Goal: Task Accomplishment & Management: Contribute content

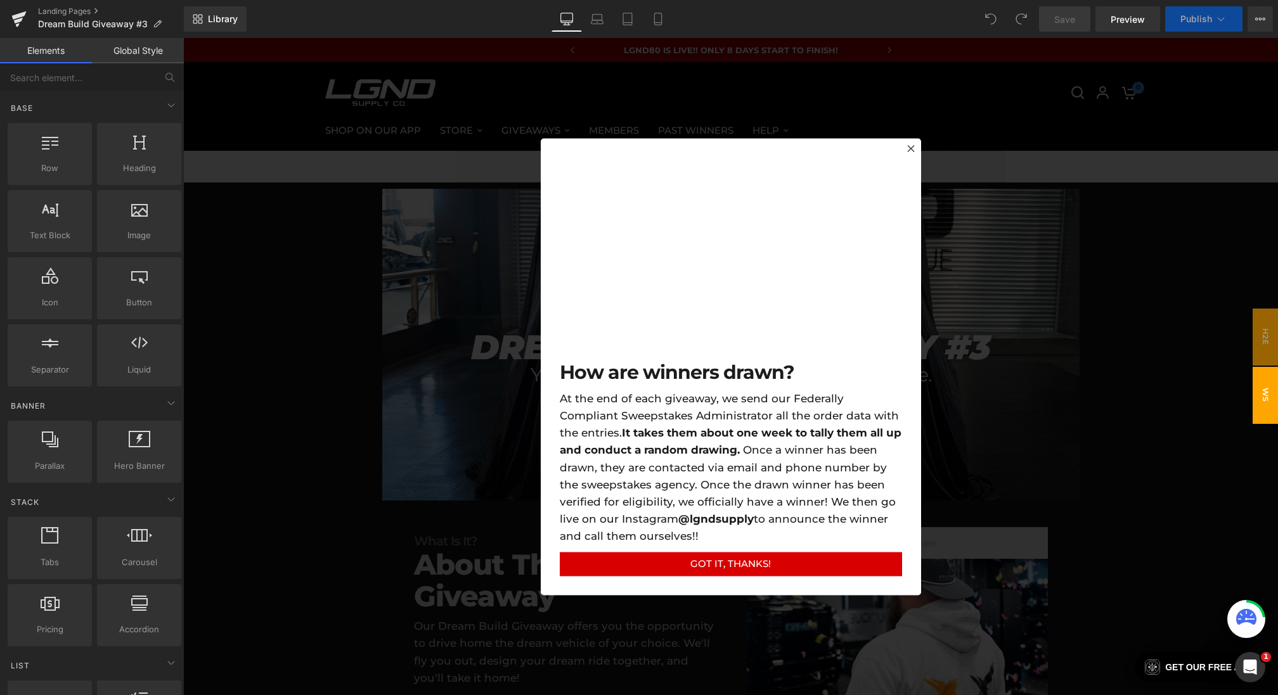
click at [506, 308] on div at bounding box center [730, 366] width 1095 height 657
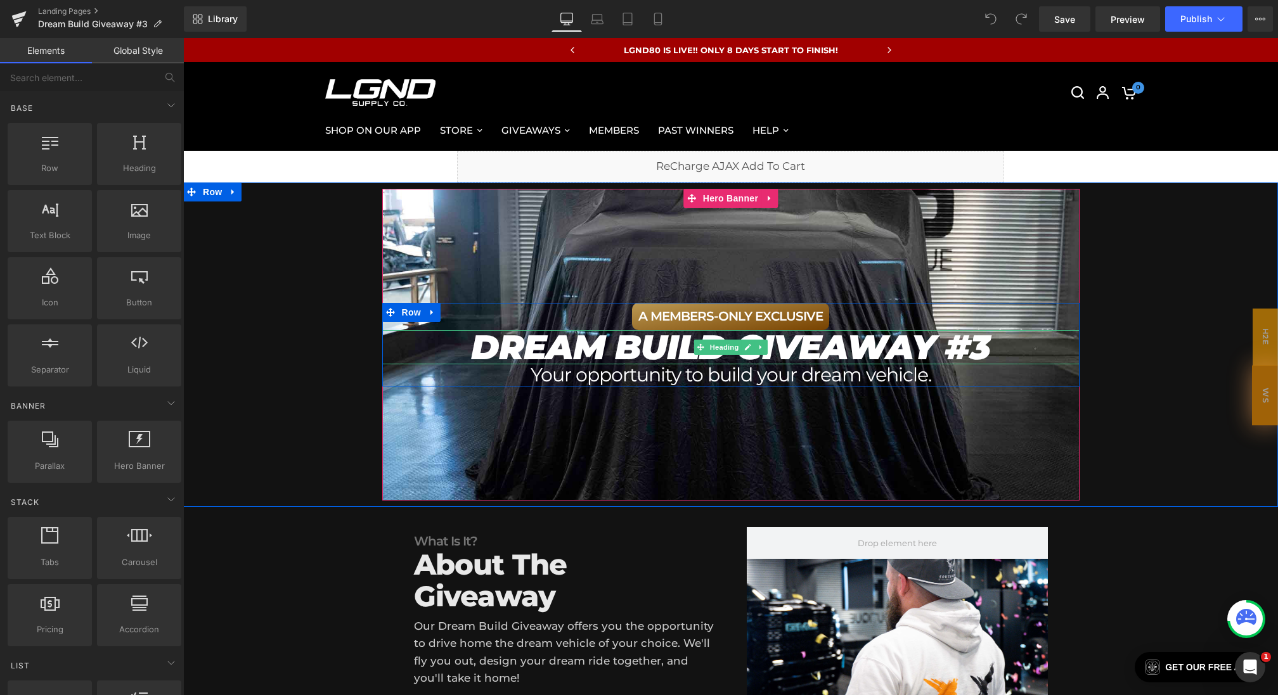
click at [987, 356] on em "DREAM BUILD GIVEAWAY #3" at bounding box center [730, 347] width 519 height 42
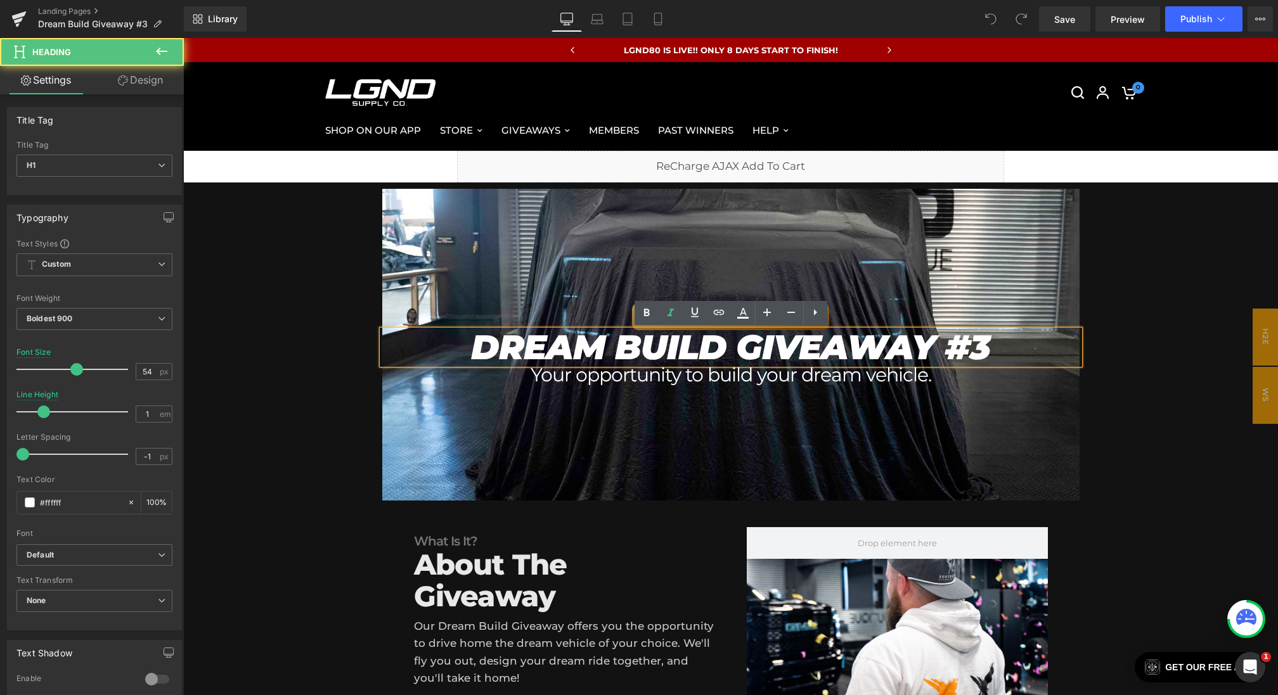
click at [988, 337] on em "DREAM BUILD GIVEAWAY #3" at bounding box center [730, 347] width 519 height 42
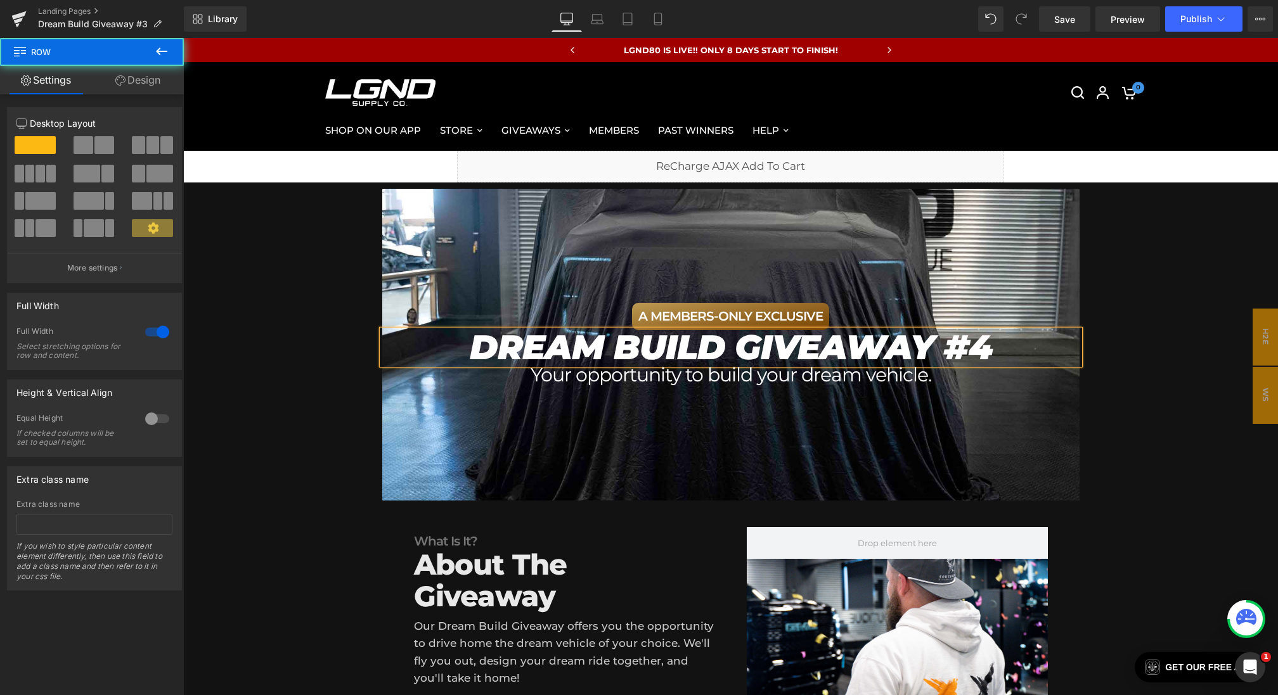
click at [301, 391] on div "A MEMBERS-ONLY EXCLUSIVE Heading DREAM BUILD GIVEAWAY #4 Heading Your opportuni…" at bounding box center [730, 345] width 1082 height 312
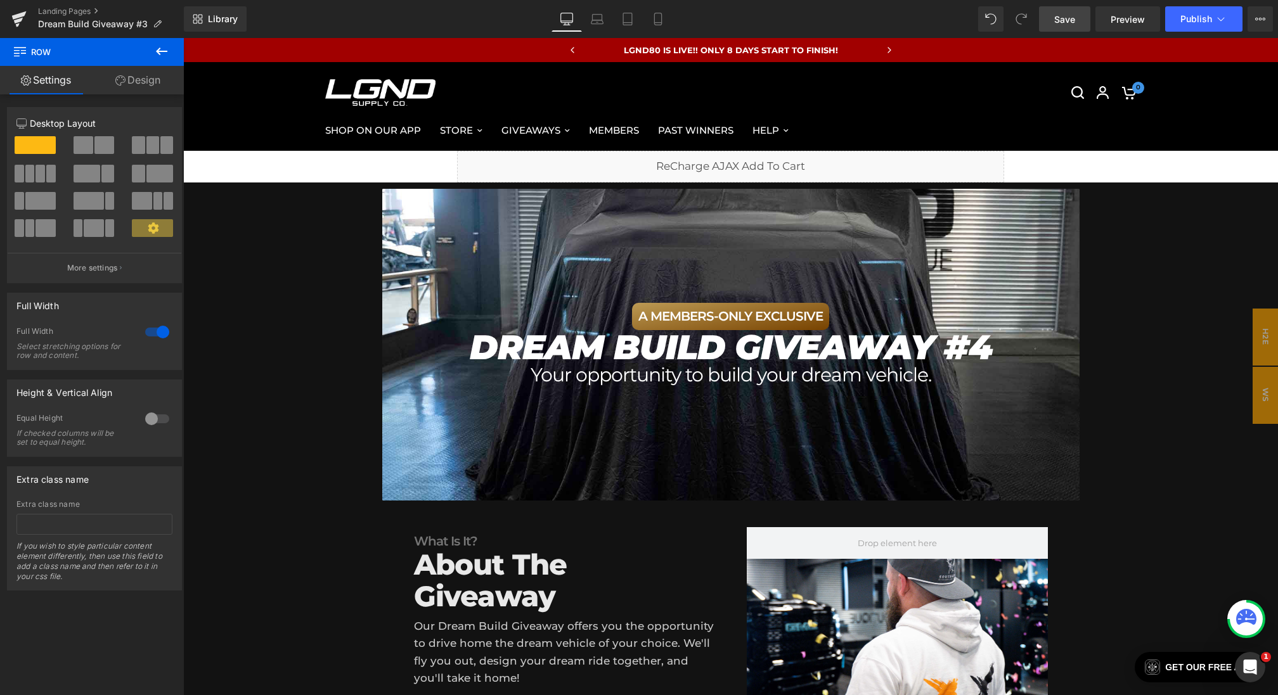
click at [1063, 7] on link "Save" at bounding box center [1064, 18] width 51 height 25
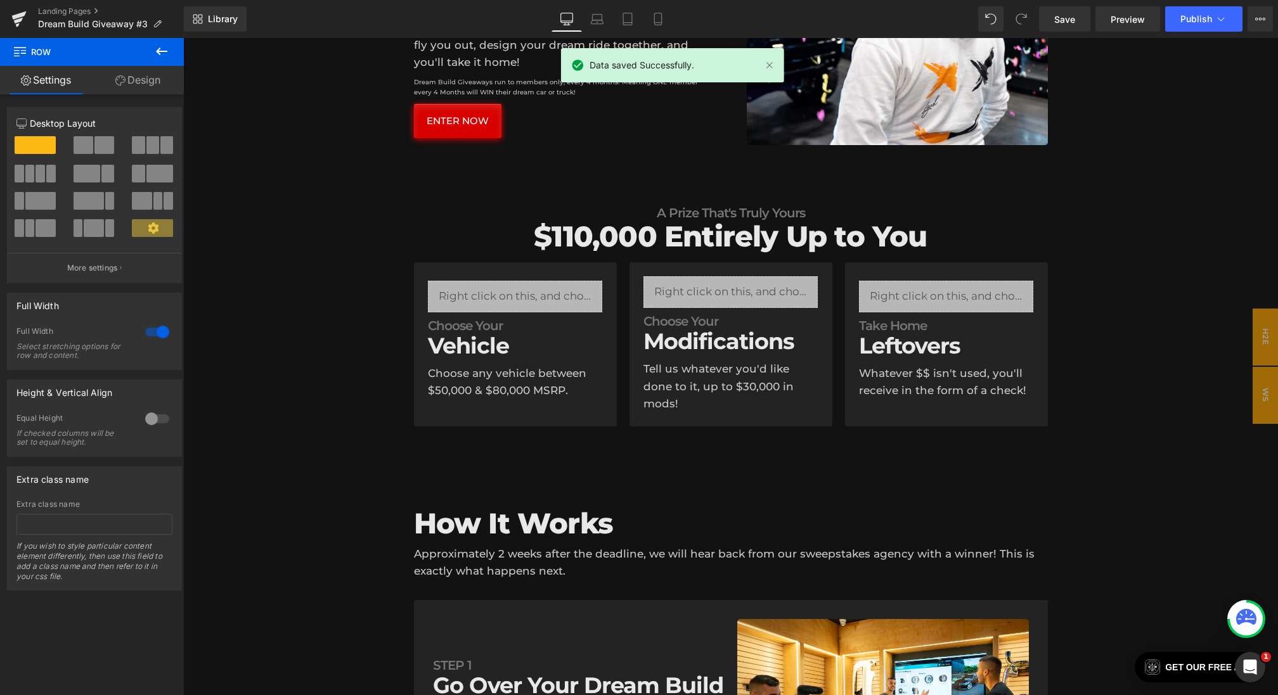
scroll to position [647, 0]
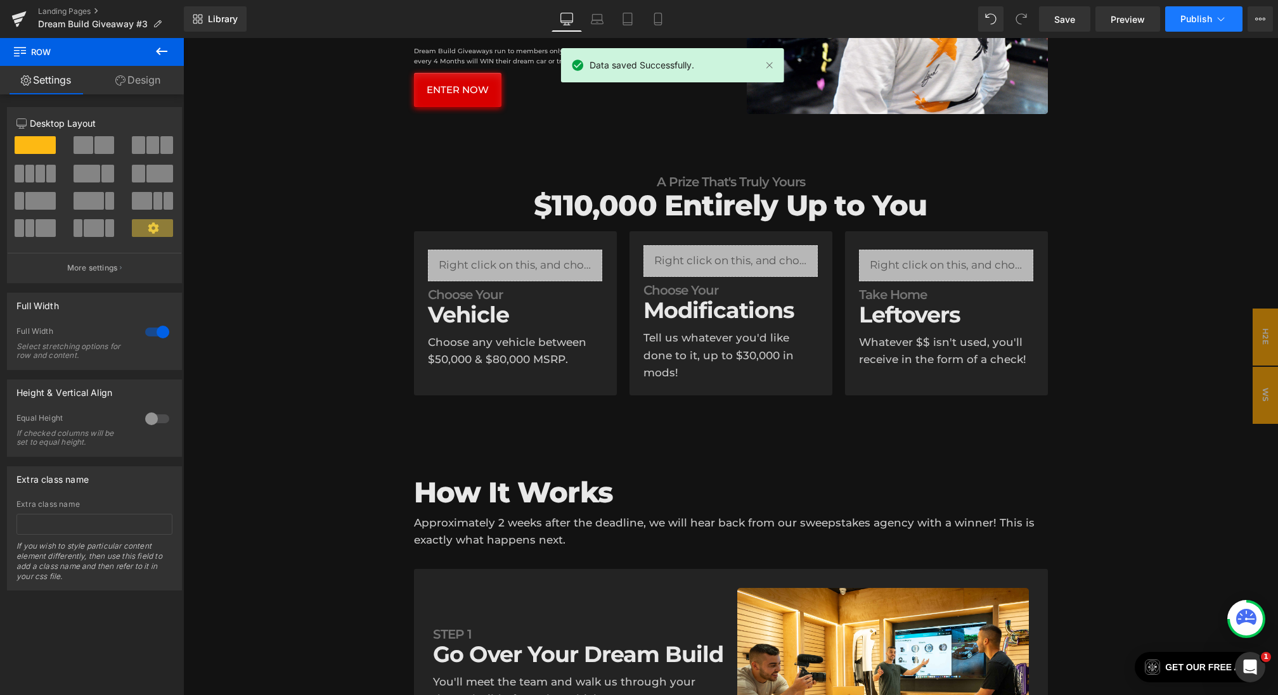
click at [1201, 6] on button "Publish" at bounding box center [1203, 18] width 77 height 25
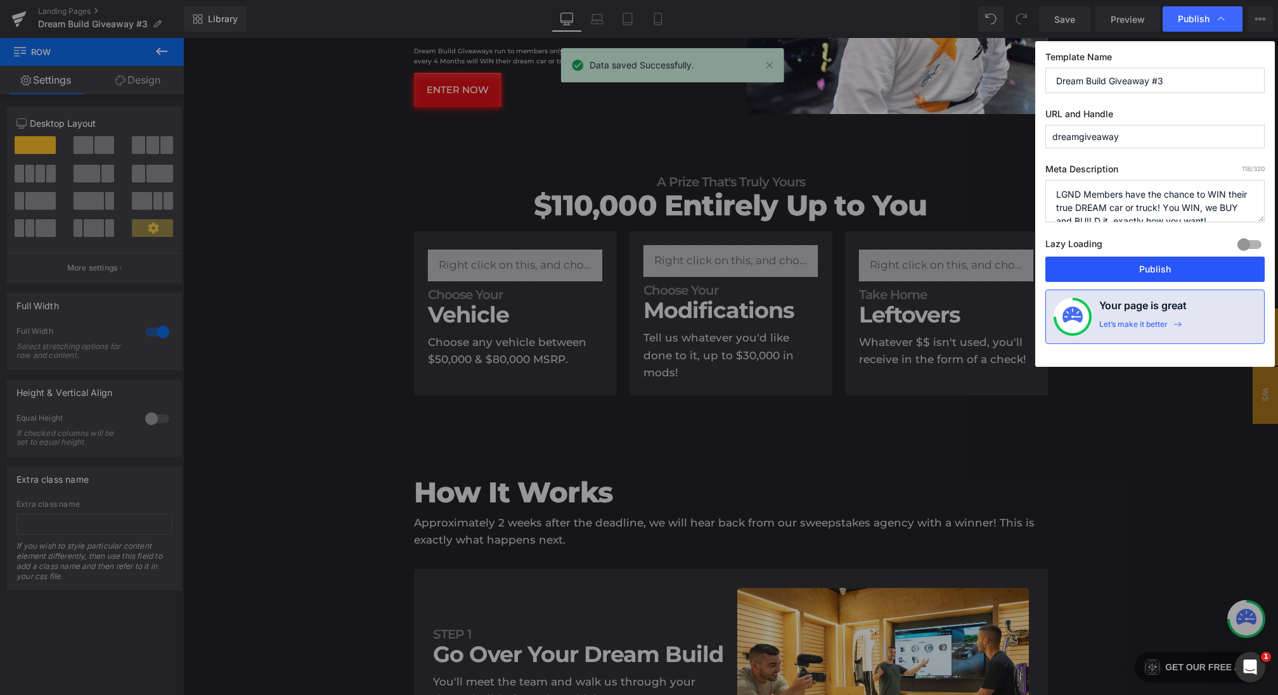
click at [1089, 268] on button "Publish" at bounding box center [1154, 269] width 219 height 25
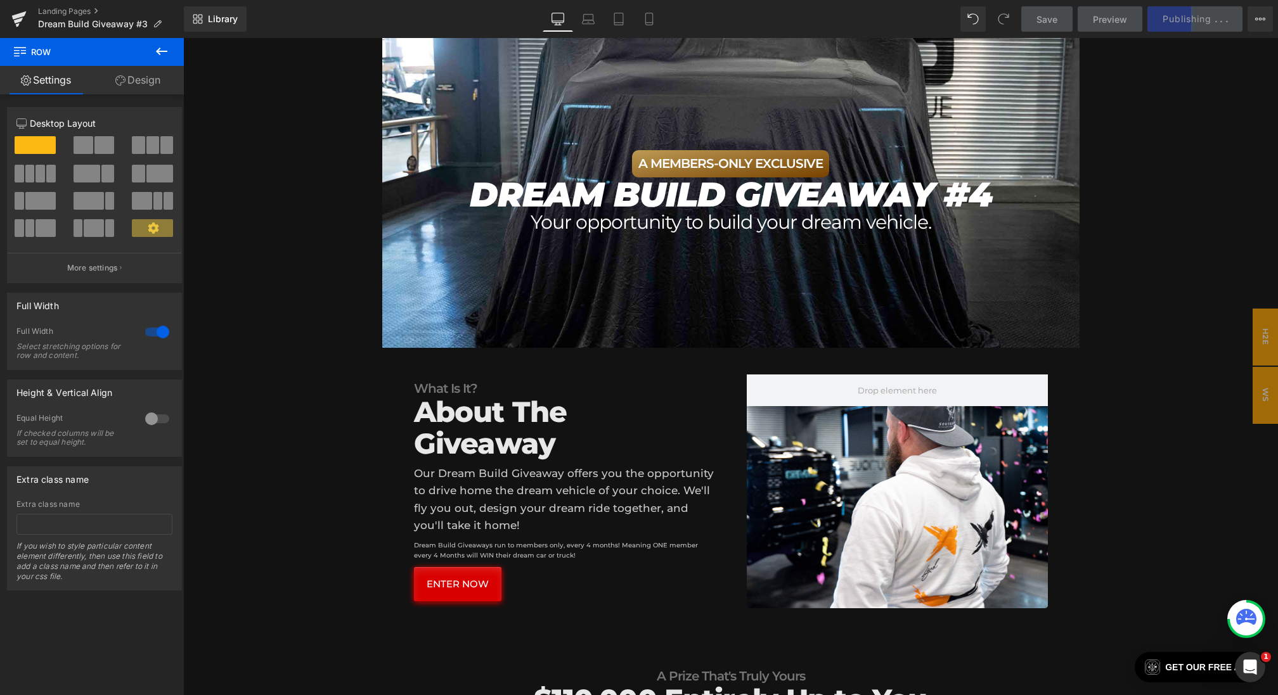
scroll to position [0, 0]
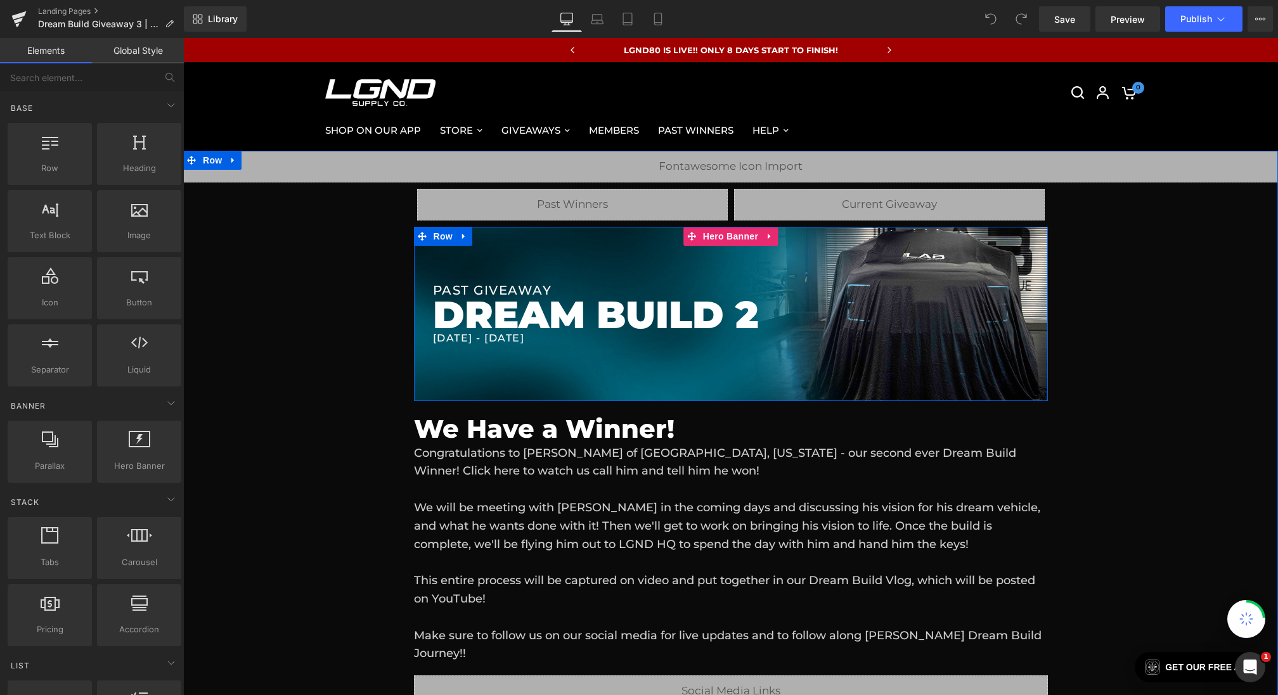
click at [728, 319] on span "Heading" at bounding box center [733, 315] width 34 height 15
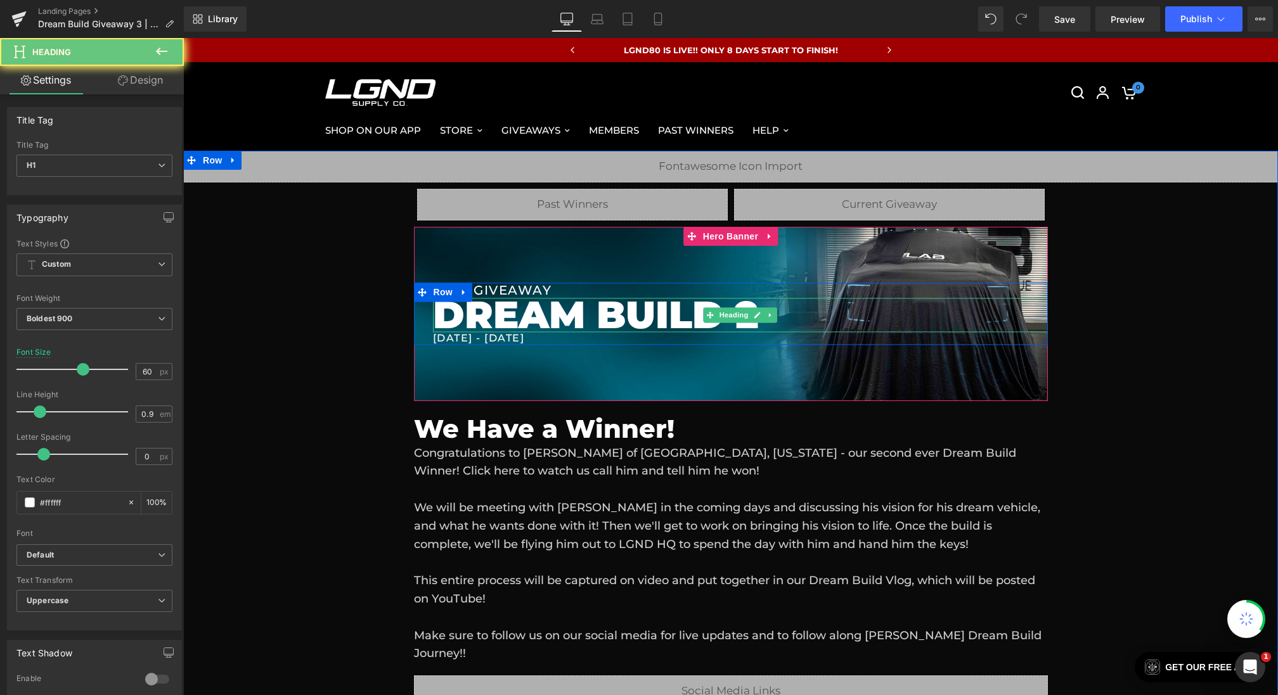
click at [787, 319] on h1 "DREAM BUILD 2" at bounding box center [740, 316] width 615 height 34
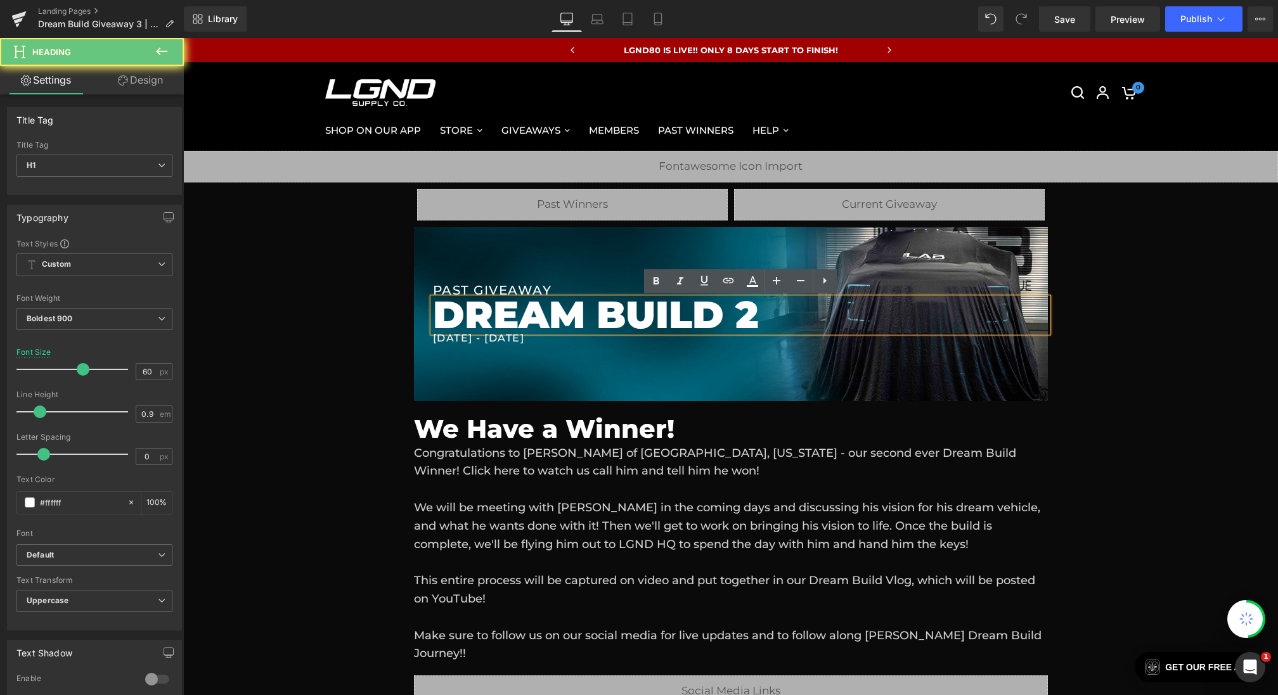
click at [807, 319] on h1 "DREAM BUILD 2" at bounding box center [740, 316] width 615 height 34
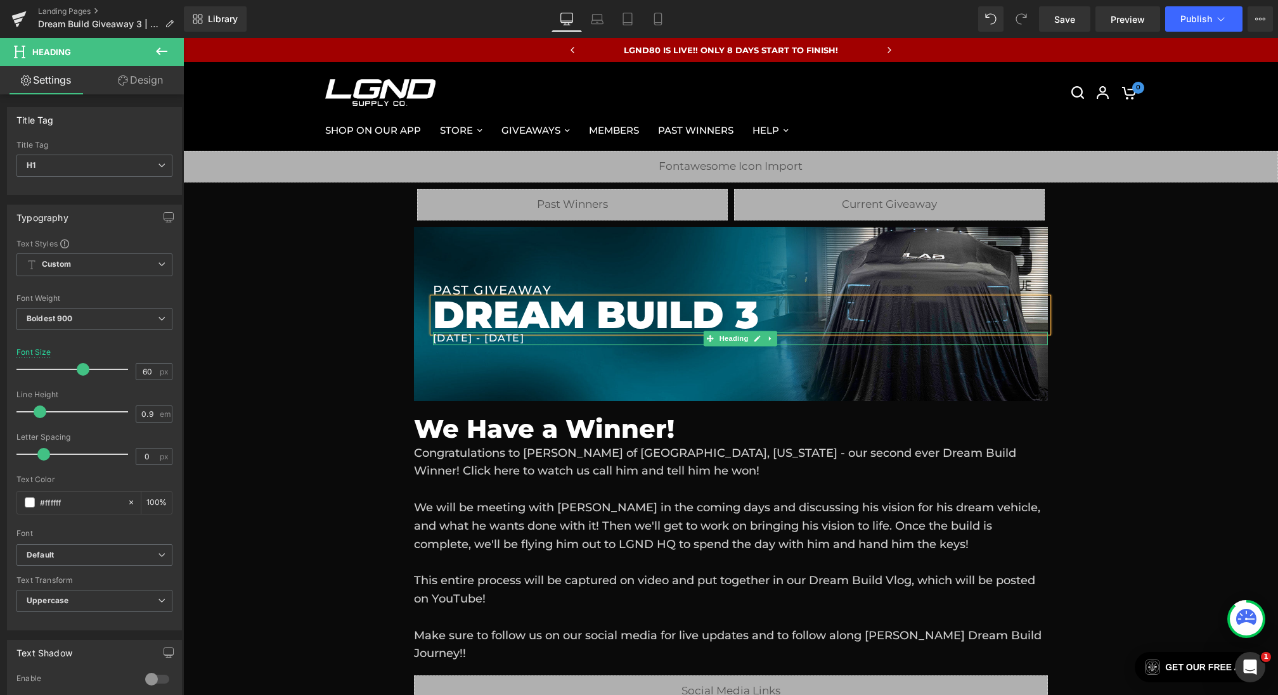
click at [444, 337] on h1 "[DATE] - [DATE]" at bounding box center [740, 339] width 615 height 12
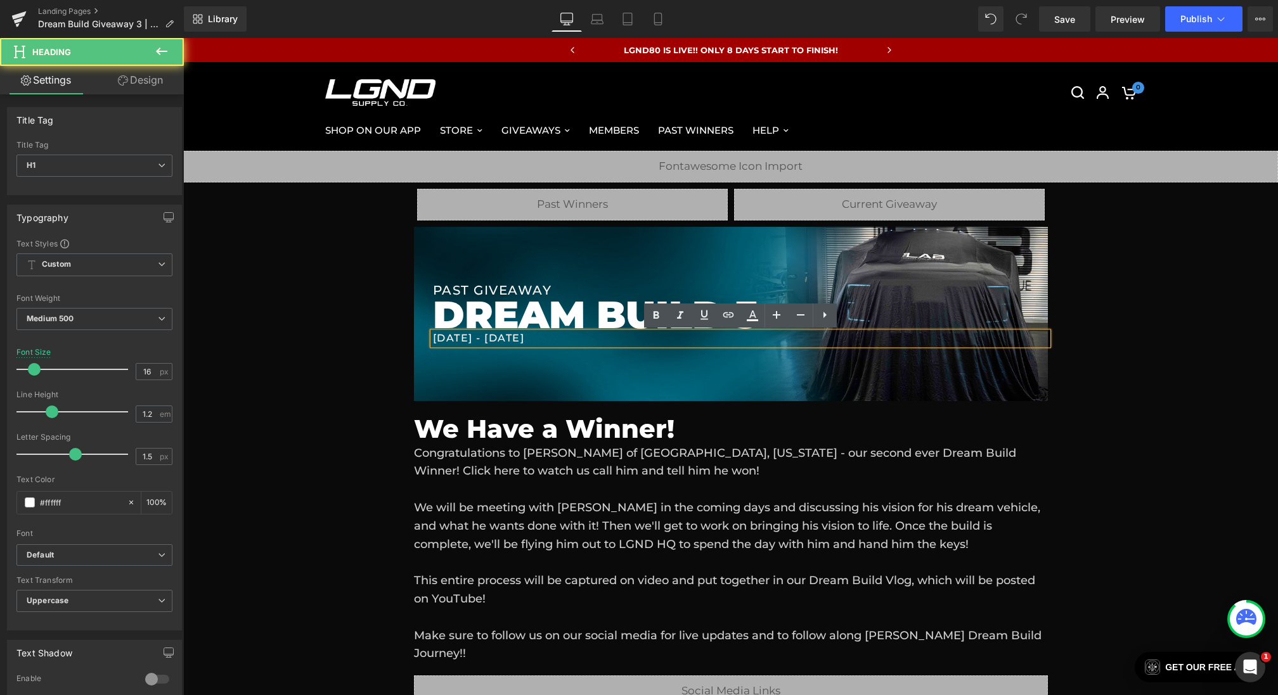
click at [439, 339] on h1 "[DATE] - [DATE]" at bounding box center [740, 339] width 615 height 12
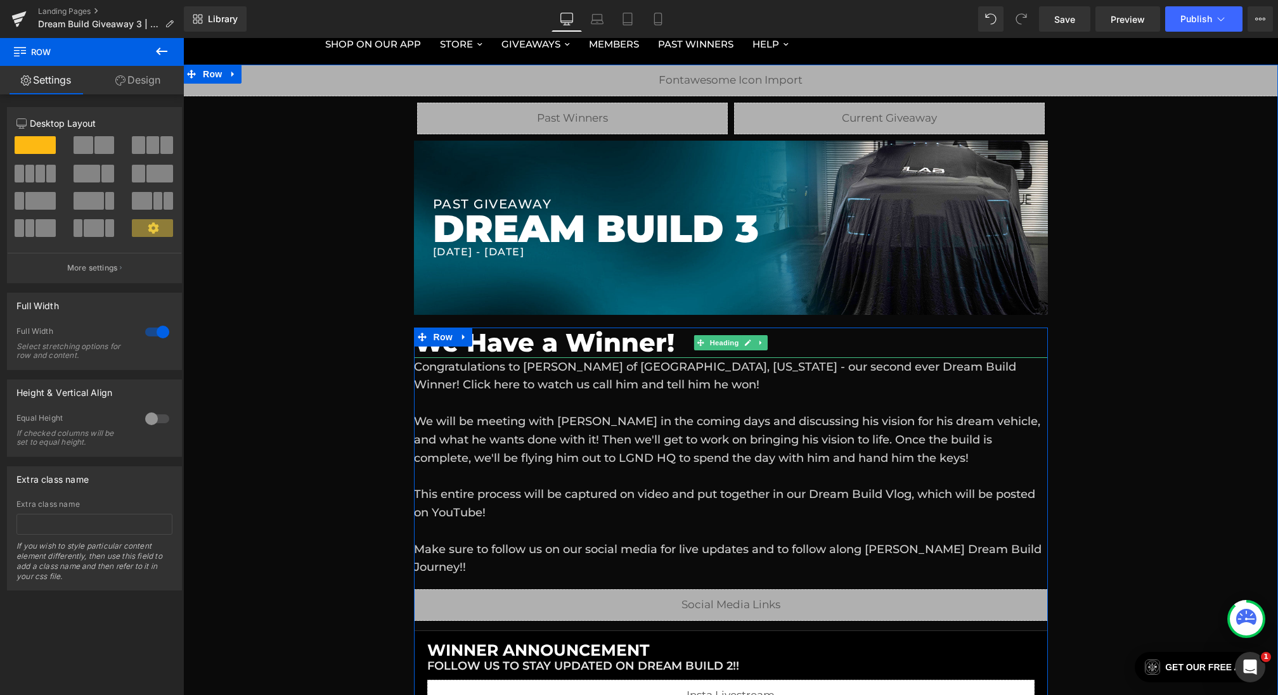
scroll to position [156, 0]
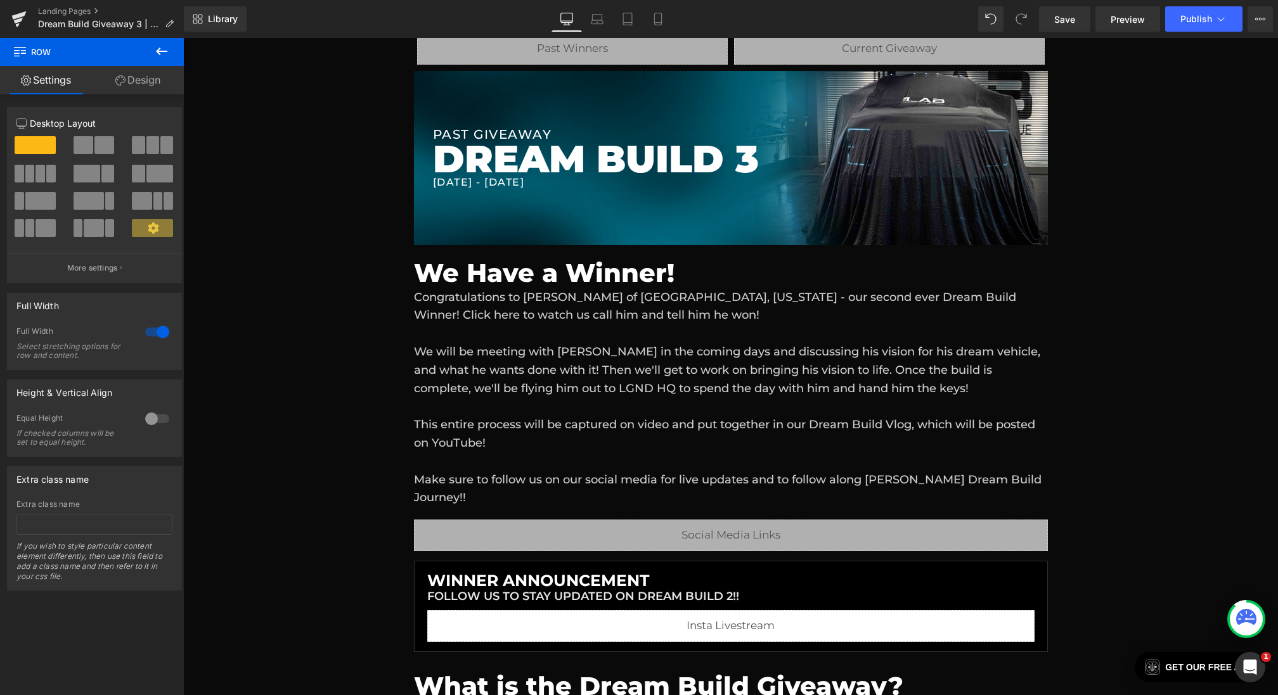
click at [158, 51] on icon at bounding box center [161, 52] width 11 height 8
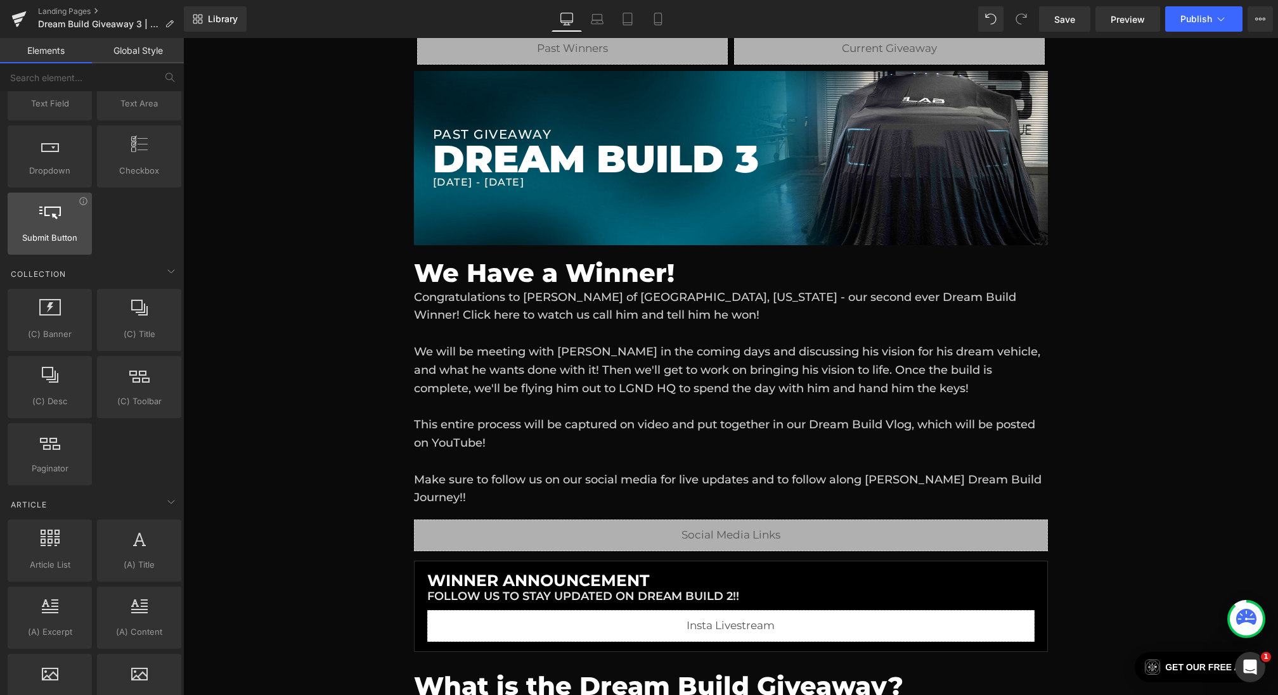
scroll to position [2111, 0]
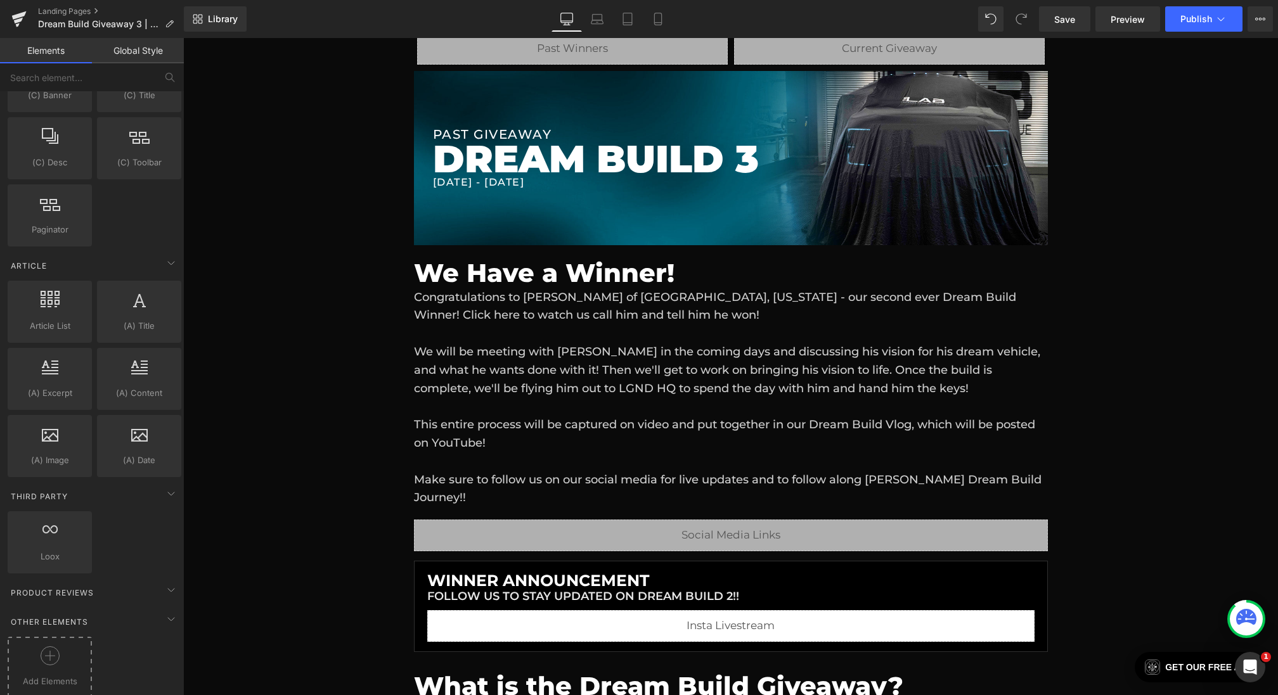
click at [41, 646] on icon at bounding box center [50, 655] width 19 height 19
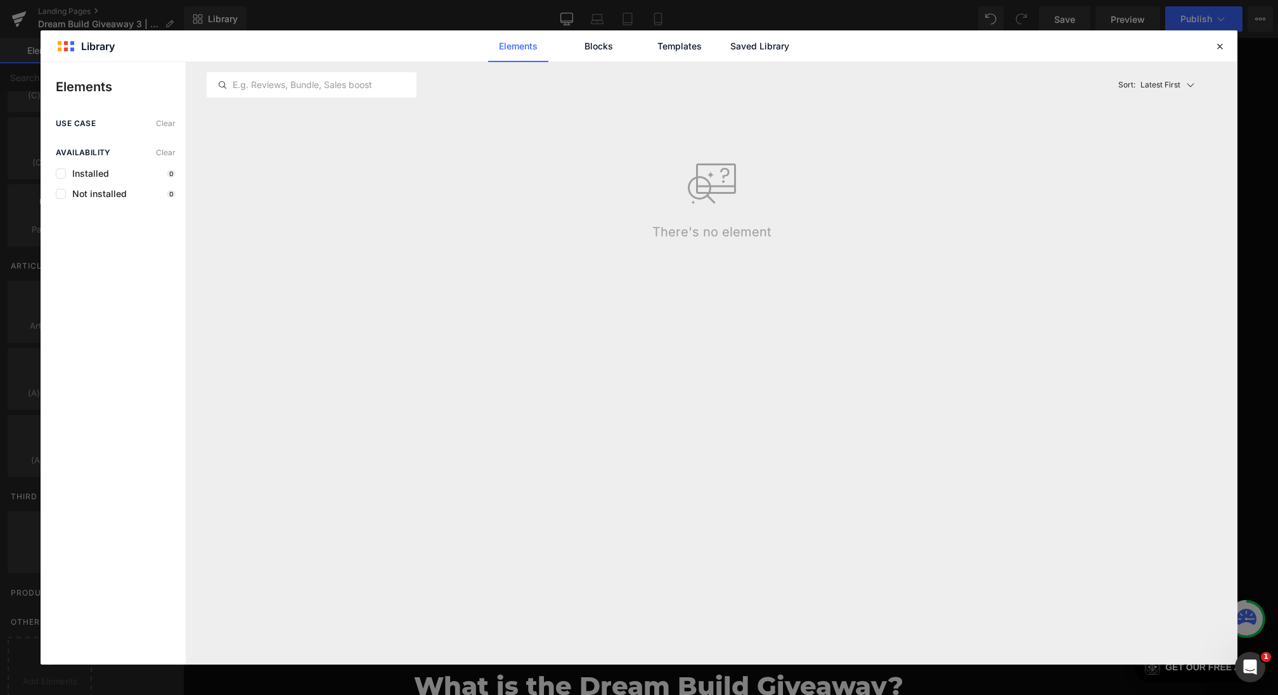
click at [0, 0] on div "Elements Blocks Templates Saved Library" at bounding box center [0, 0] width 0 height 0
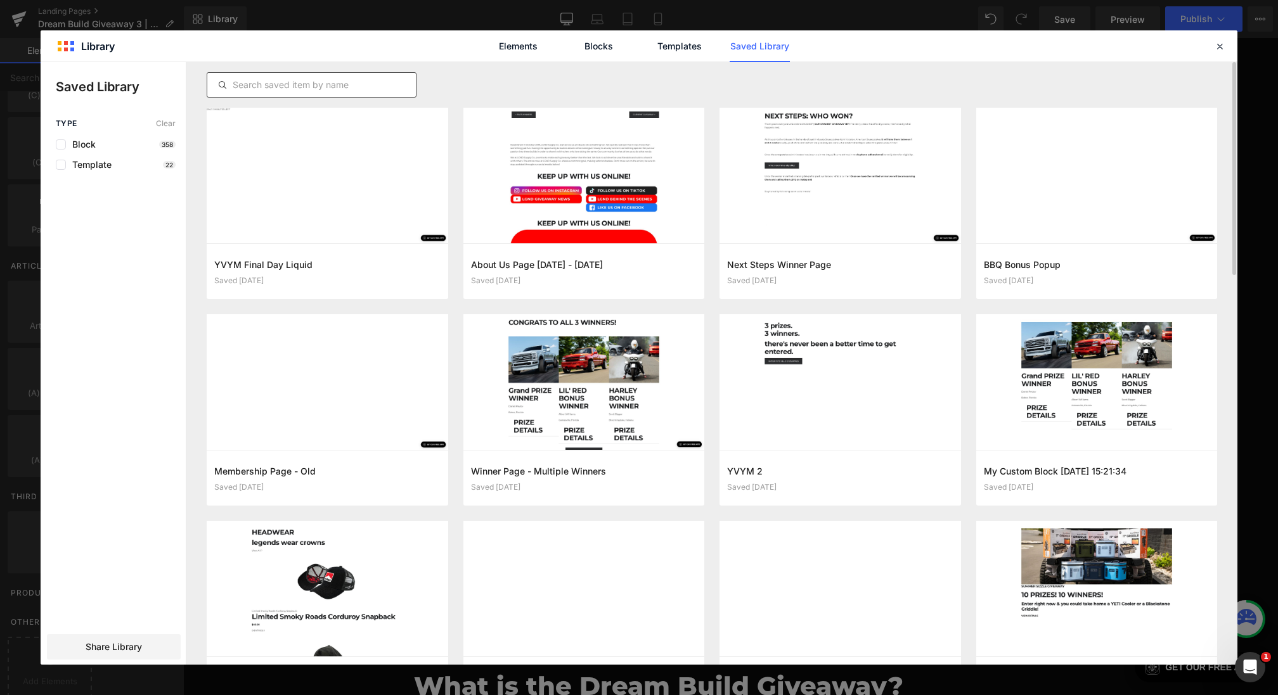
click at [363, 93] on div at bounding box center [312, 84] width 210 height 25
click at [356, 89] on input "text" at bounding box center [311, 84] width 209 height 15
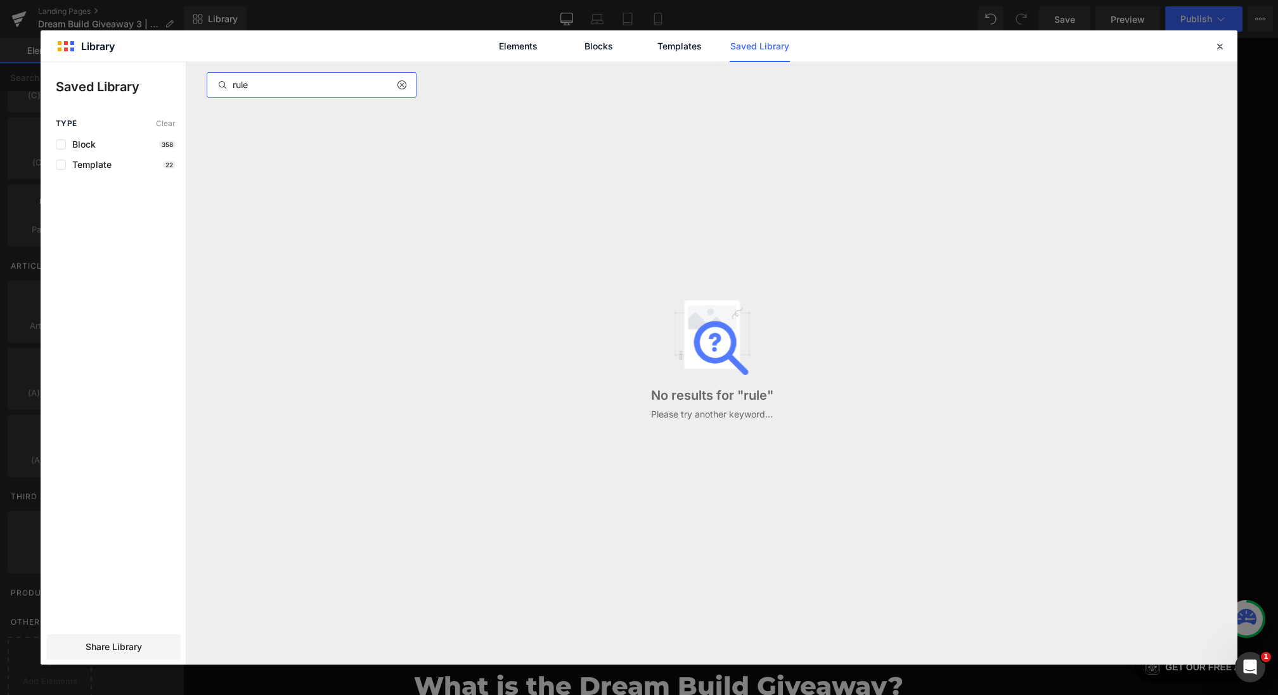
type input "rules"
drag, startPoint x: 289, startPoint y: 87, endPoint x: 141, endPoint y: 87, distance: 147.7
click at [141, 87] on div "Saved Library Type Clear Block 358 Template 22 Share Library rules No results f…" at bounding box center [639, 363] width 1197 height 603
type input "g"
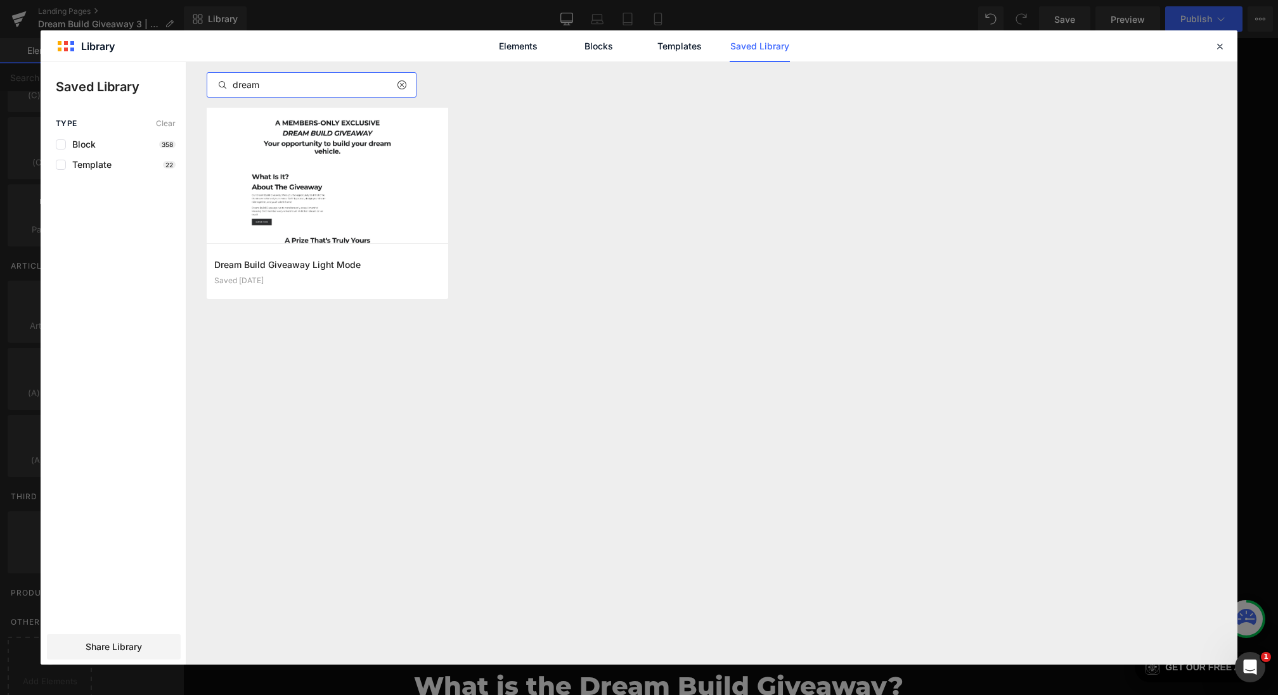
drag, startPoint x: 321, startPoint y: 80, endPoint x: 160, endPoint y: 74, distance: 161.8
click at [160, 74] on div "Saved Library Type Clear Block 358 Template 22 Share Library dream Dream Build …" at bounding box center [639, 363] width 1197 height 603
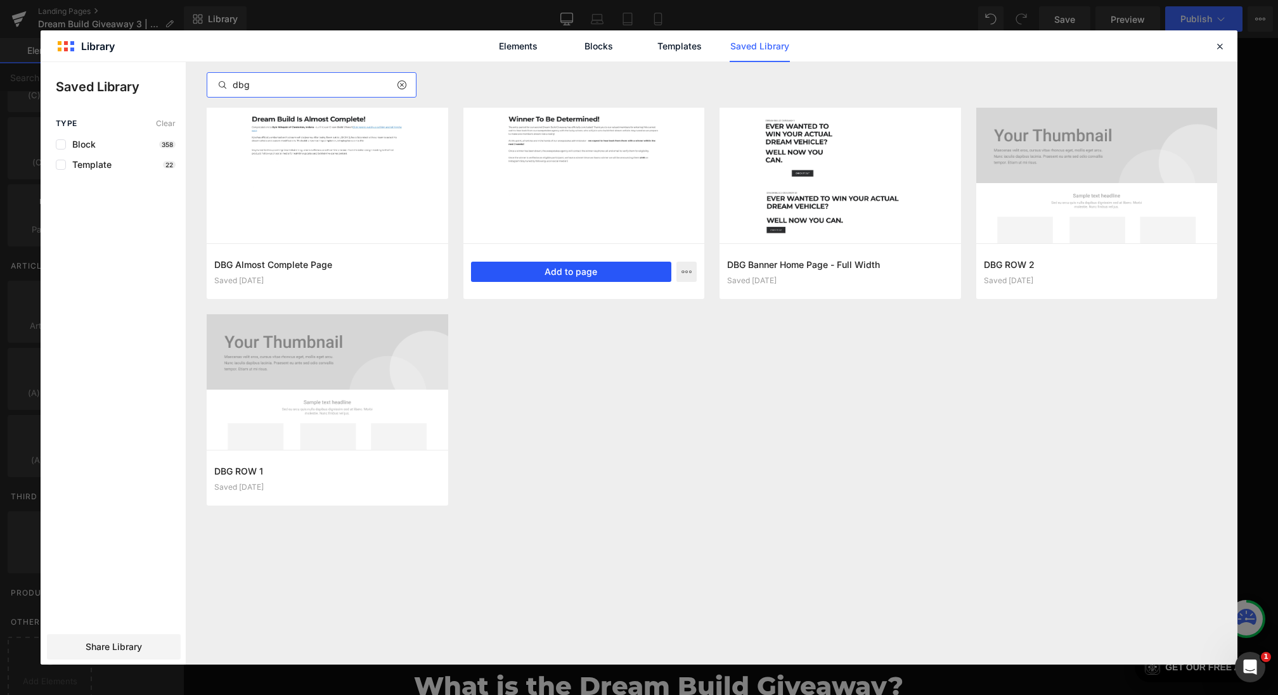
type input "dbg"
click at [594, 274] on button "Add to page" at bounding box center [571, 272] width 201 height 20
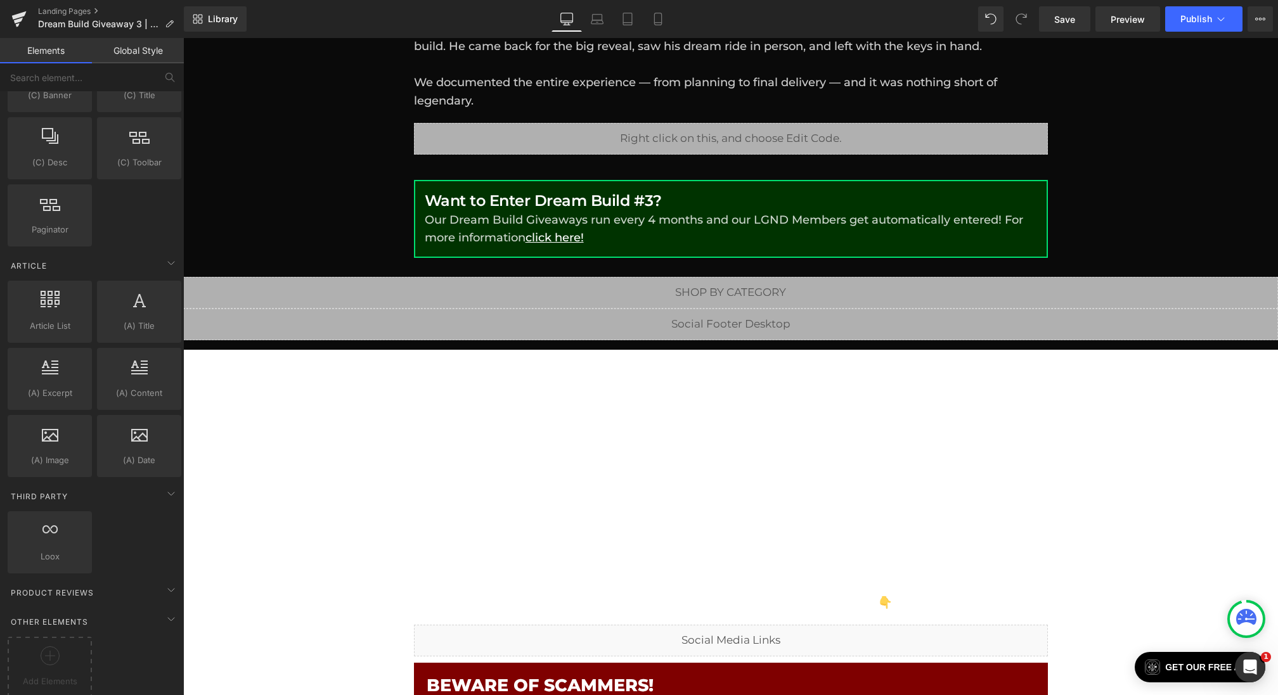
scroll to position [1070, 0]
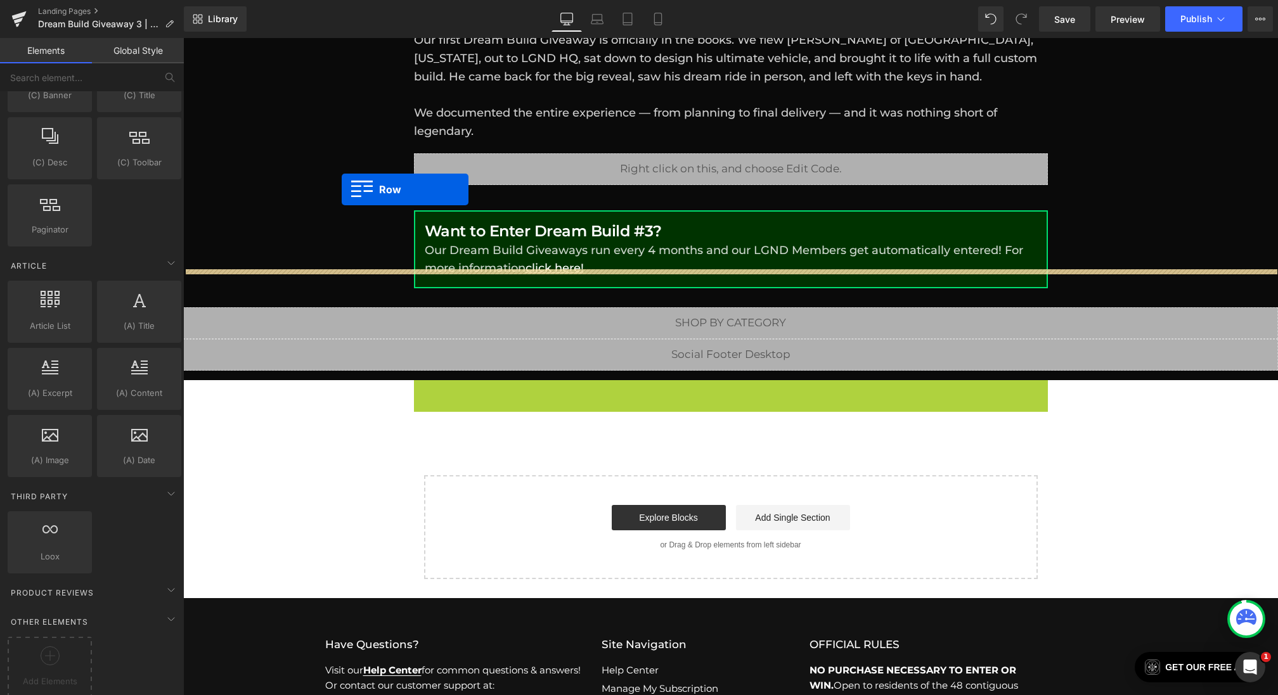
drag, startPoint x: 421, startPoint y: 372, endPoint x: 342, endPoint y: 189, distance: 199.0
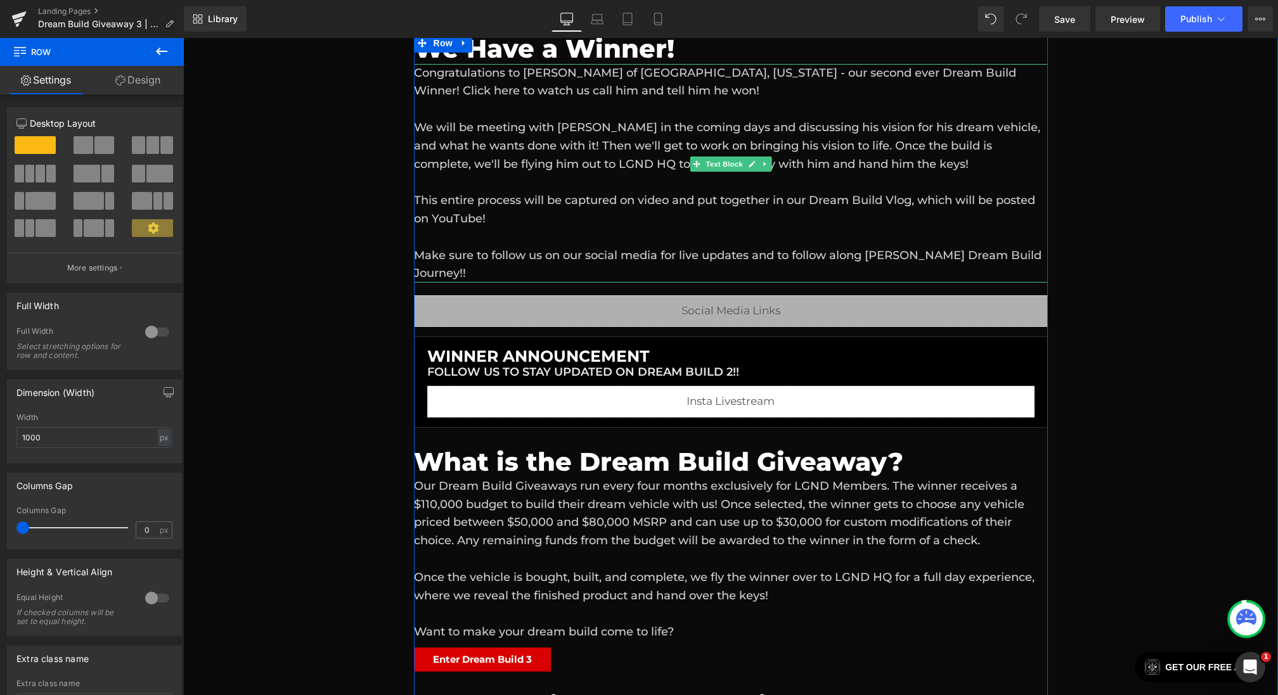
scroll to position [214, 0]
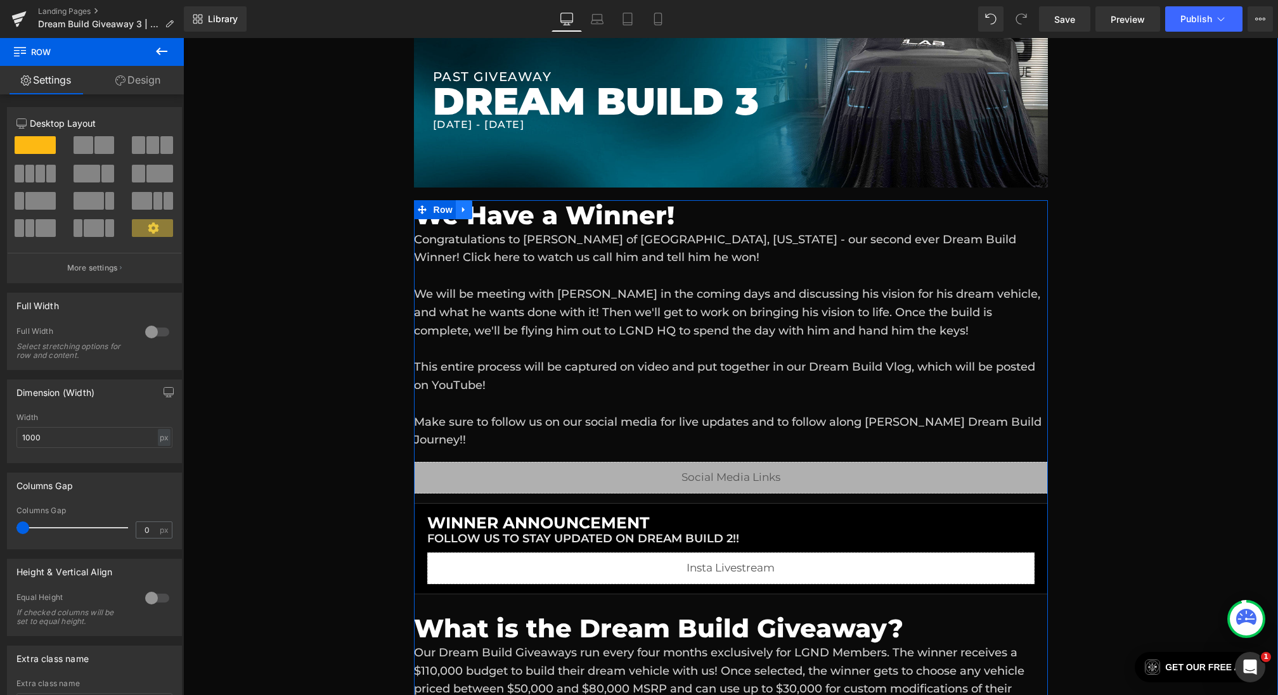
click at [467, 212] on icon at bounding box center [463, 210] width 9 height 10
click at [466, 197] on icon at bounding box center [463, 197] width 9 height 10
click at [492, 196] on link at bounding box center [497, 197] width 16 height 19
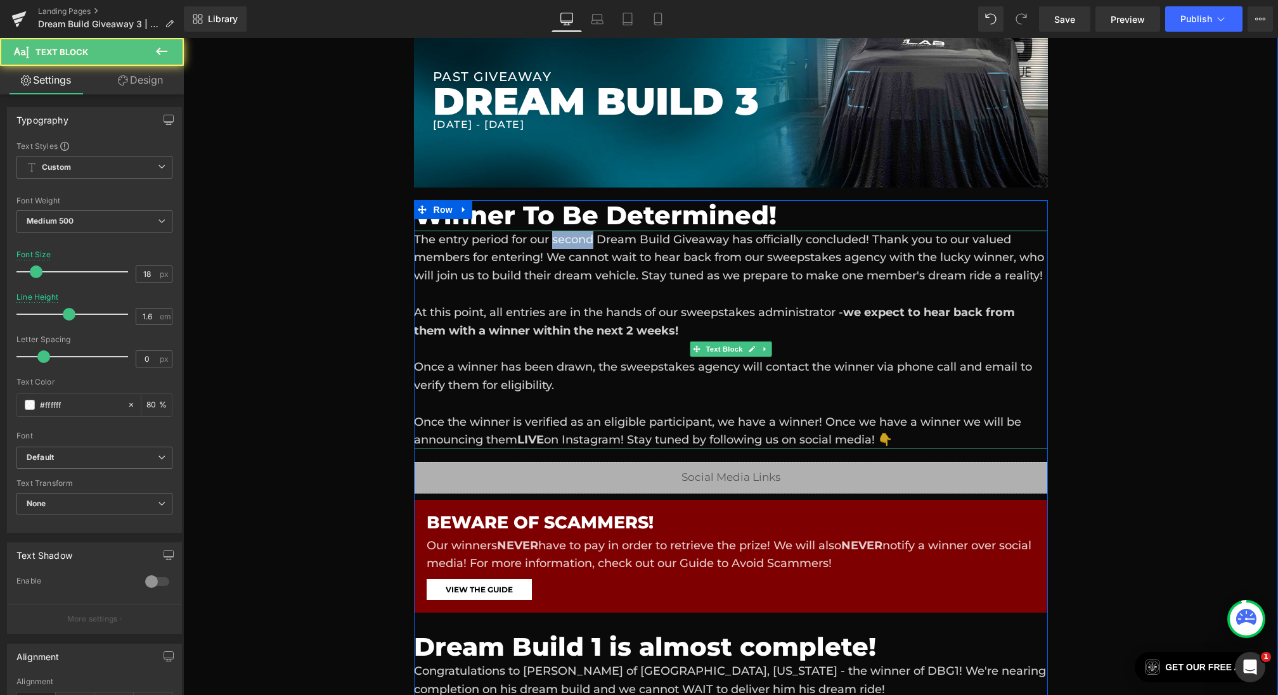
drag, startPoint x: 593, startPoint y: 240, endPoint x: 554, endPoint y: 243, distance: 39.4
click at [554, 243] on div "The entry period for our second Dream Build Giveaway has officially concluded! …" at bounding box center [731, 340] width 634 height 219
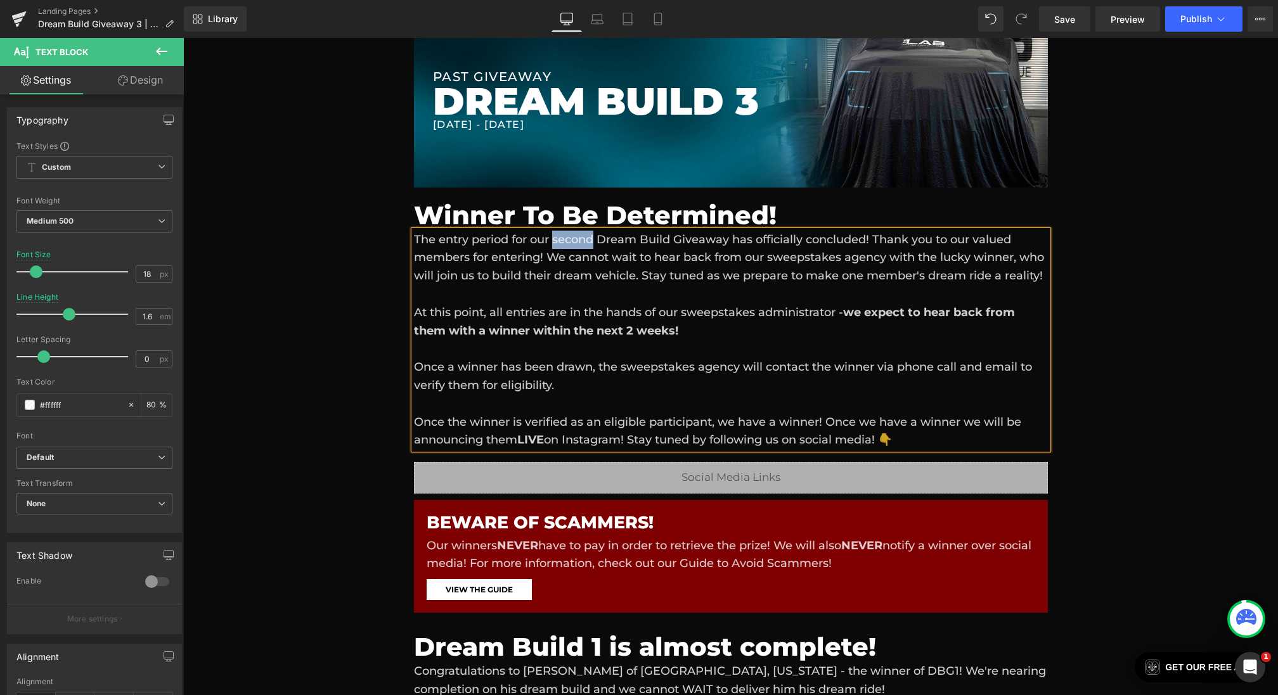
click at [554, 243] on div "The entry period for our second Dream Build Giveaway has officially concluded! …" at bounding box center [731, 340] width 634 height 219
drag, startPoint x: 595, startPoint y: 242, endPoint x: 556, endPoint y: 243, distance: 39.3
click at [556, 243] on div "The entry period for our second Dream Build Giveaway has officially concluded! …" at bounding box center [731, 340] width 634 height 219
click at [387, 369] on div "Liquid Liquid Liquid Row Row PAST GIVEAWAY Heading DREAM BUILD 3 Heading [DATE]…" at bounding box center [730, 391] width 1095 height 909
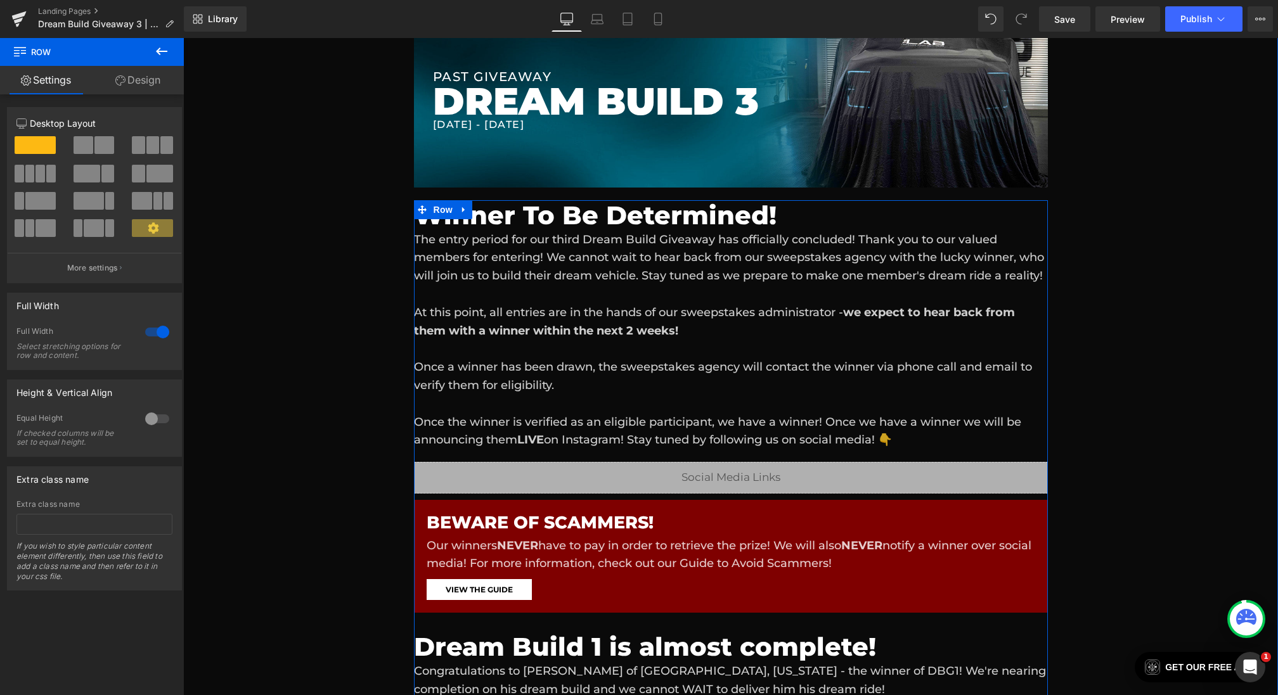
scroll to position [491, 0]
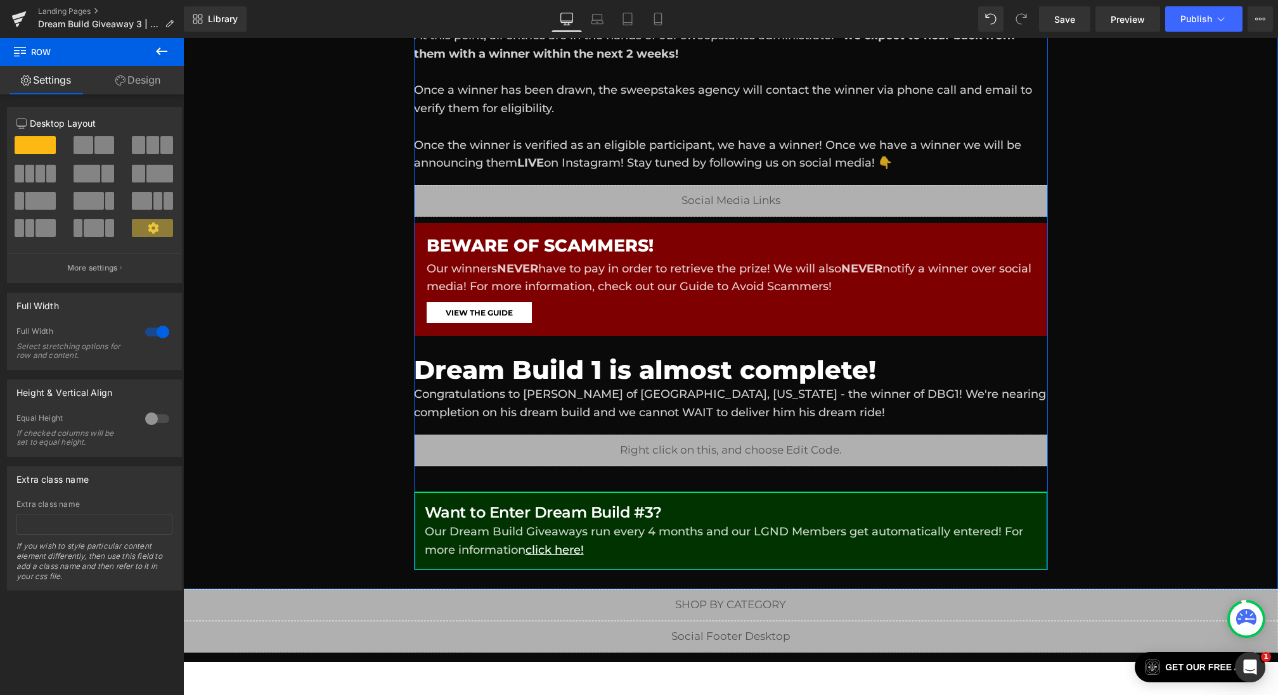
click at [612, 385] on h1 "Dream Build 1 is almost complete!" at bounding box center [731, 370] width 634 height 30
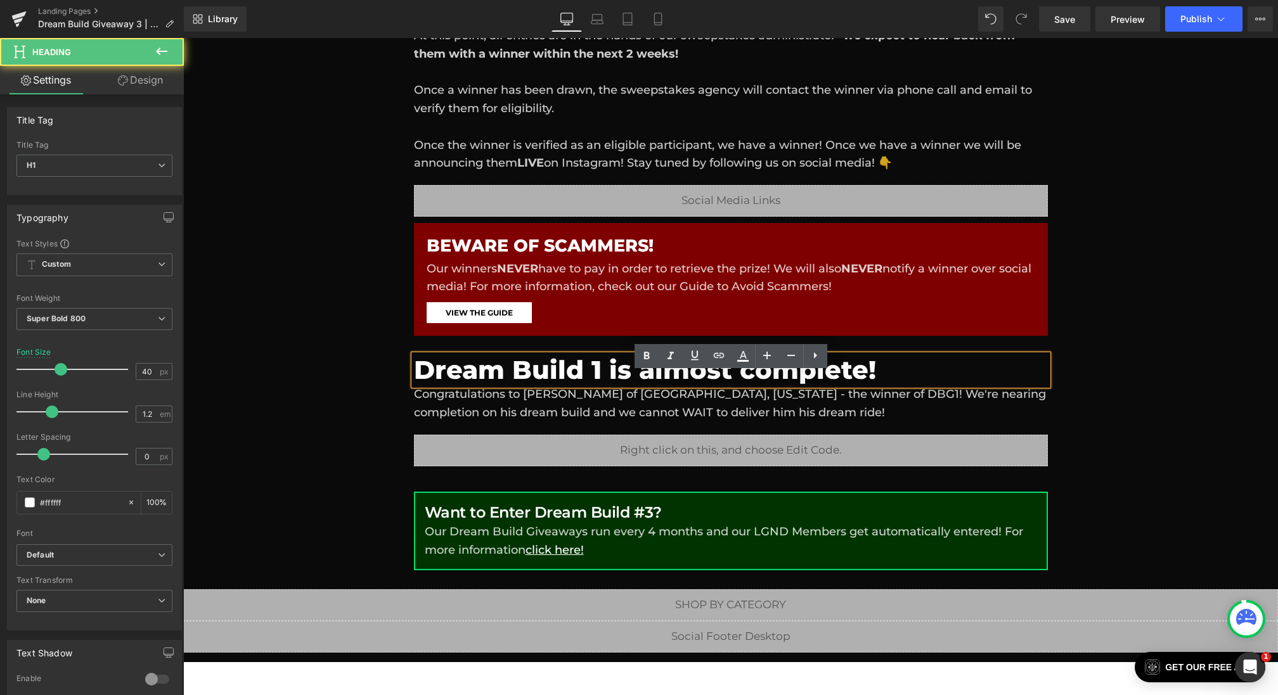
click at [594, 385] on h1 "Dream Build 1 is almost complete!" at bounding box center [731, 370] width 634 height 30
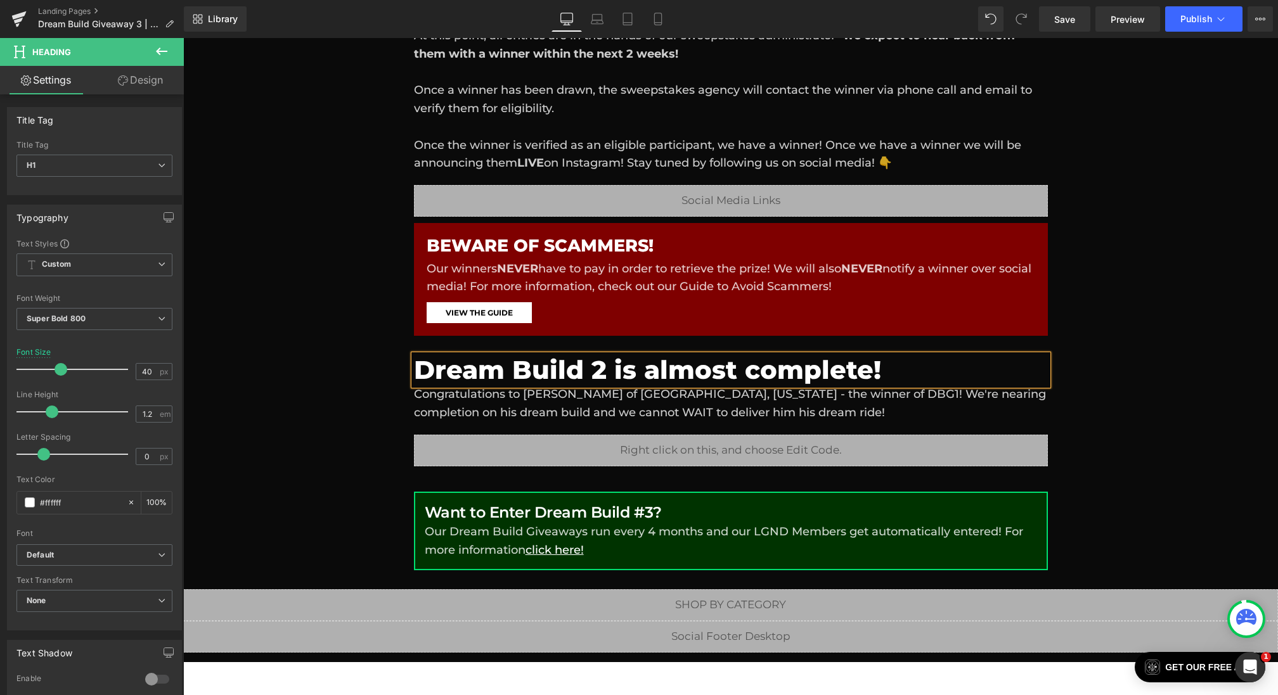
click at [366, 452] on div "Liquid Liquid Liquid Row Row PAST GIVEAWAY Heading DREAM BUILD 3 Heading [DATE]…" at bounding box center [730, 114] width 1095 height 909
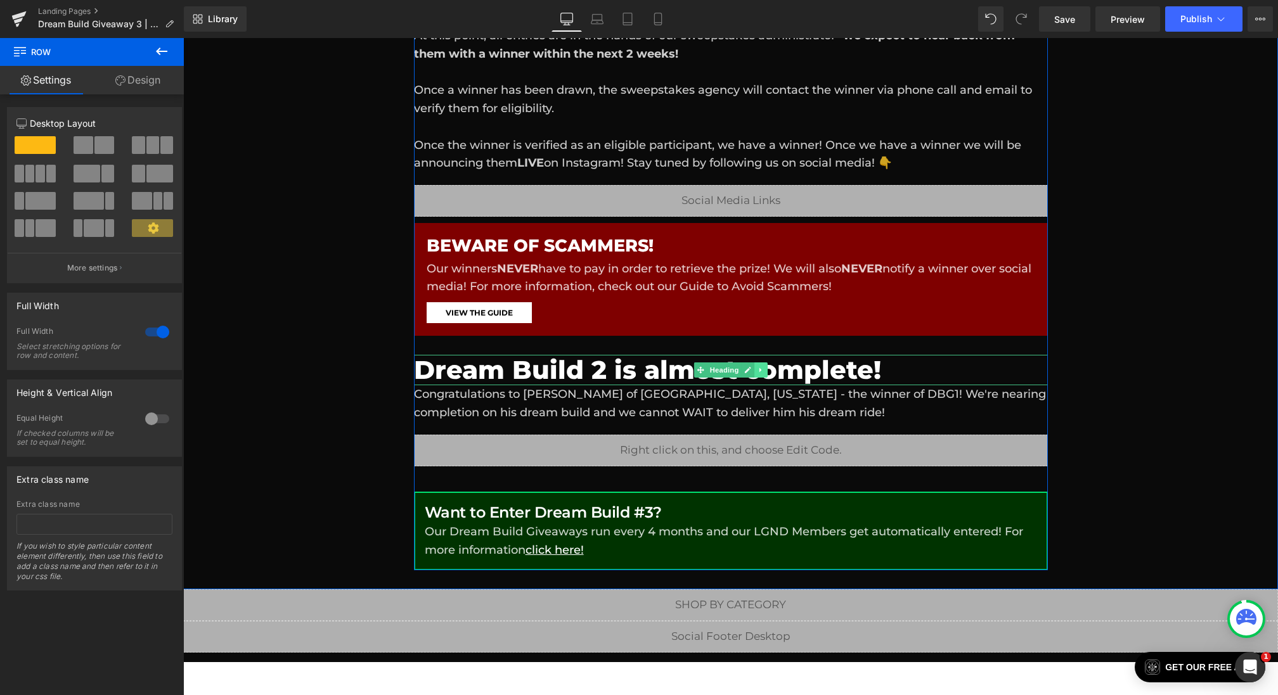
click at [765, 378] on link at bounding box center [760, 370] width 13 height 15
click at [767, 374] on icon at bounding box center [767, 370] width 7 height 7
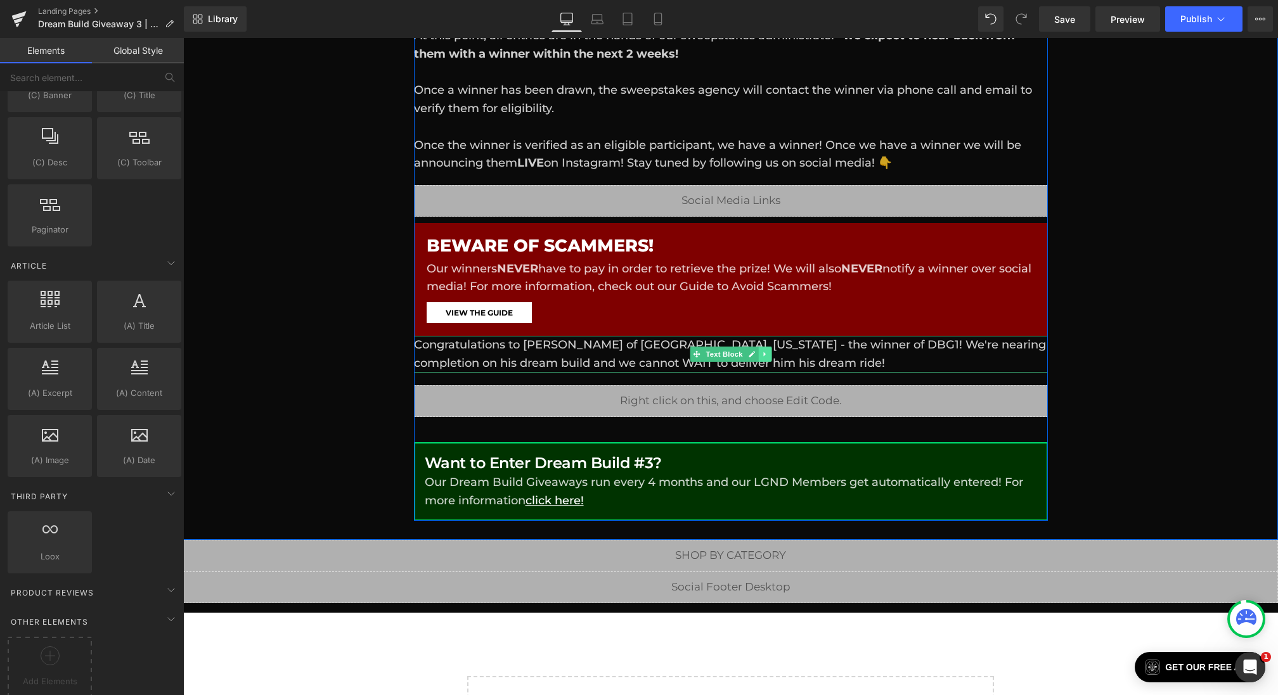
click at [769, 362] on link at bounding box center [764, 354] width 13 height 15
click at [770, 358] on icon at bounding box center [770, 354] width 7 height 8
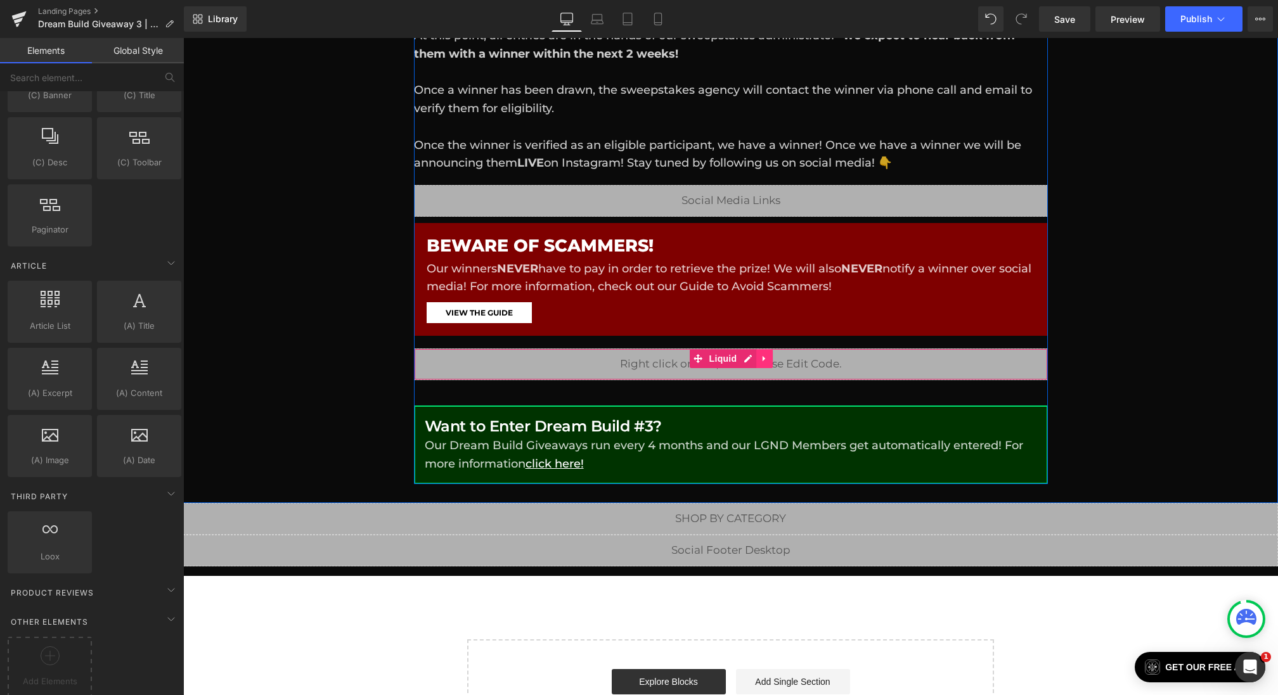
click at [761, 364] on icon at bounding box center [764, 359] width 9 height 10
click at [769, 363] on icon at bounding box center [772, 358] width 9 height 9
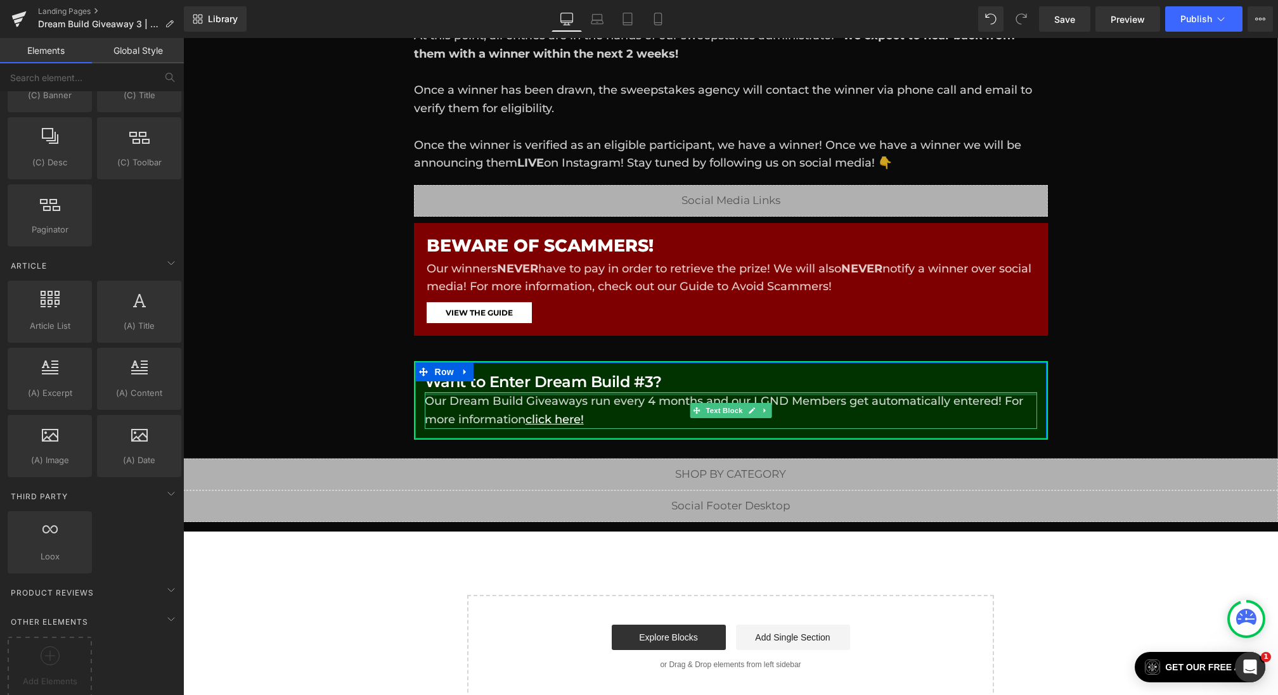
click at [183, 38] on div at bounding box center [183, 38] width 0 height 0
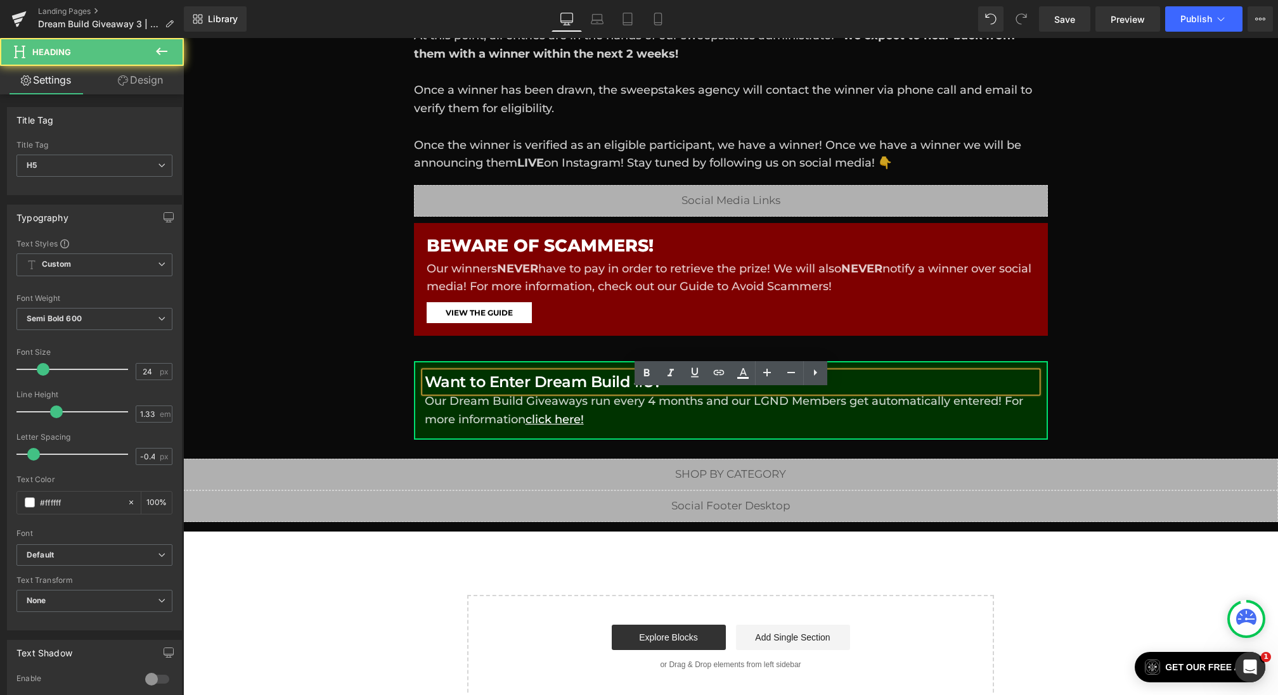
click at [655, 392] on h5 "Want to Enter Dream Build #3?" at bounding box center [731, 382] width 612 height 20
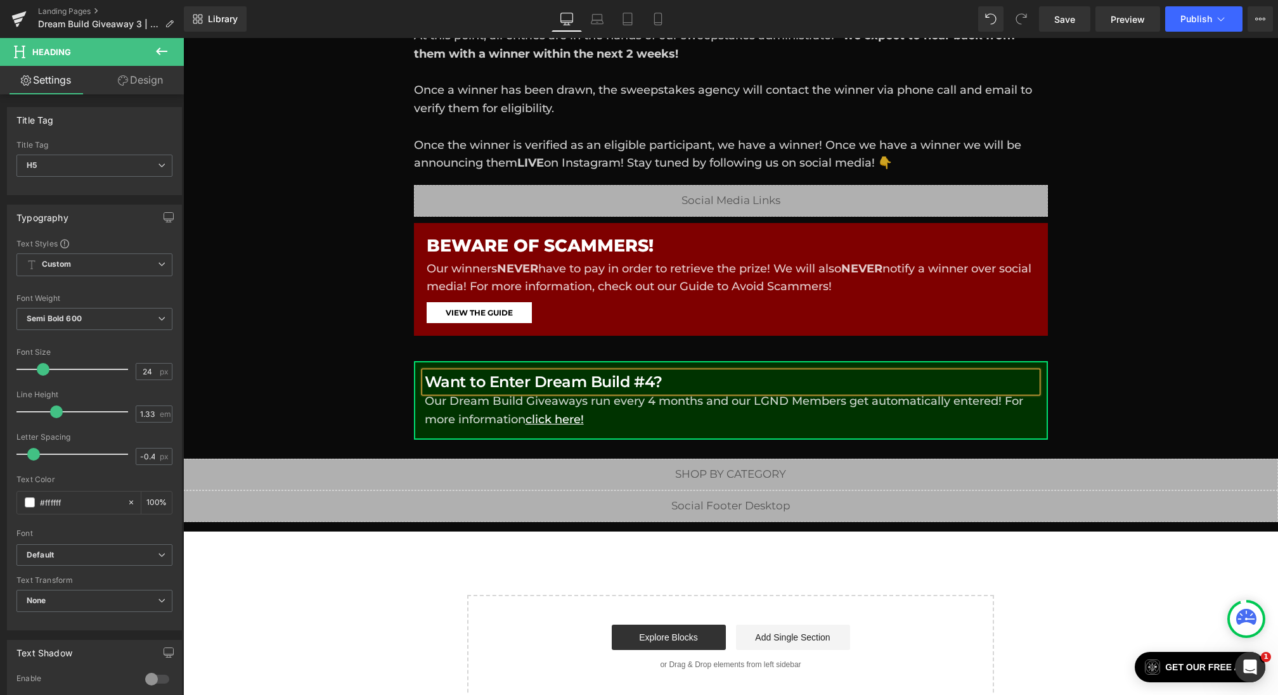
click at [340, 430] on div "Liquid Liquid Liquid Row Row PAST GIVEAWAY Heading DREAM BUILD 3 Heading [DATE]…" at bounding box center [730, 50] width 1095 height 780
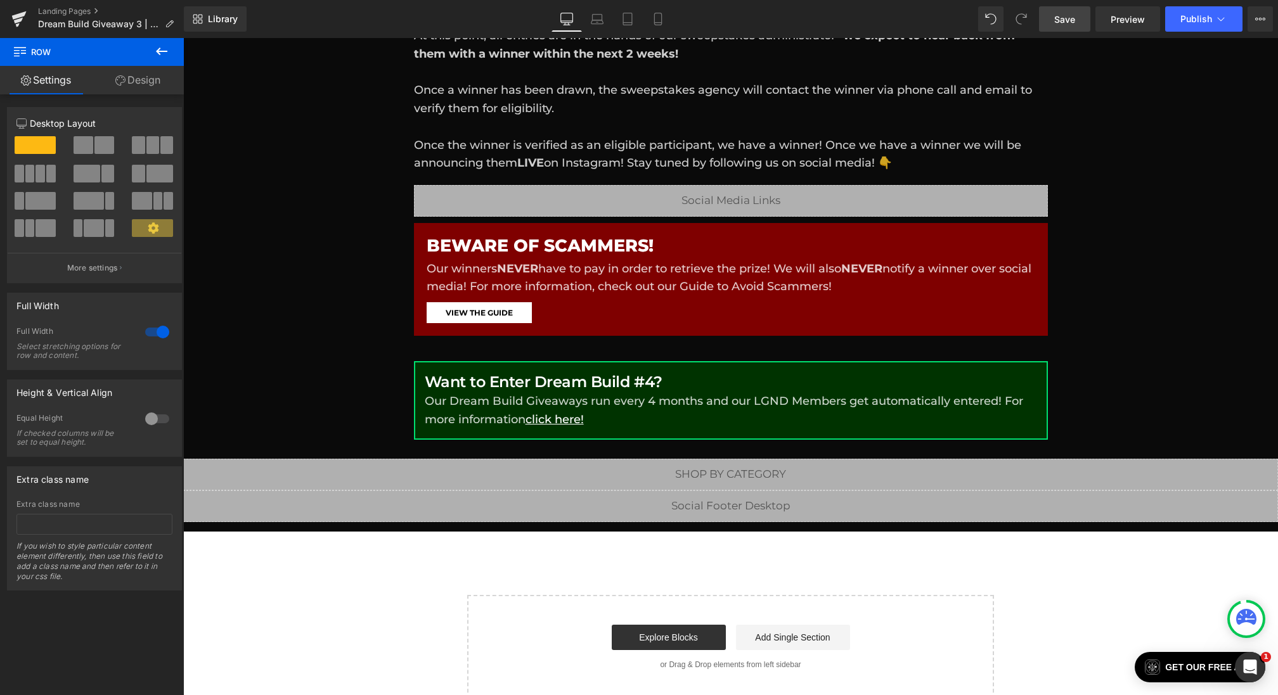
drag, startPoint x: 1060, startPoint y: 23, endPoint x: 707, endPoint y: 282, distance: 437.6
click at [1060, 23] on span "Save" at bounding box center [1064, 19] width 21 height 13
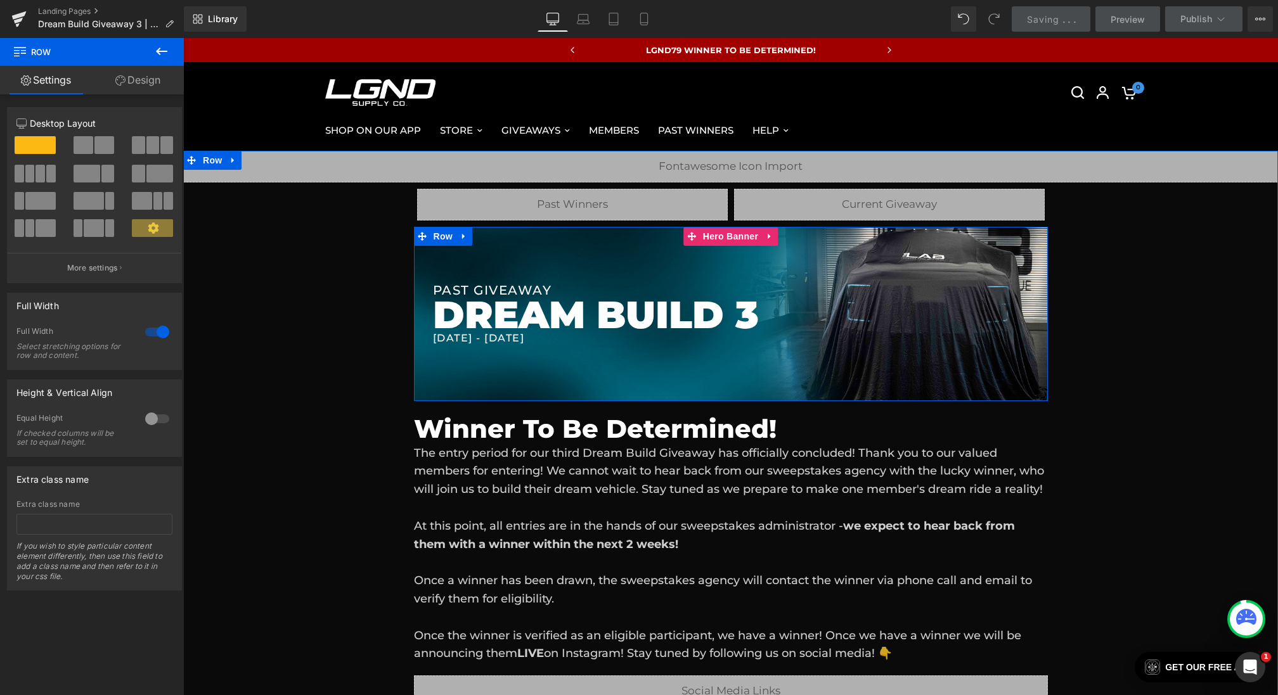
scroll to position [158, 0]
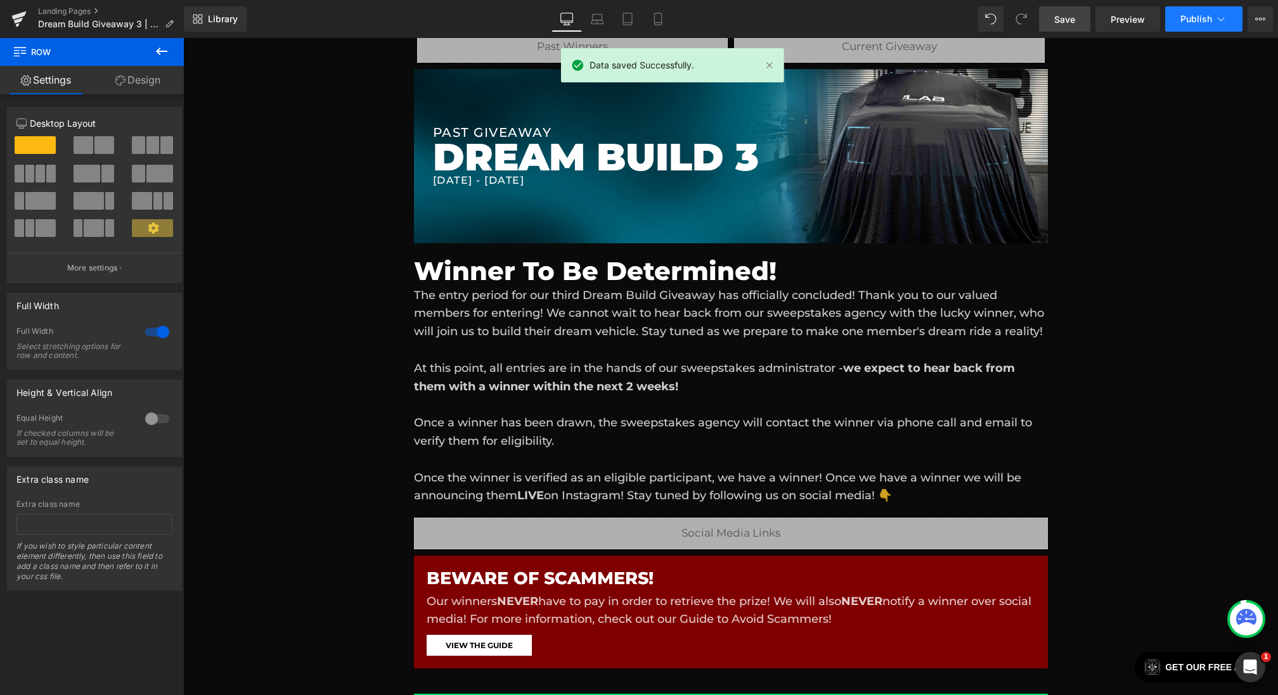
click at [1185, 20] on span "Publish" at bounding box center [1196, 19] width 32 height 10
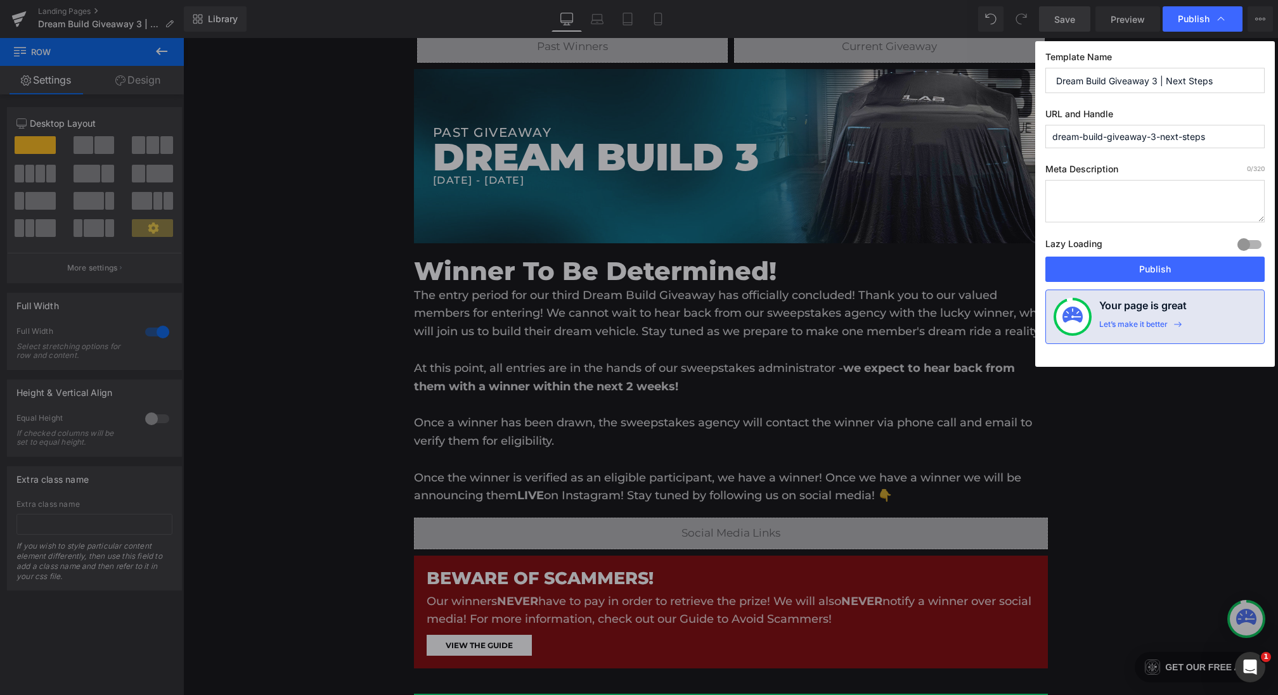
click at [1155, 81] on input "Dream Build Giveaway 3 | Next Steps" at bounding box center [1154, 80] width 219 height 25
type input "Dream Build Giveaway 4 | Next Steps"
drag, startPoint x: 1219, startPoint y: 137, endPoint x: 961, endPoint y: 137, distance: 257.9
click at [961, 137] on div "Publish Template Name Dream Build Giveaway 4 | Next Steps URL and Handle dream-…" at bounding box center [639, 347] width 1278 height 695
type input "dbg3"
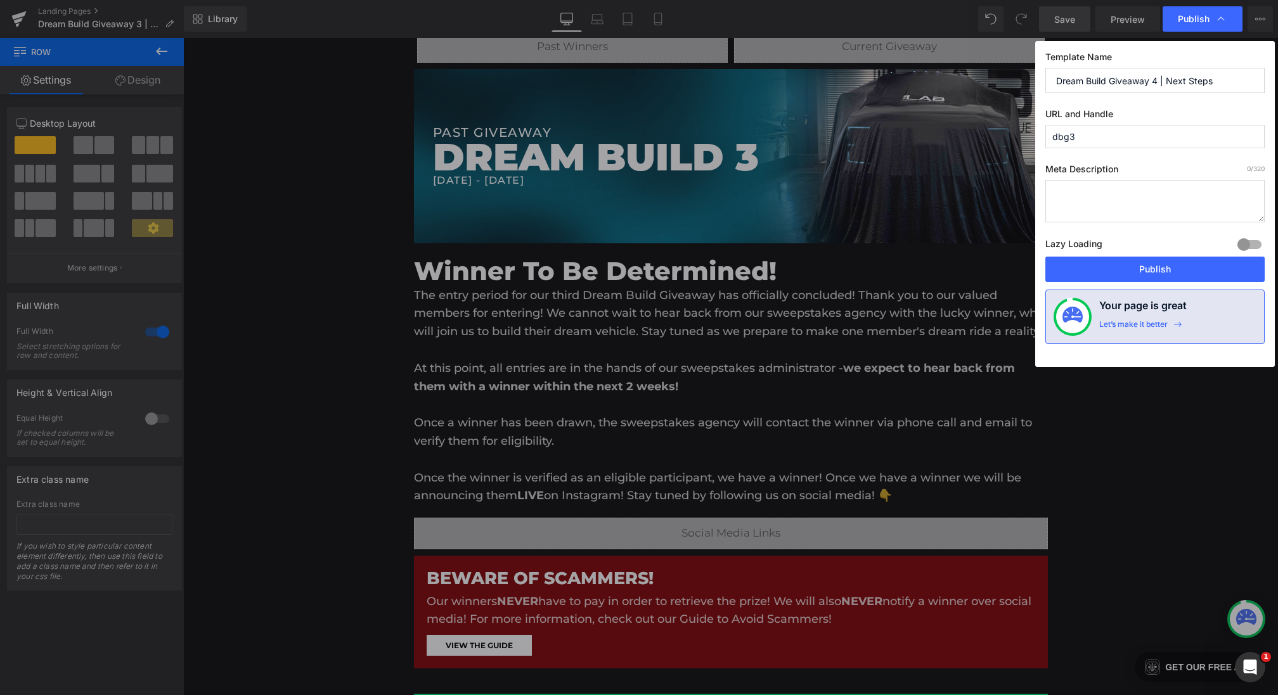
click at [1157, 80] on input "Dream Build Giveaway 4 | Next Steps" at bounding box center [1154, 80] width 219 height 25
type input "Dream Build Giveaway 3 | Next Steps"
click at [1075, 224] on div "Meta Description 0 /320 Lazy Loading Build Upgrade plan to unlock Lazy loading …" at bounding box center [1154, 210] width 219 height 93
click at [1081, 200] on textarea at bounding box center [1154, 201] width 219 height 42
click at [1090, 271] on button "Publish" at bounding box center [1154, 269] width 219 height 25
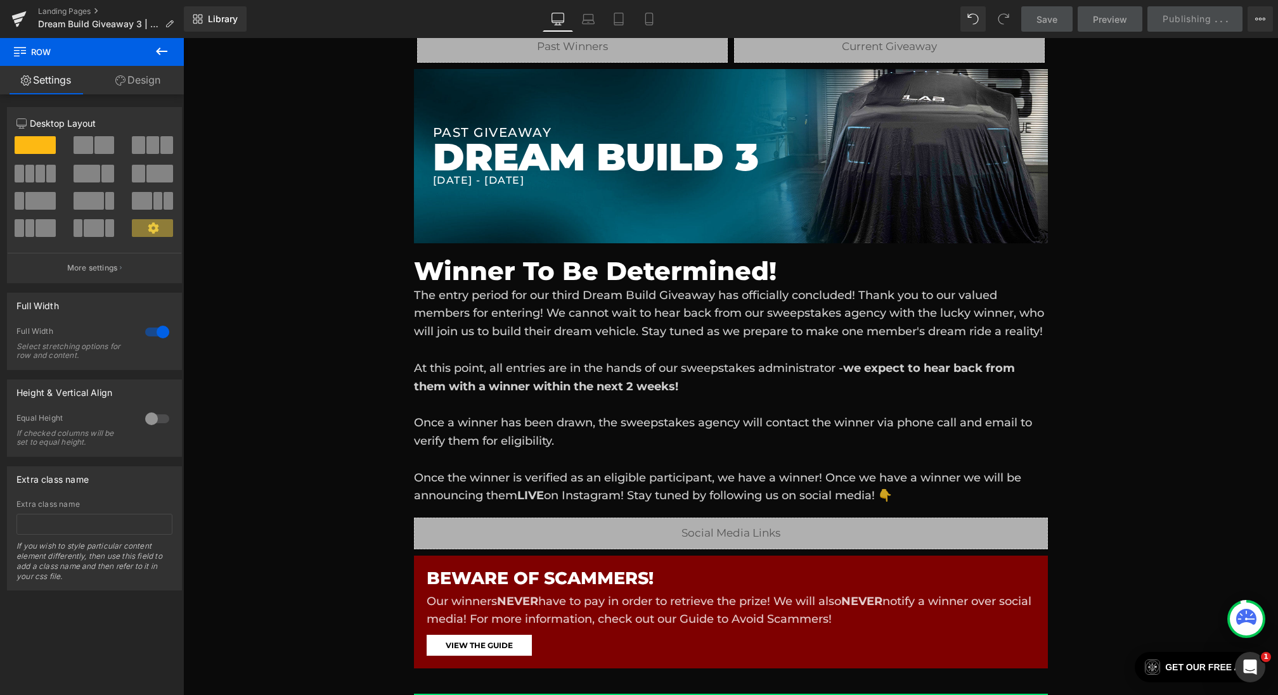
scroll to position [0, 0]
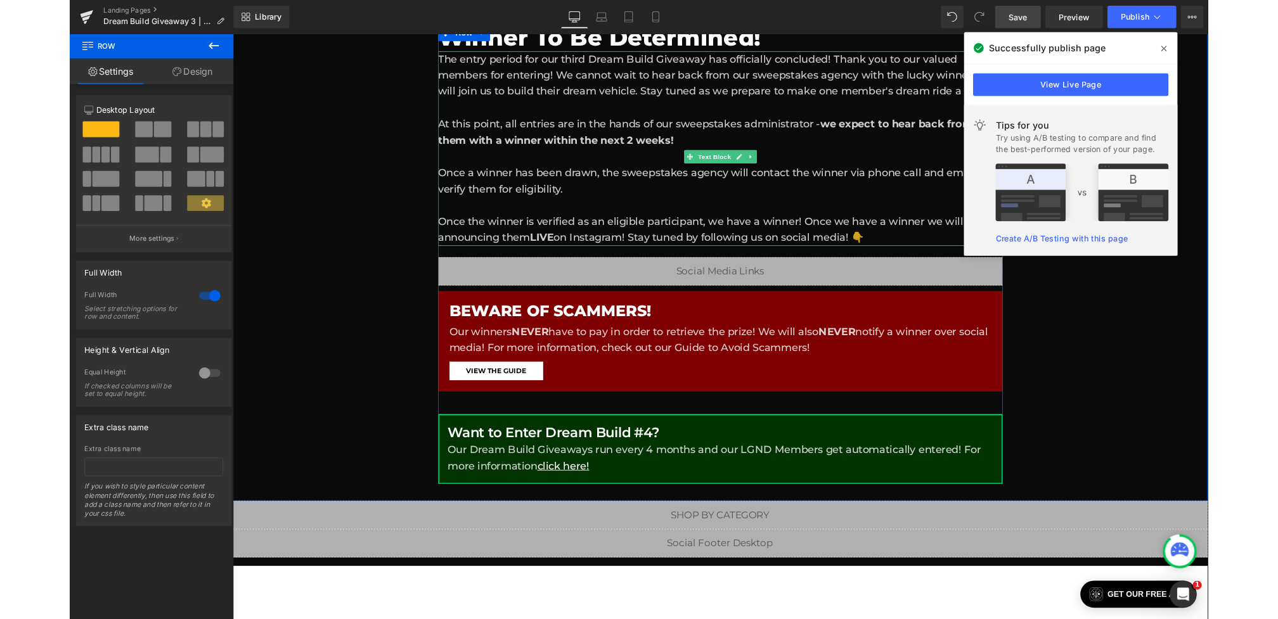
scroll to position [335, 0]
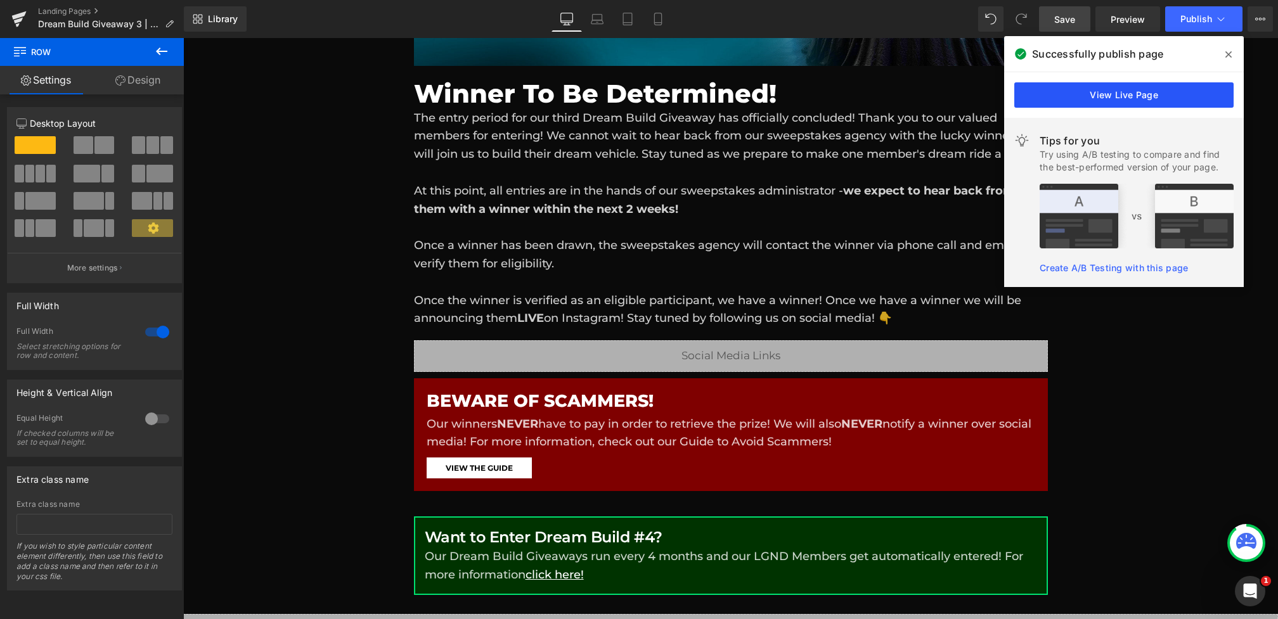
click at [1164, 93] on link "View Live Page" at bounding box center [1123, 94] width 219 height 25
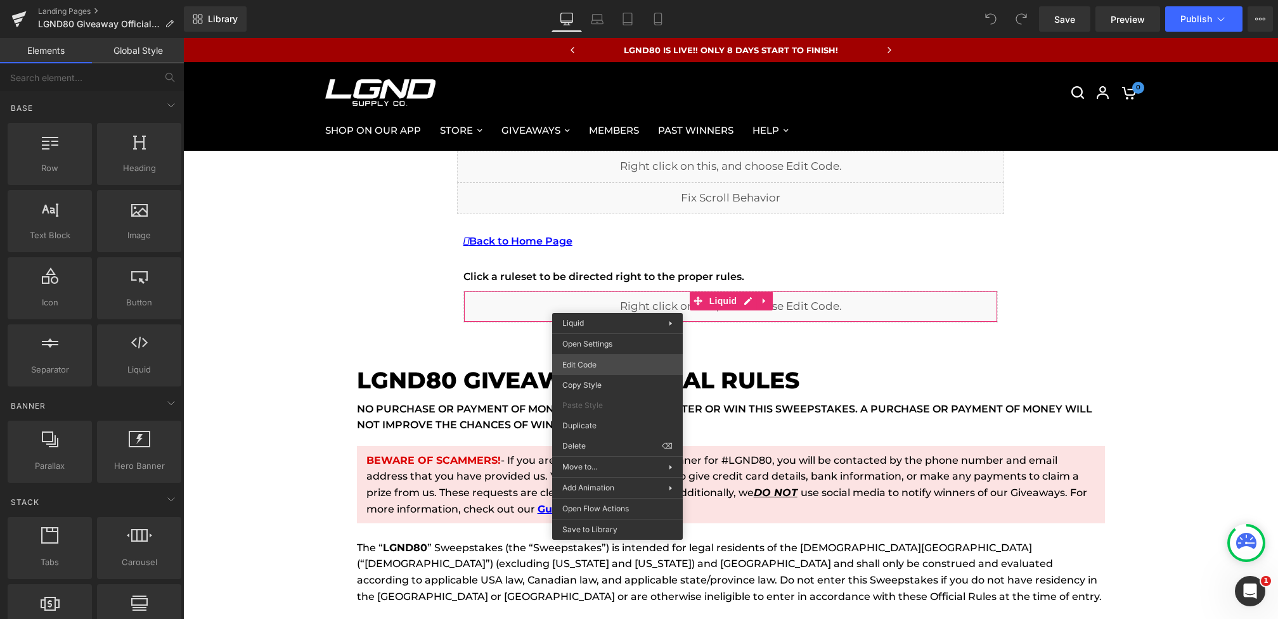
click at [592, 0] on div "You are previewing how the will restyle your page. You can not edit Elements in…" at bounding box center [639, 0] width 1278 height 0
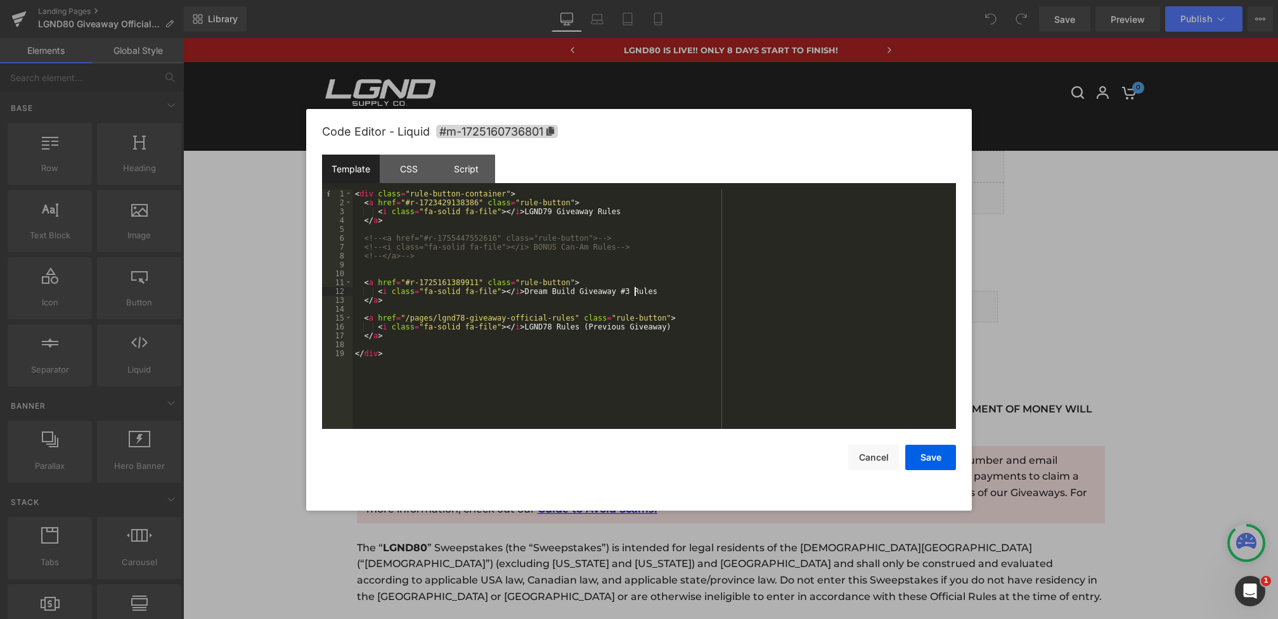
click at [634, 294] on div "< div class = "rule-button-container" > < a href = "#r-1723429138386" class = "…" at bounding box center [653, 317] width 603 height 257
click at [930, 463] on button "Save" at bounding box center [930, 457] width 51 height 25
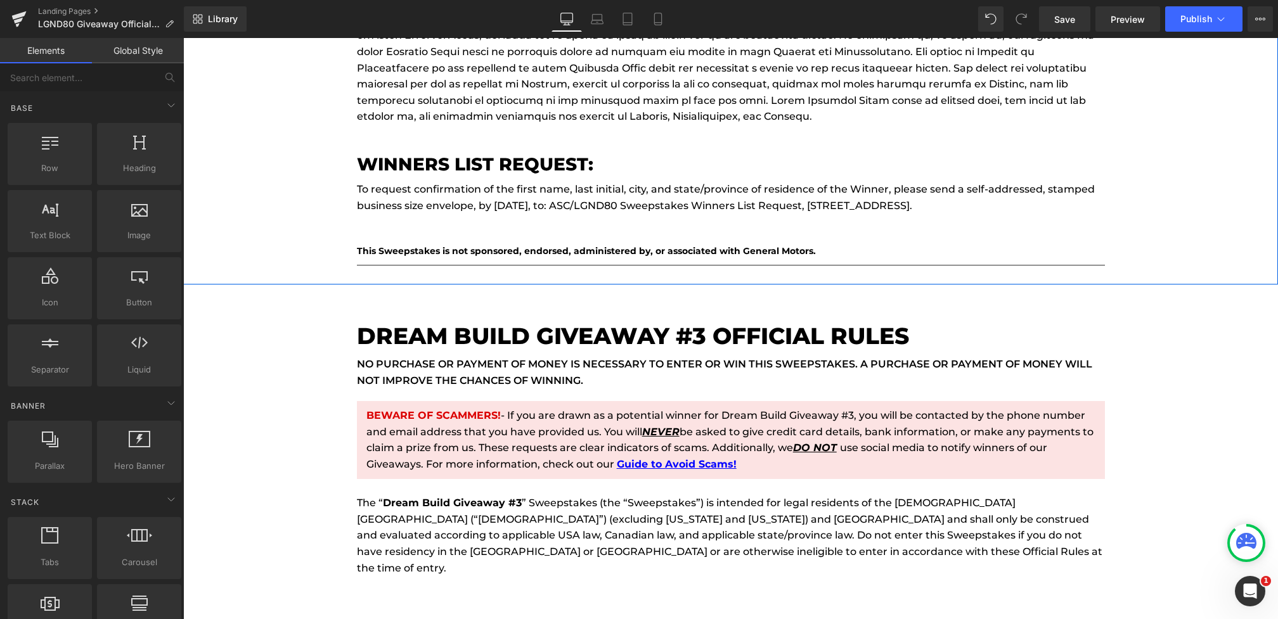
scroll to position [4946, 0]
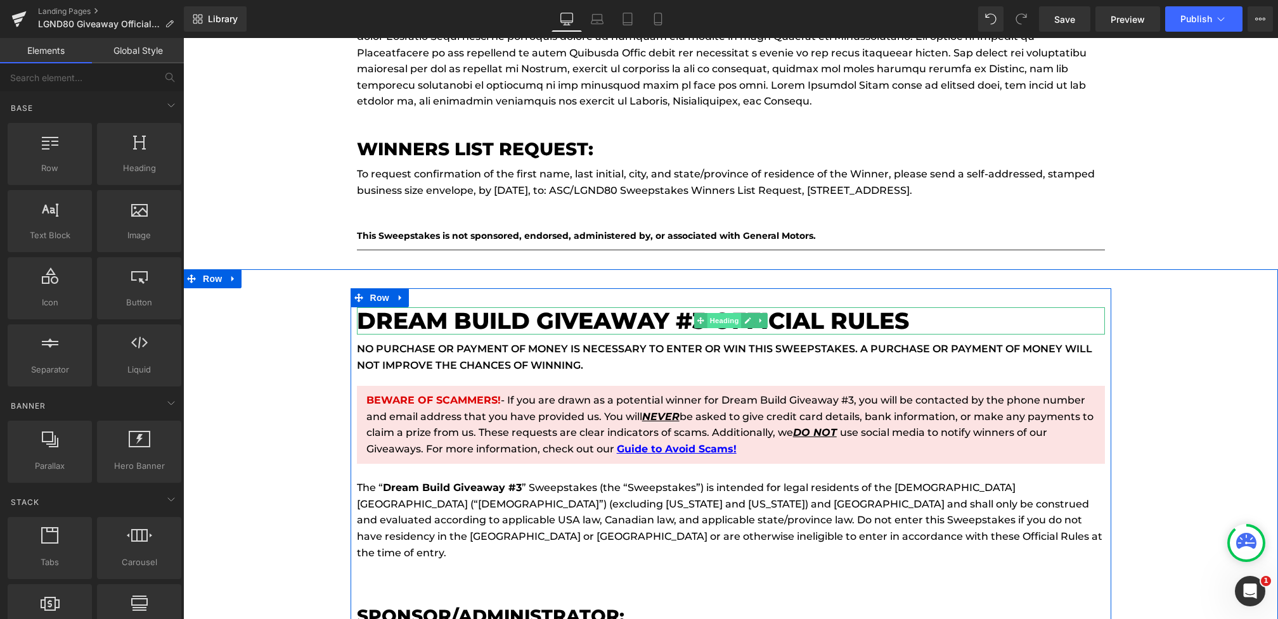
click at [707, 318] on span "Heading" at bounding box center [724, 320] width 34 height 15
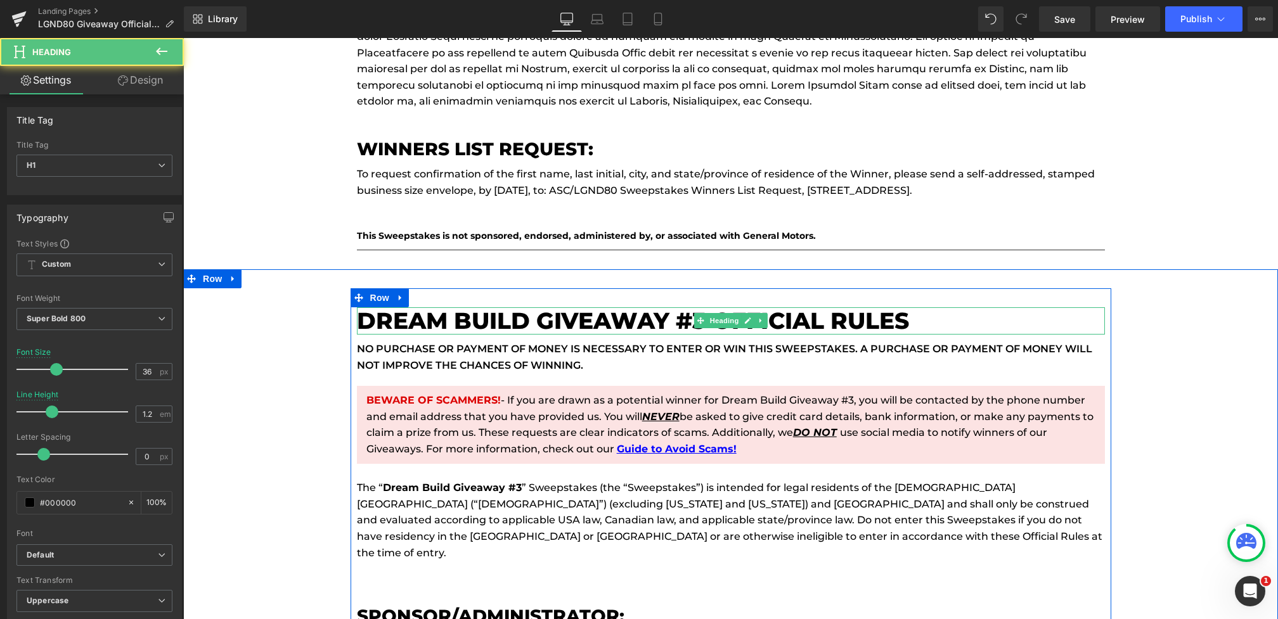
click at [674, 318] on h1 "DREAM BUILD GIVEAWAY #3 OFFICIAL RULES" at bounding box center [731, 320] width 748 height 27
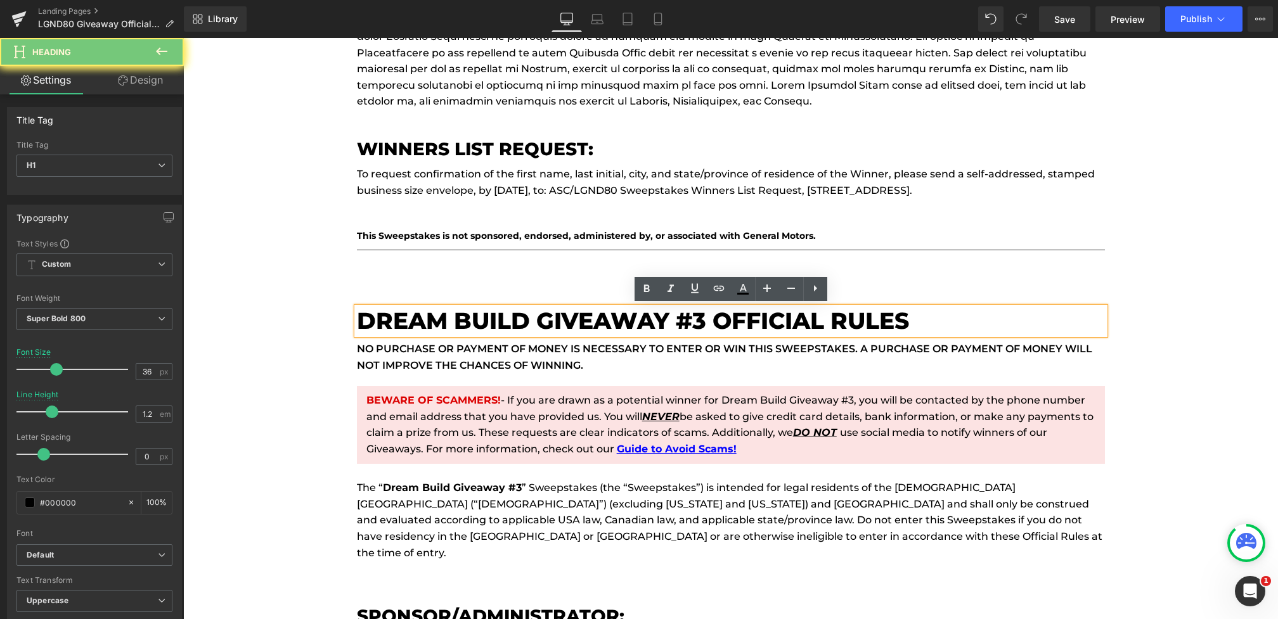
click at [699, 318] on h1 "DREAM BUILD GIVEAWAY #3 OFFICIAL RULES" at bounding box center [731, 320] width 748 height 27
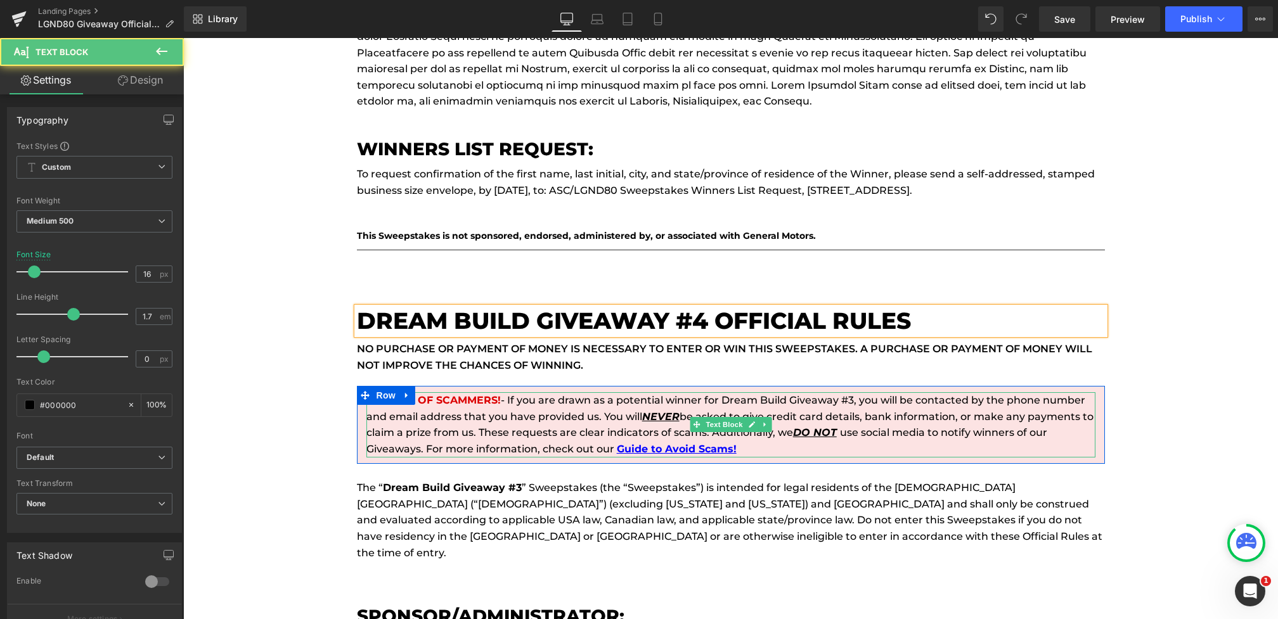
click at [846, 405] on p "BEWARE OF SCAMMERS! - If you are drawn as a potential winner for Dream Build Gi…" at bounding box center [730, 424] width 729 height 65
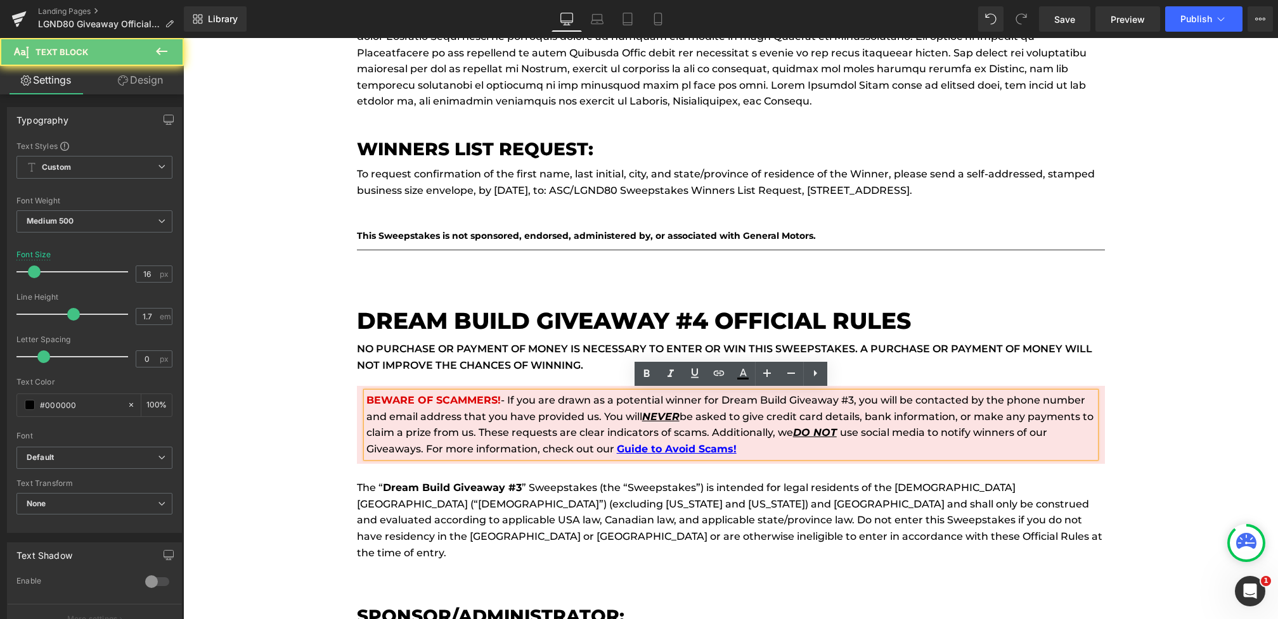
click at [852, 399] on p "BEWARE OF SCAMMERS! - If you are drawn as a potential winner for Dream Build Gi…" at bounding box center [730, 424] width 729 height 65
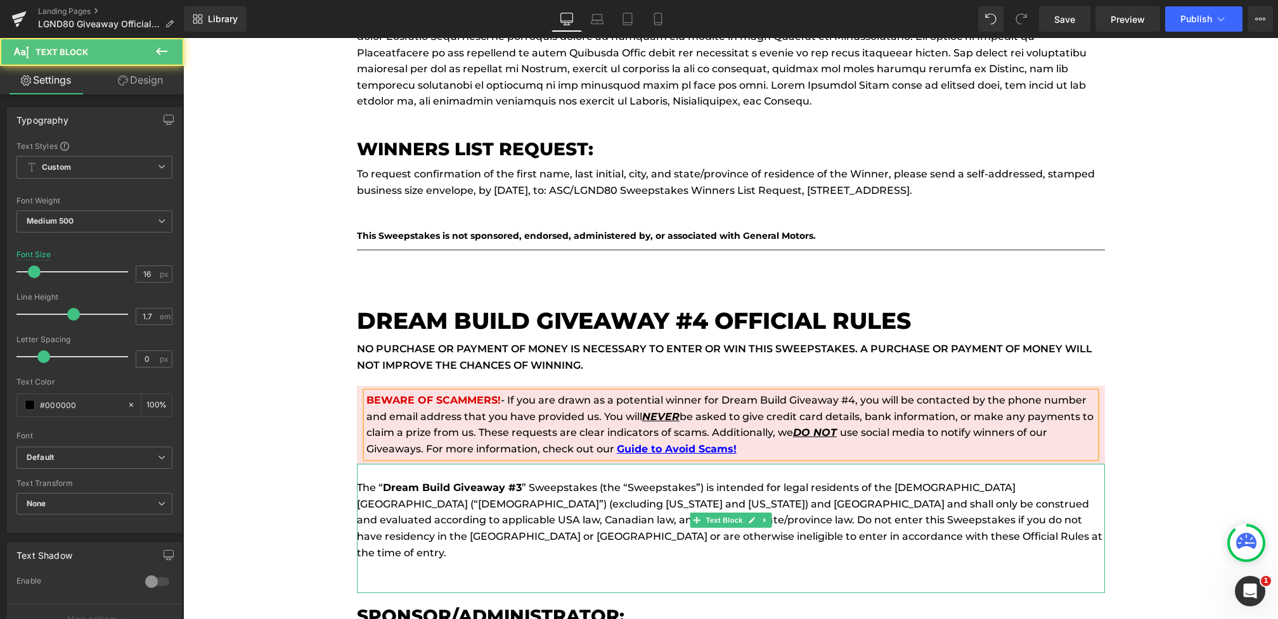
click at [522, 485] on p "The “ Dream Build Giveaway #3 ” Sweepstakes (the “Sweepstakes”) is intended for…" at bounding box center [731, 520] width 748 height 81
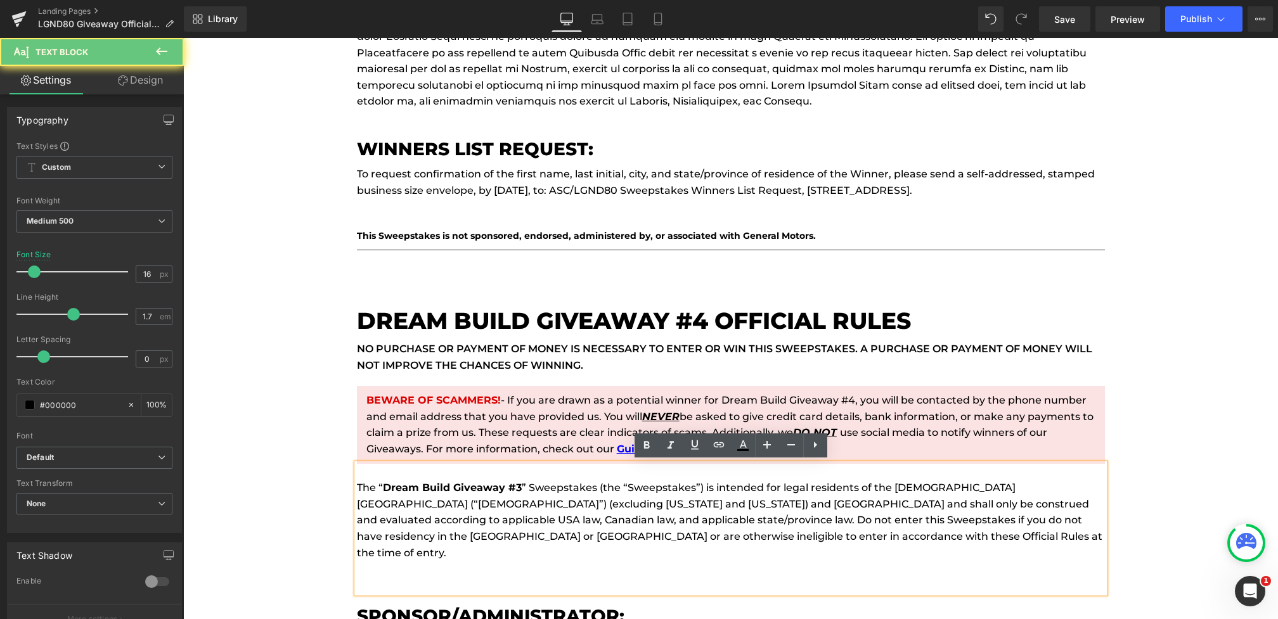
click at [517, 485] on b "Dream Build Giveaway #3" at bounding box center [452, 488] width 139 height 12
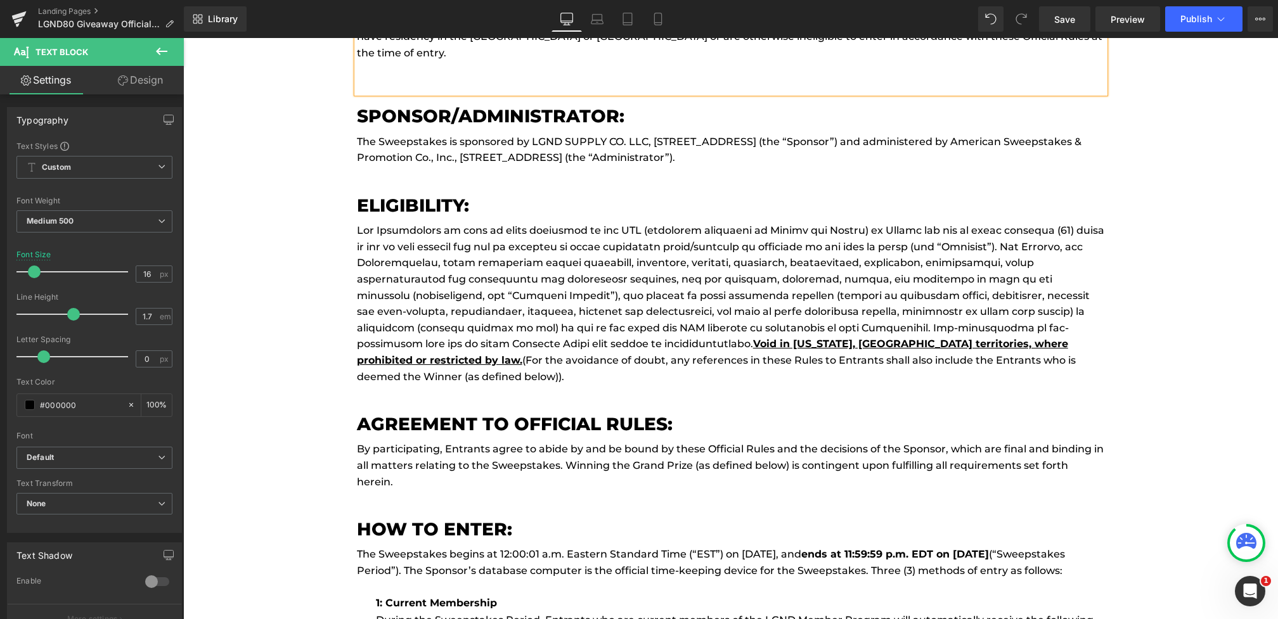
scroll to position [5539, 0]
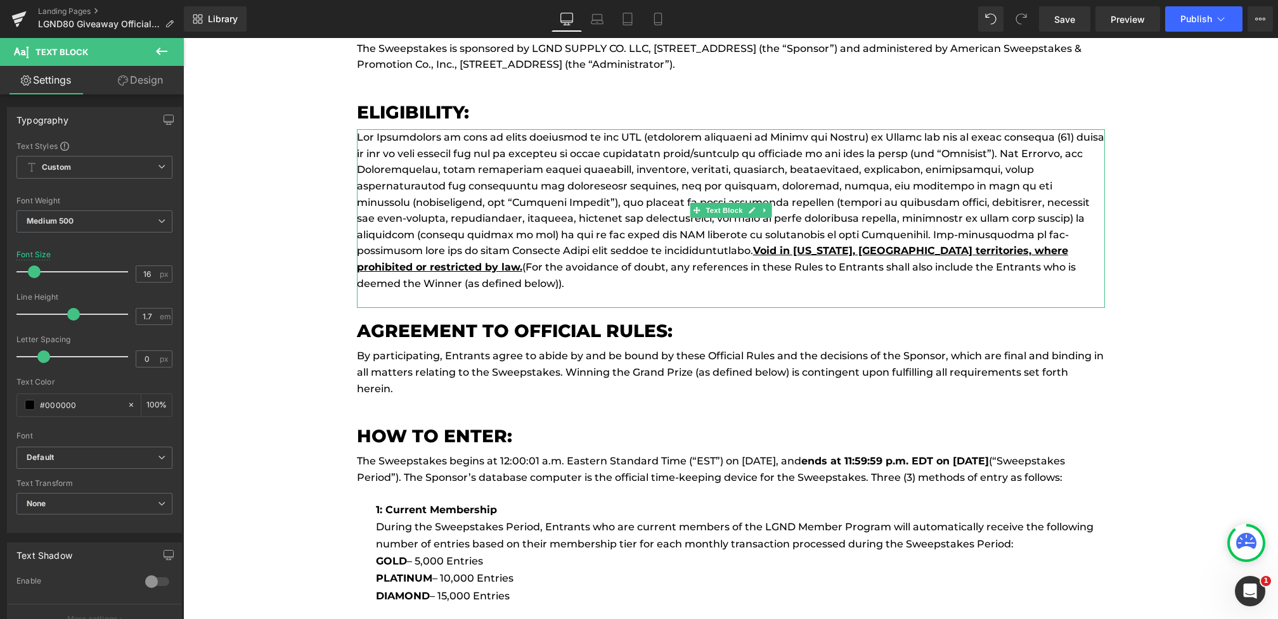
click at [438, 236] on p "Void in Puerto Rico, USA territories, where prohibited or restricted by law. (F…" at bounding box center [731, 210] width 748 height 162
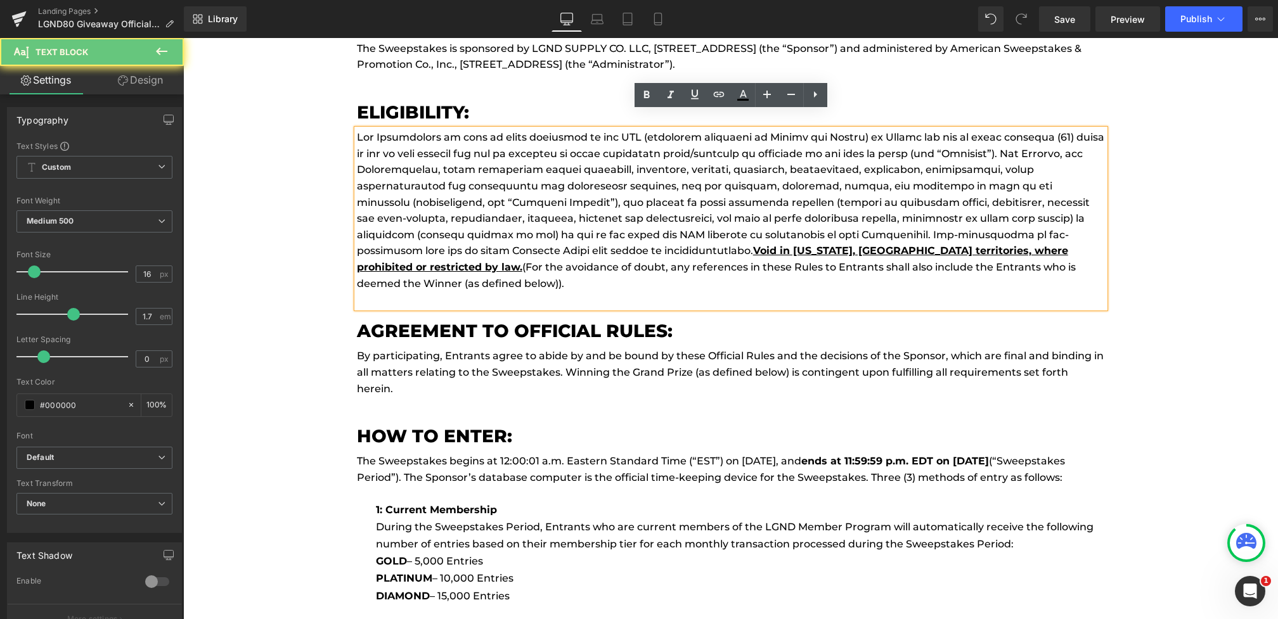
click at [439, 234] on p "Void in Puerto Rico, USA territories, where prohibited or restricted by law. (F…" at bounding box center [731, 210] width 748 height 162
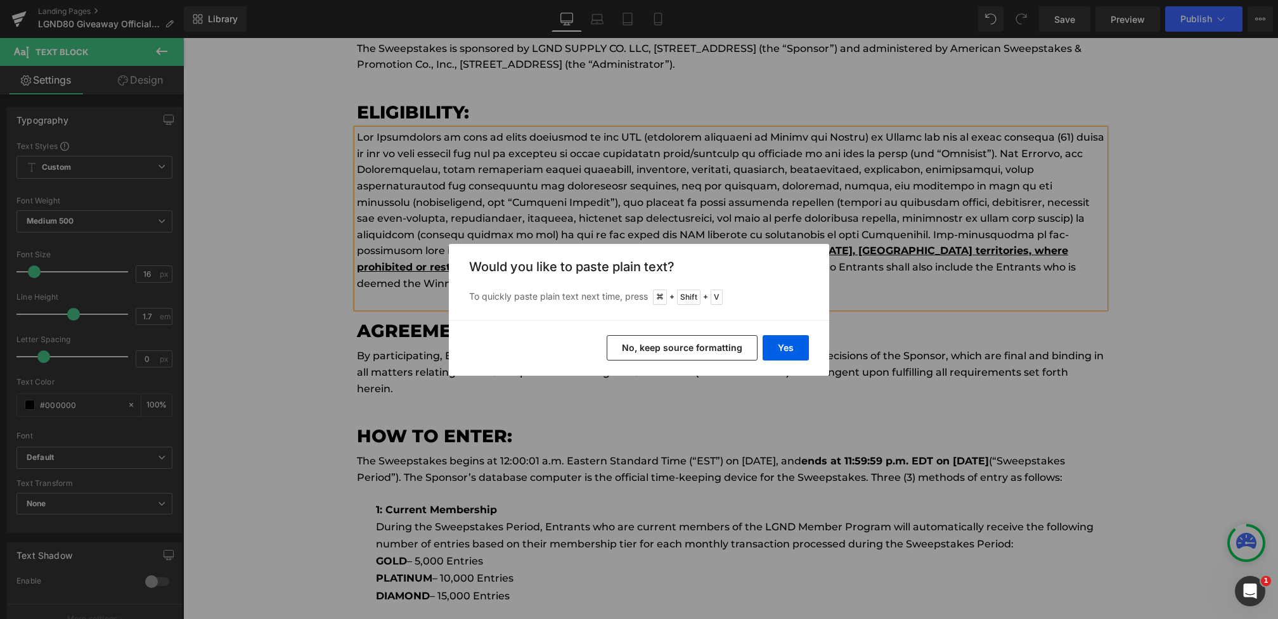
click at [774, 333] on div "Yes No, keep source formatting" at bounding box center [639, 348] width 380 height 56
click at [774, 344] on button "Yes" at bounding box center [785, 347] width 46 height 25
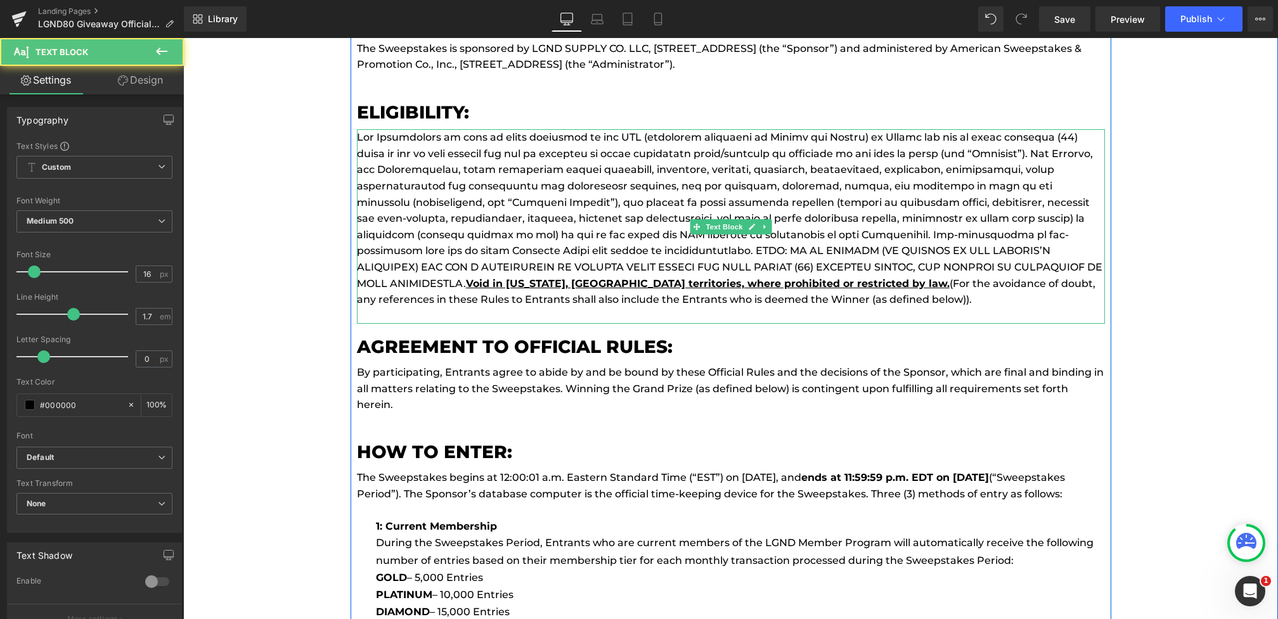
click at [865, 278] on u "Void in Puerto Rico, USA territories, where prohibited or restricted by law." at bounding box center [708, 284] width 484 height 12
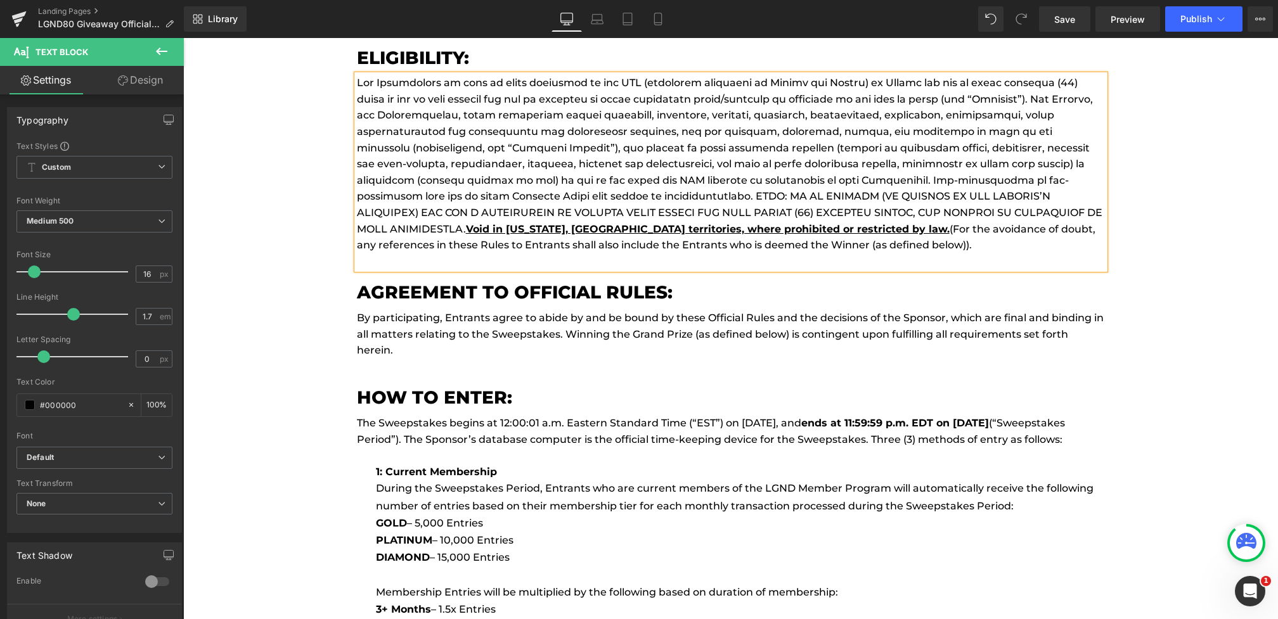
scroll to position [5663, 0]
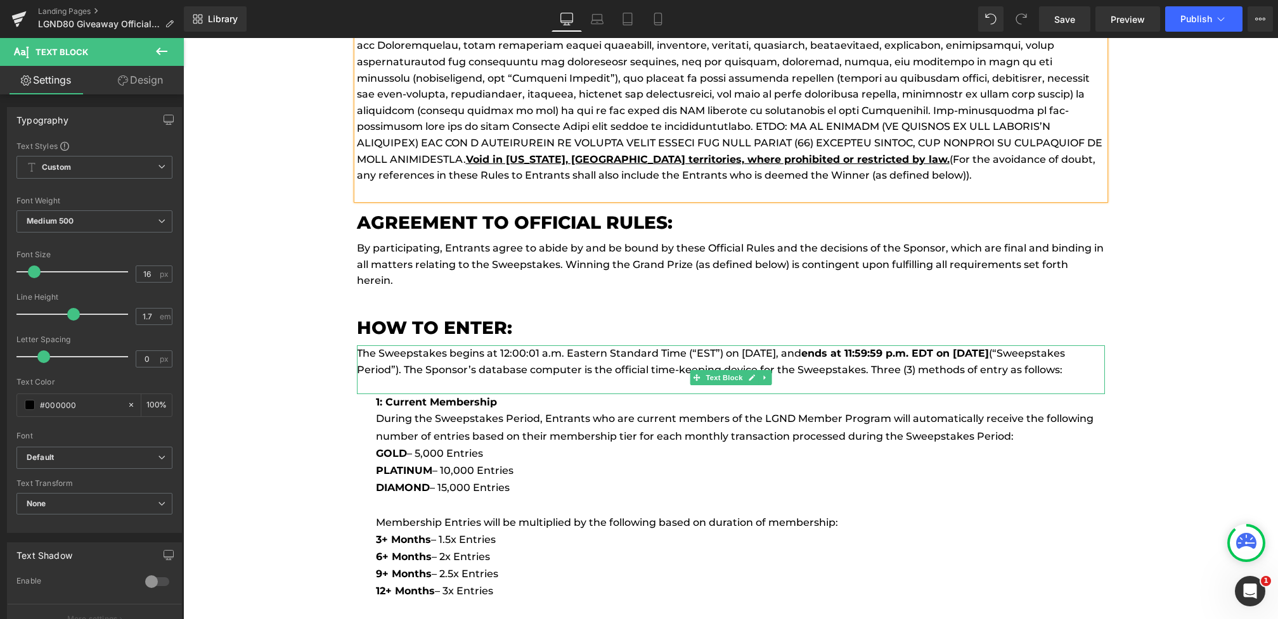
click at [755, 345] on p "The Sweepstakes begins at 12:00:01 a.m. Eastern Standard Time (“EST”) on May 1,…" at bounding box center [731, 361] width 748 height 32
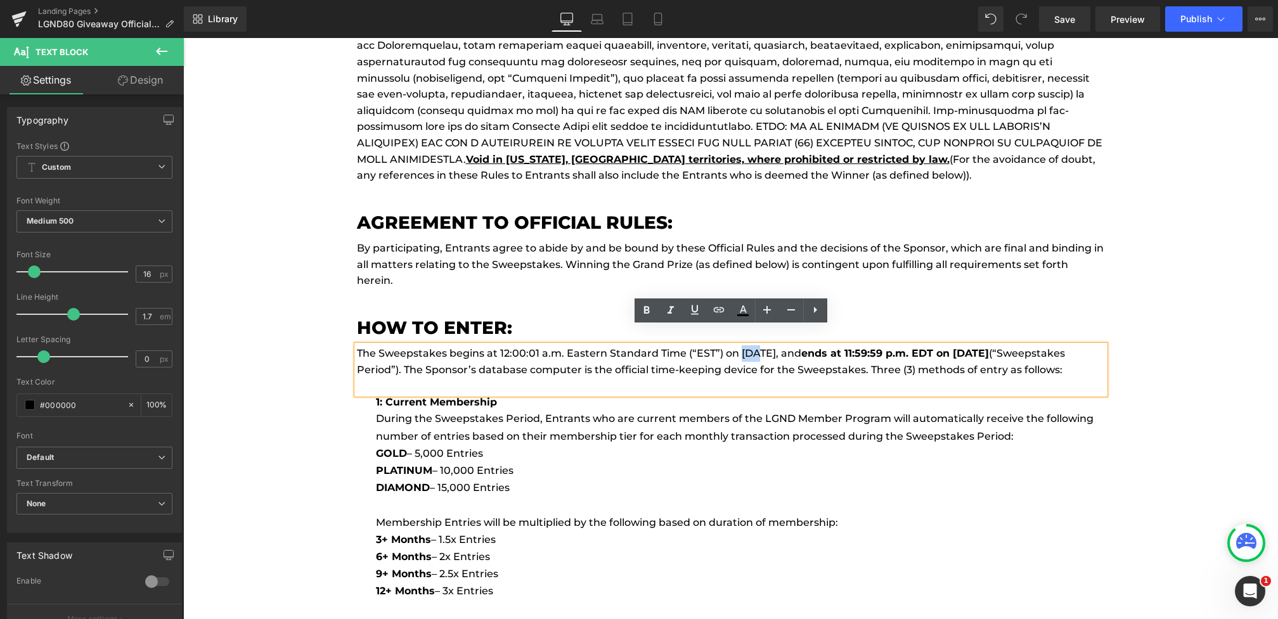
drag, startPoint x: 758, startPoint y: 336, endPoint x: 738, endPoint y: 335, distance: 19.7
click at [738, 345] on p "The Sweepstakes begins at 12:00:01 a.m. Eastern Standard Time (“EST”) on May 1,…" at bounding box center [731, 361] width 748 height 32
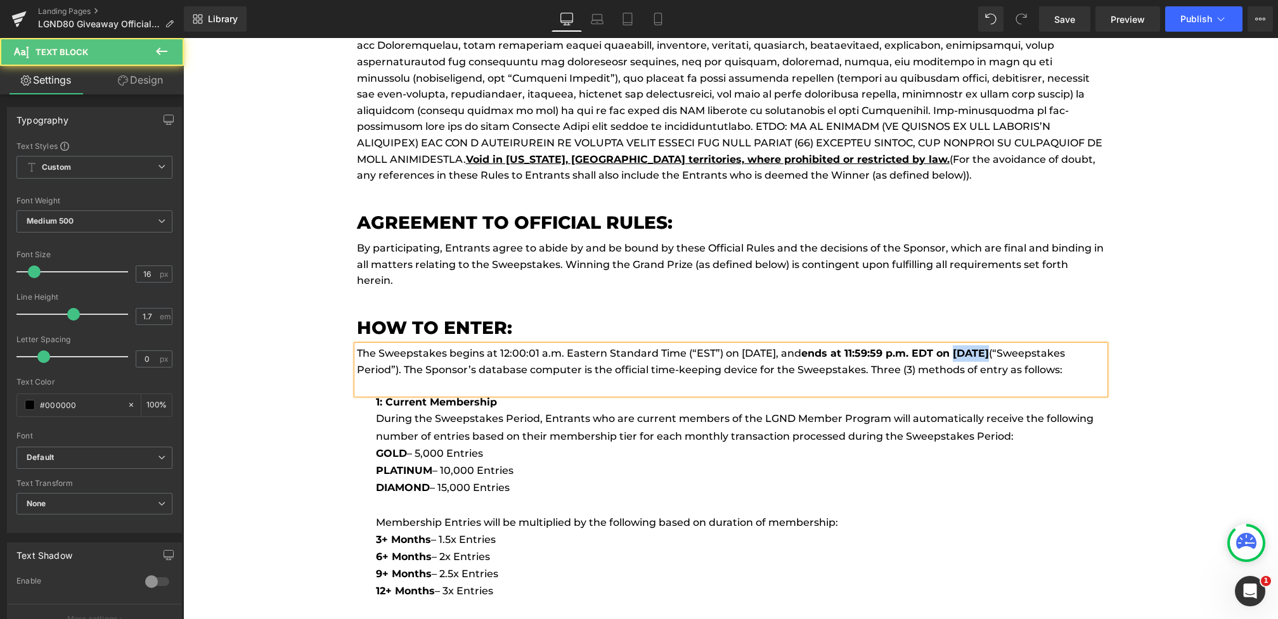
drag, startPoint x: 1046, startPoint y: 338, endPoint x: 1010, endPoint y: 338, distance: 36.8
click at [989, 347] on strong "ends at 11:59:59 p.m. EDT on August 31, 2025" at bounding box center [895, 353] width 188 height 12
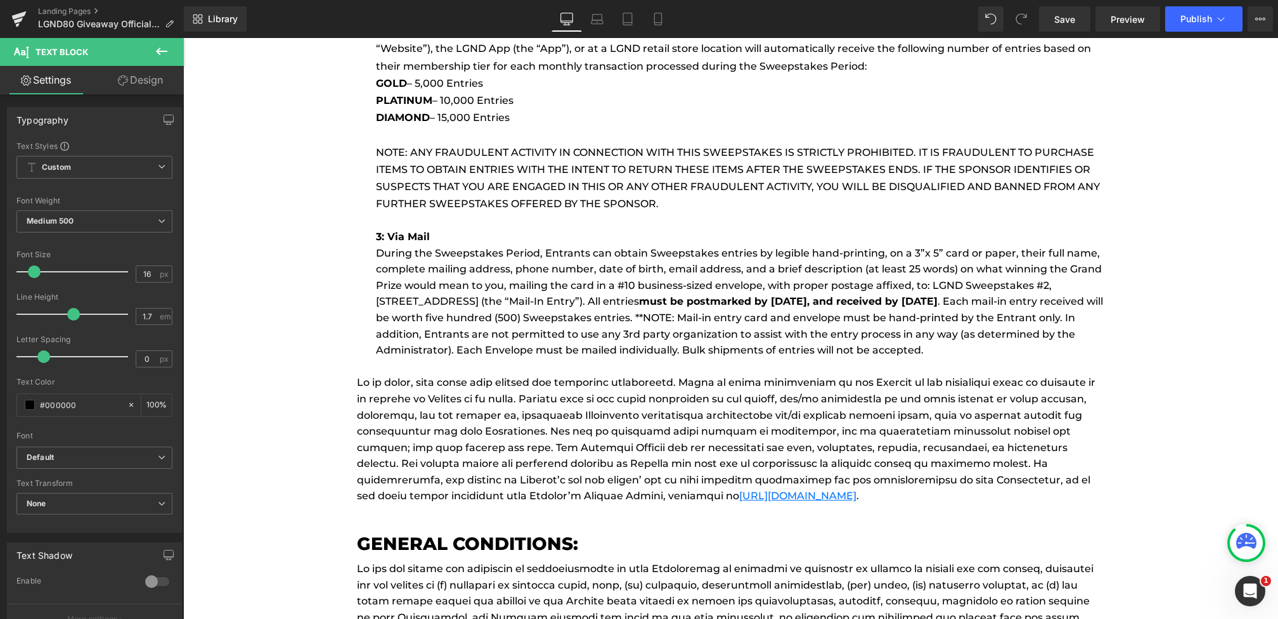
scroll to position [6300, 0]
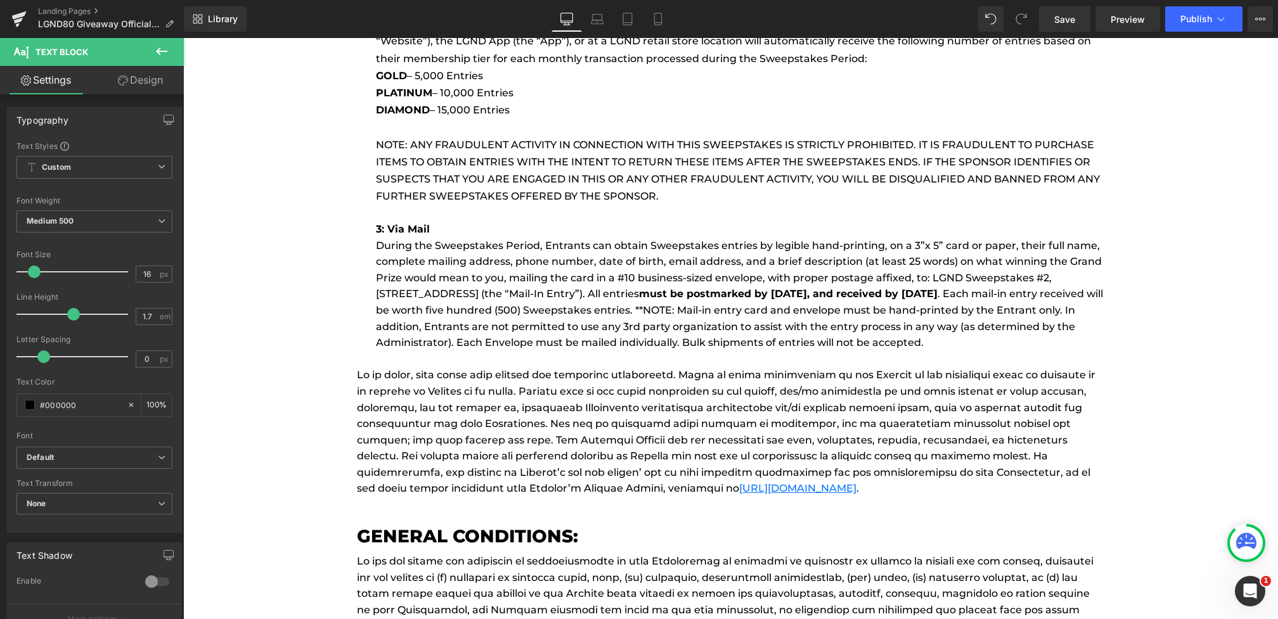
click at [691, 312] on p "During the Sweepstakes Period, Entrants can obtain Sweepstakes entries by legib…" at bounding box center [740, 294] width 729 height 113
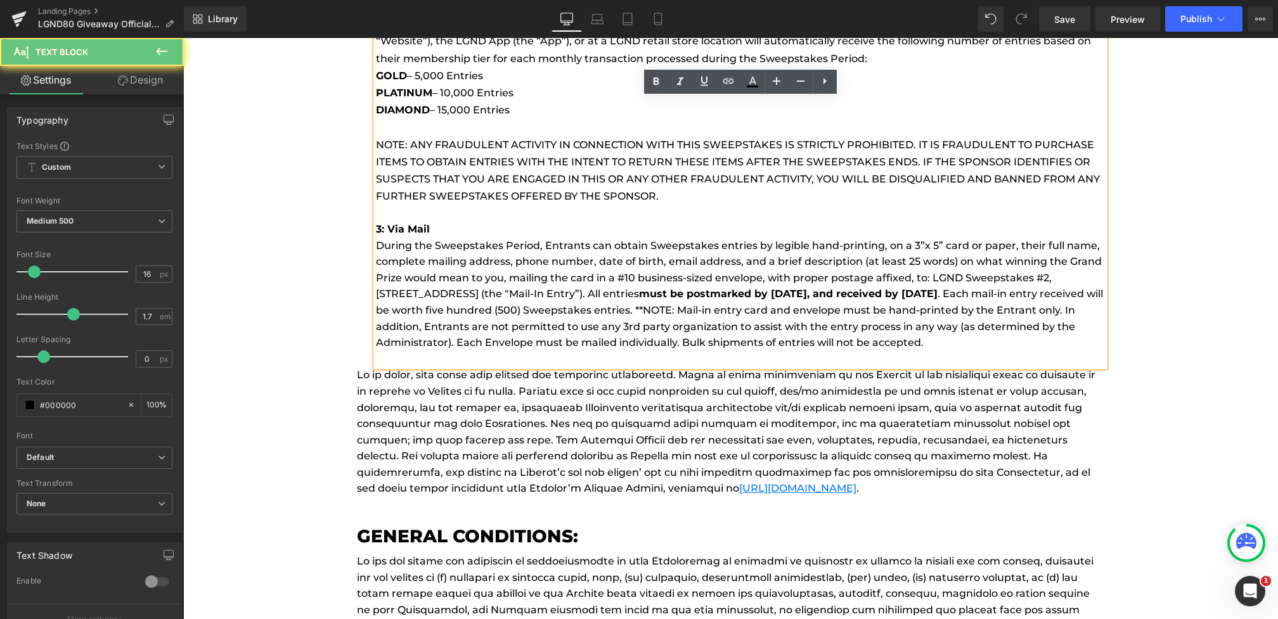
click at [975, 328] on p "During the Sweepstakes Period, Entrants can obtain Sweepstakes entries by legib…" at bounding box center [740, 294] width 729 height 113
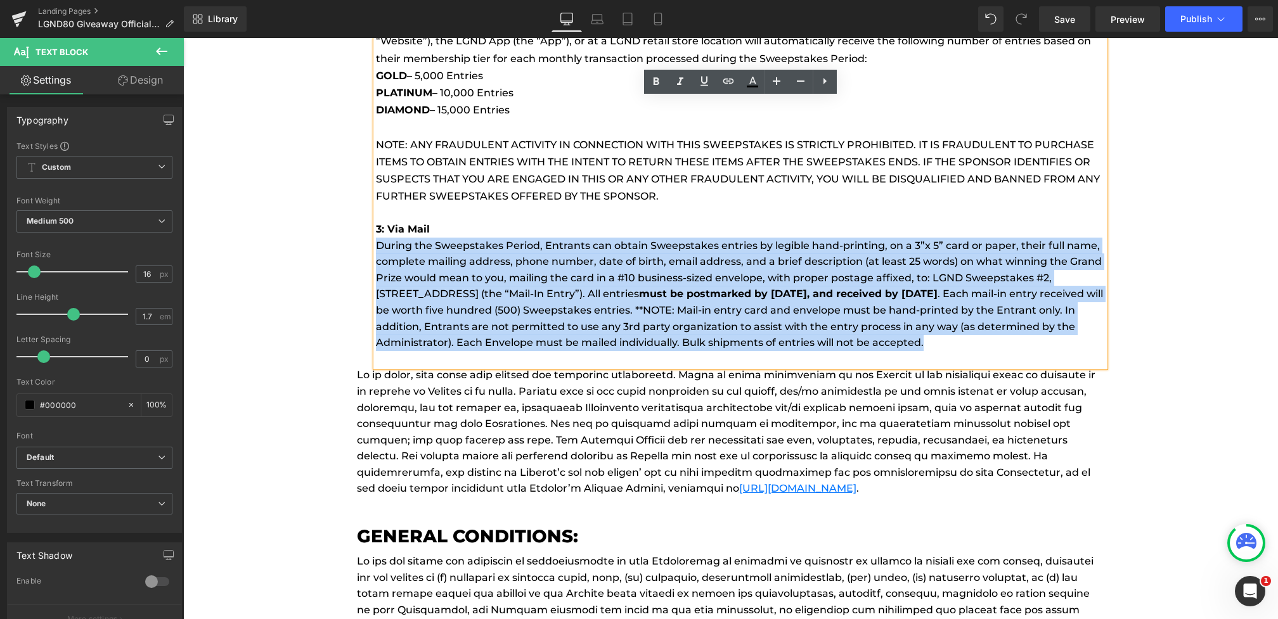
drag, startPoint x: 1027, startPoint y: 341, endPoint x: 378, endPoint y: 249, distance: 655.5
click at [378, 249] on p "During the Sweepstakes Period, Entrants can obtain Sweepstakes entries by legib…" at bounding box center [740, 294] width 729 height 113
paste div
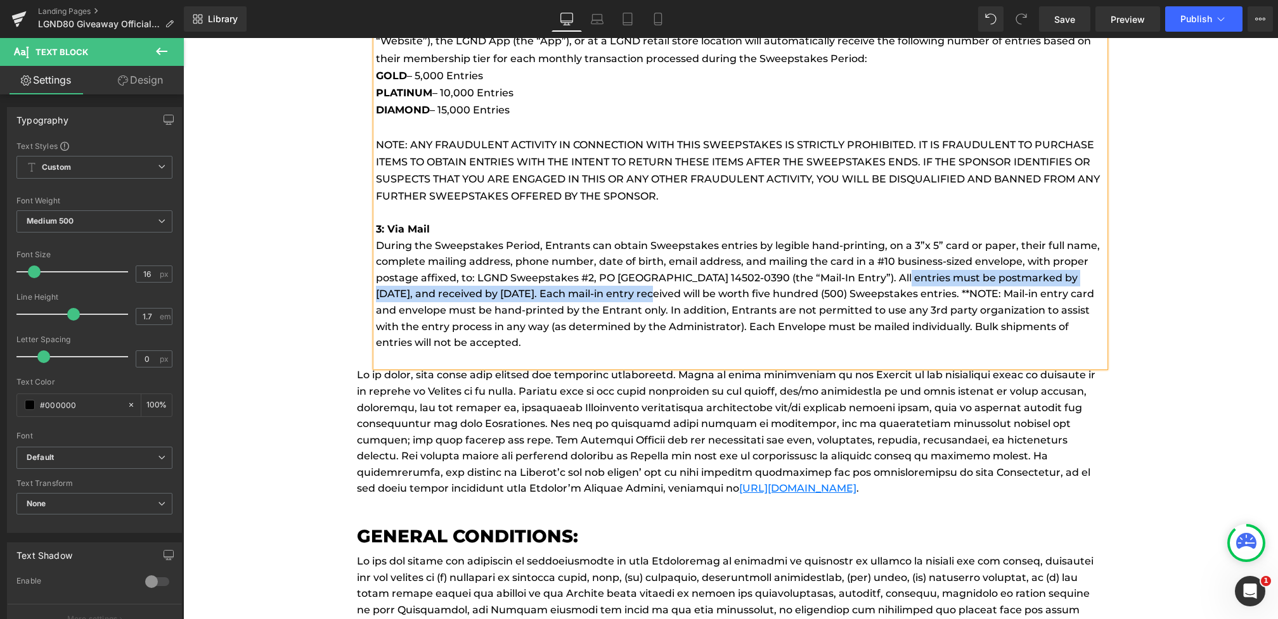
drag, startPoint x: 897, startPoint y: 278, endPoint x: 643, endPoint y: 289, distance: 255.0
click at [643, 289] on p "During the Sweepstakes Period, Entrants can obtain Sweepstakes entries by legib…" at bounding box center [740, 294] width 729 height 113
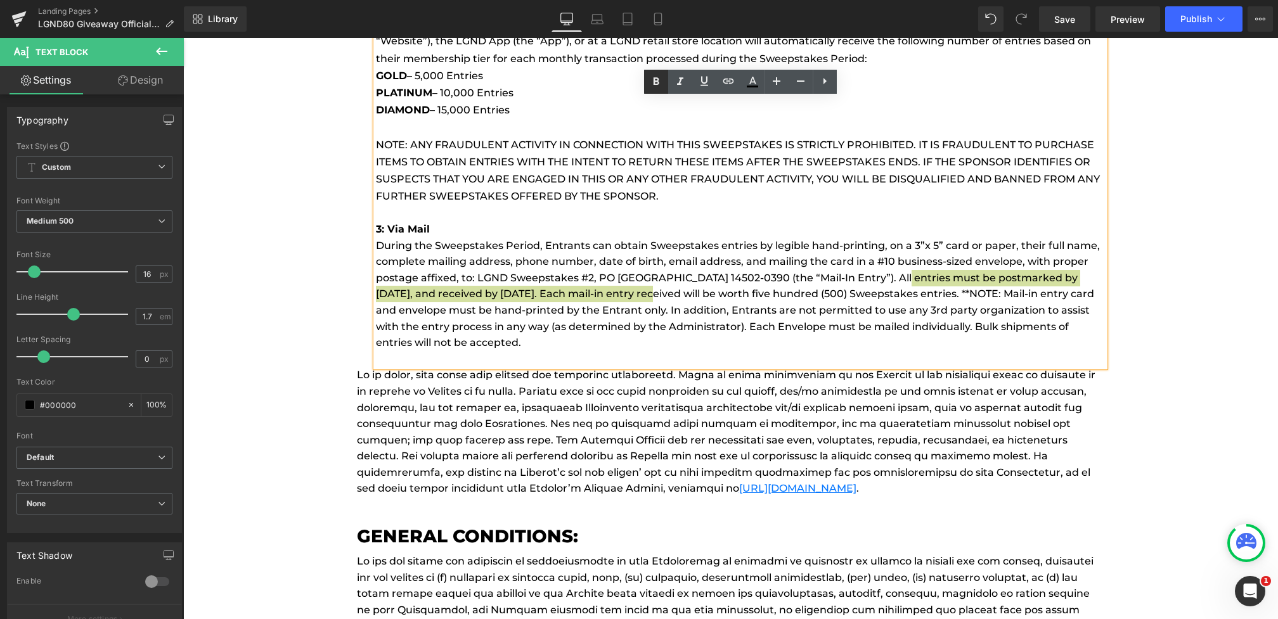
click at [662, 79] on icon at bounding box center [655, 81] width 15 height 15
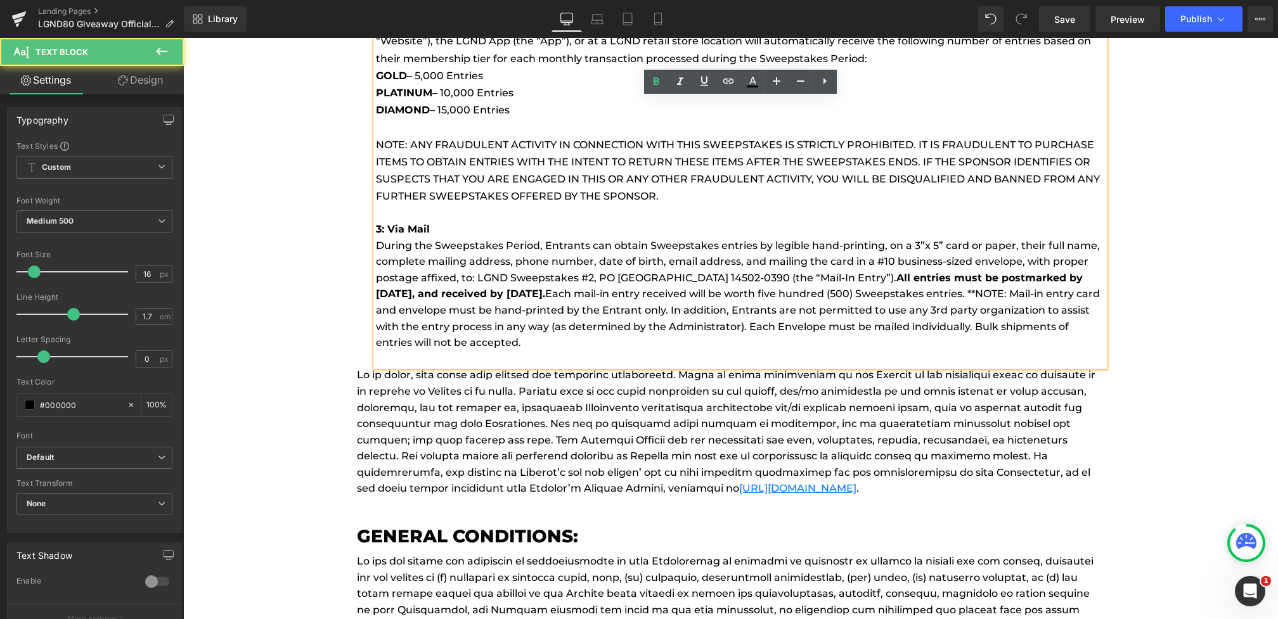
click at [695, 344] on p "During the Sweepstakes Period, Entrants can obtain Sweepstakes entries by legib…" at bounding box center [740, 294] width 729 height 113
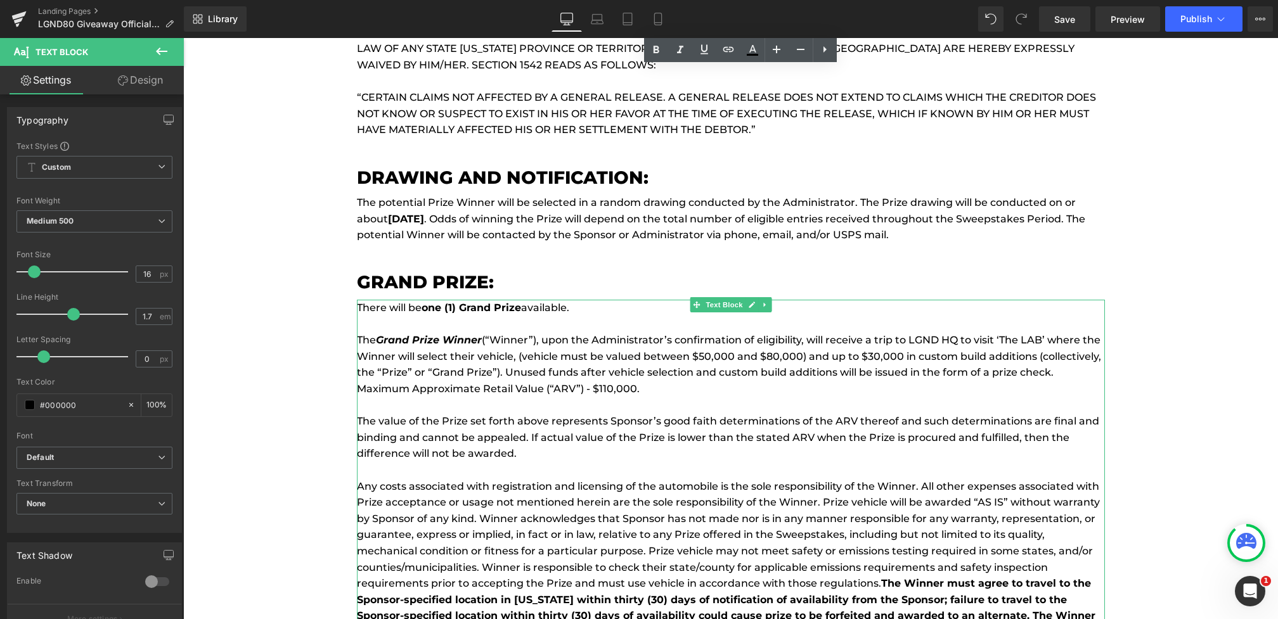
scroll to position [7619, 0]
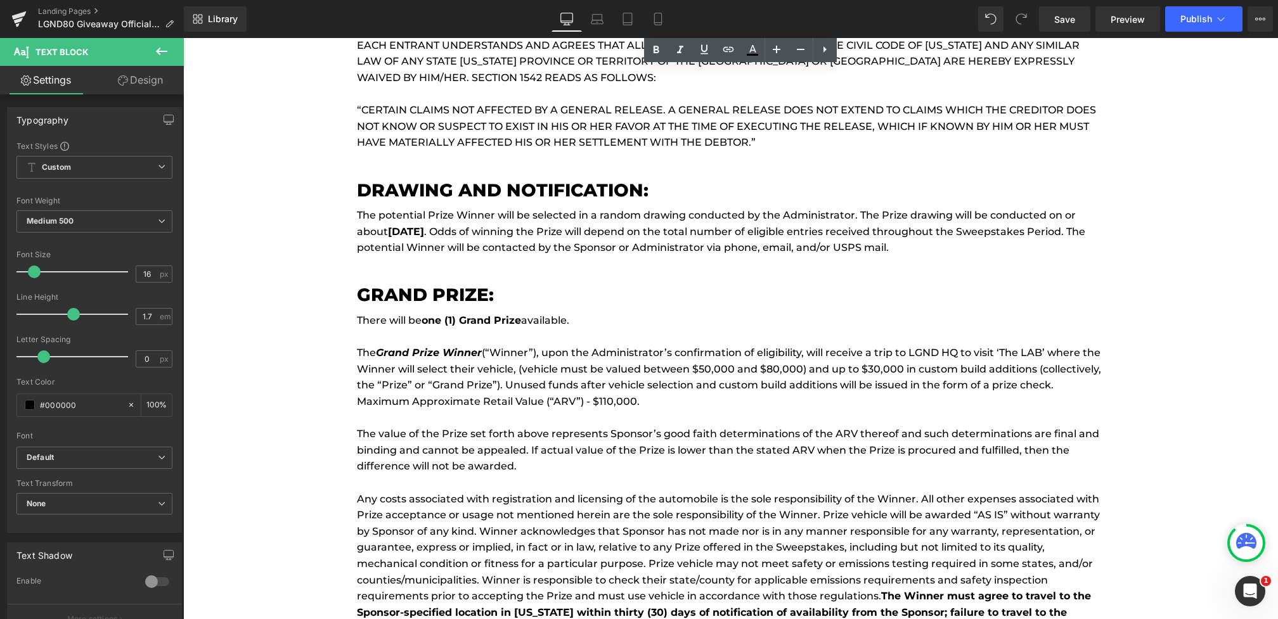
click at [510, 234] on p "The potential Prize Winner will be selected in a random drawing conducted by th…" at bounding box center [731, 231] width 748 height 49
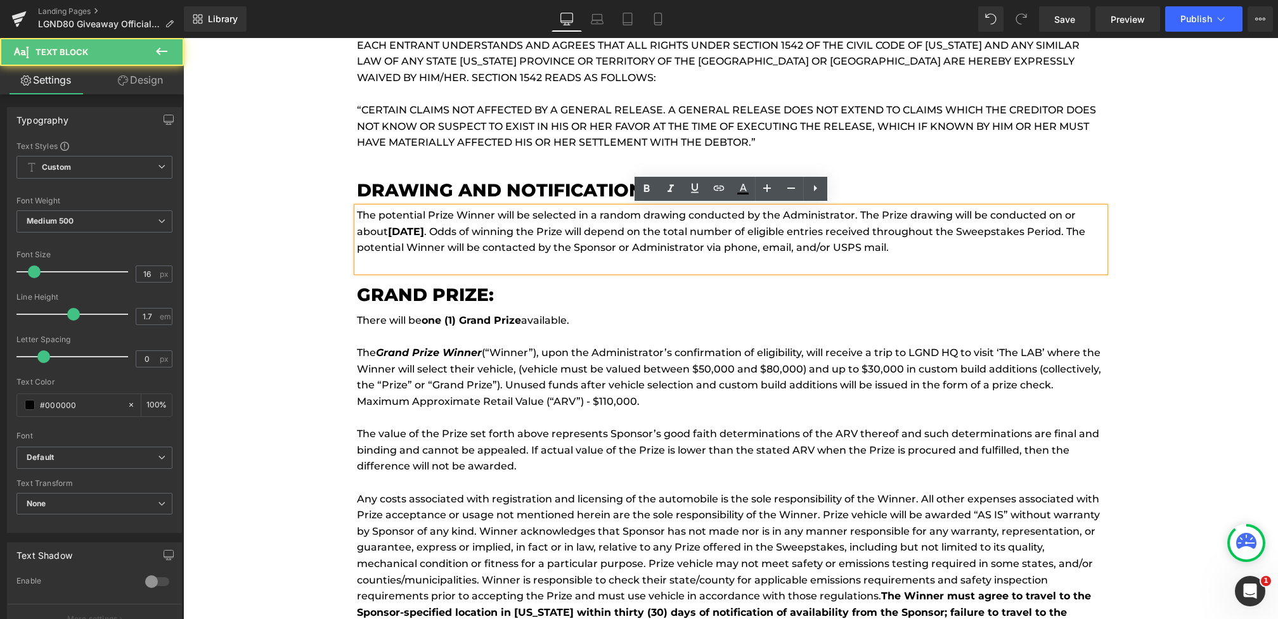
click at [424, 227] on strong "September 6, 2025" at bounding box center [406, 232] width 36 height 12
drag, startPoint x: 458, startPoint y: 227, endPoint x: 387, endPoint y: 226, distance: 70.4
click at [387, 226] on p "The potential Prize Winner will be selected in a random drawing conducted by th…" at bounding box center [731, 231] width 748 height 49
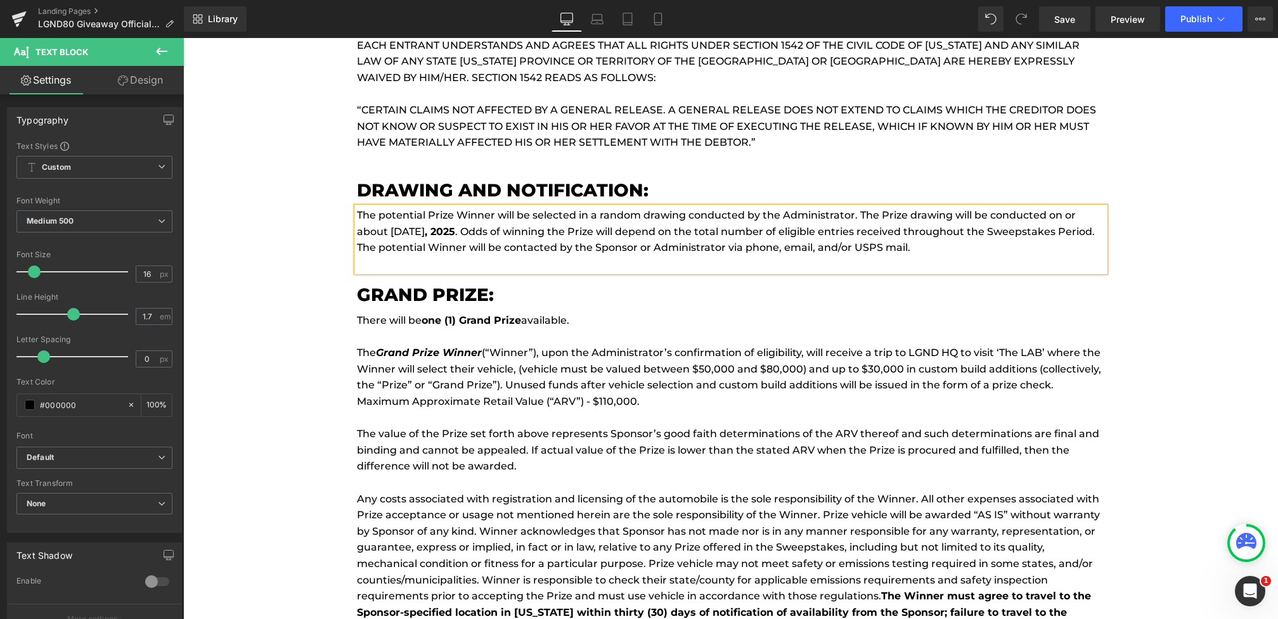
drag, startPoint x: 390, startPoint y: 233, endPoint x: 439, endPoint y: 234, distance: 48.8
click at [439, 234] on p "The potential Prize Winner will be selected in a random drawing conducted by th…" at bounding box center [731, 231] width 748 height 49
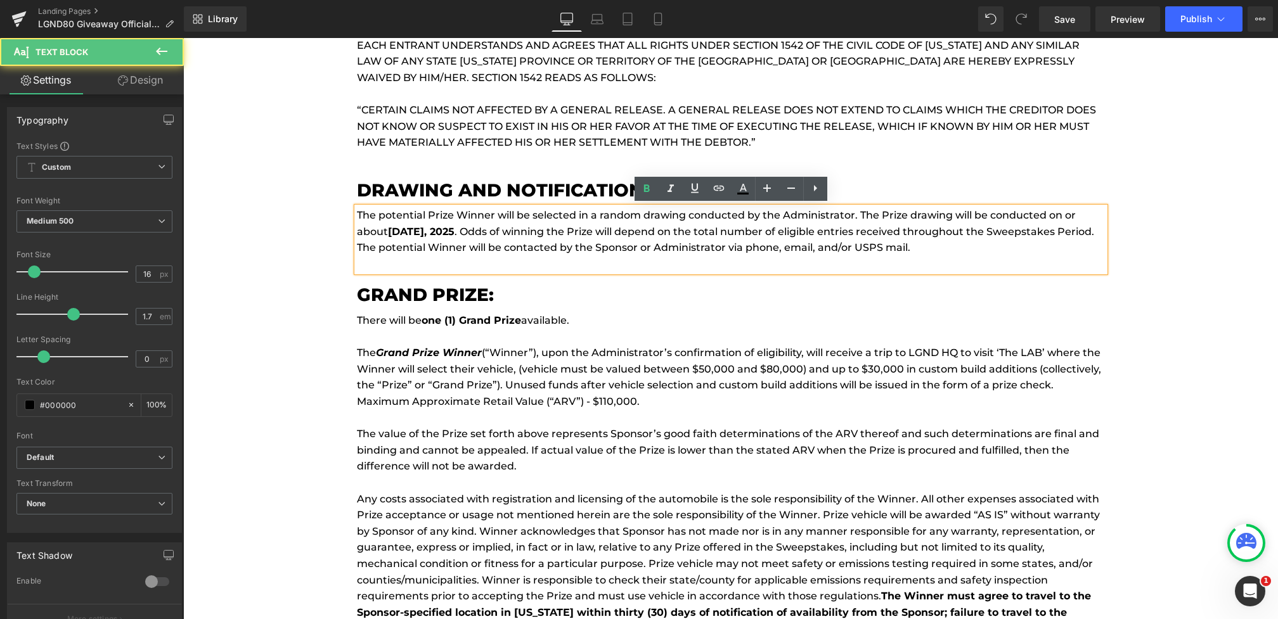
click at [471, 231] on p "The potential Prize Winner will be selected in a random drawing conducted by th…" at bounding box center [731, 231] width 748 height 49
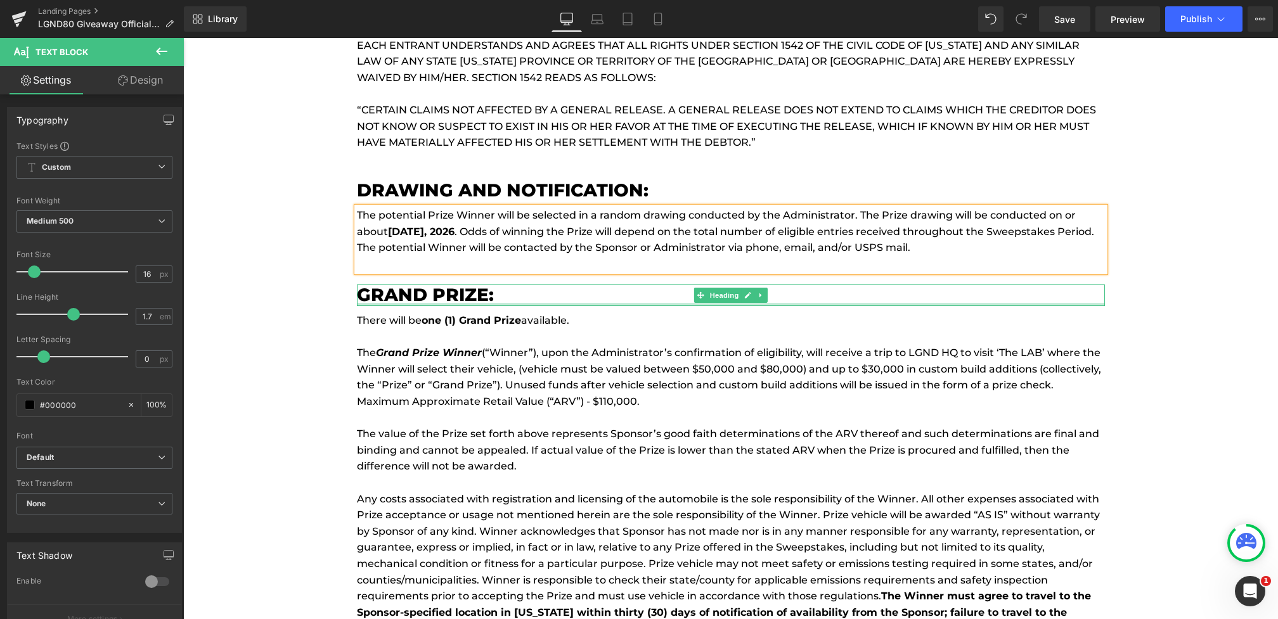
scroll to position [7646, 0]
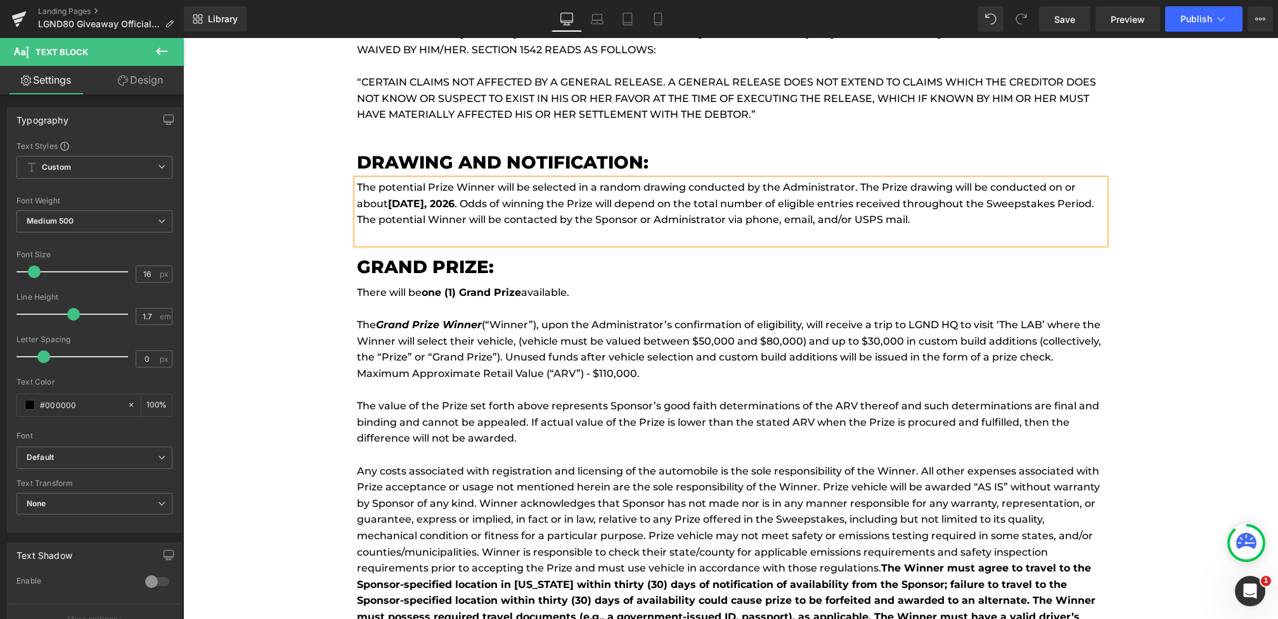
click at [446, 205] on strong ", 2026" at bounding box center [439, 204] width 30 height 12
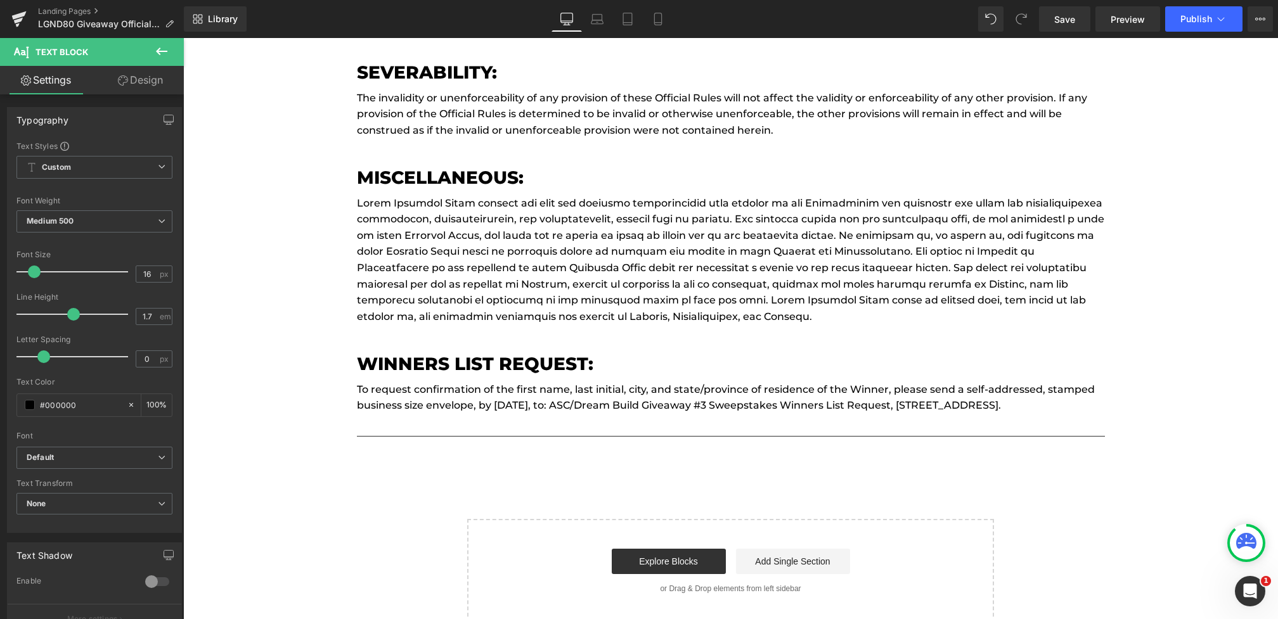
scroll to position [9119, 0]
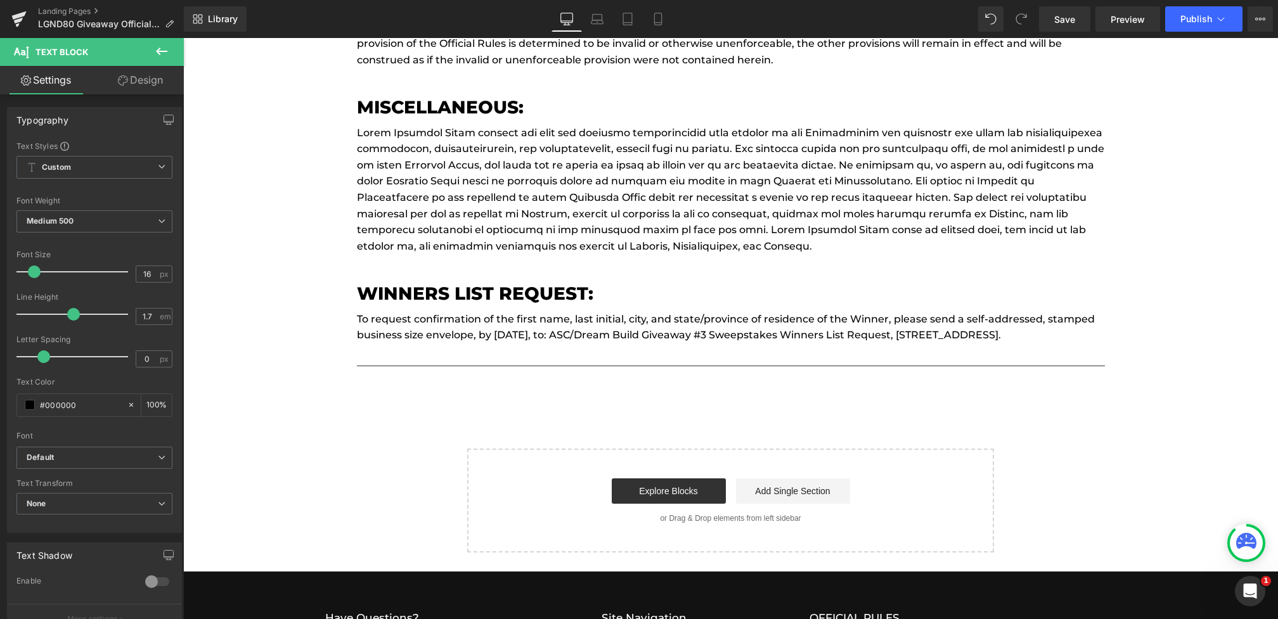
click at [494, 329] on p "To request confirmation of the first name, last initial, city, and state/provin…" at bounding box center [731, 327] width 748 height 32
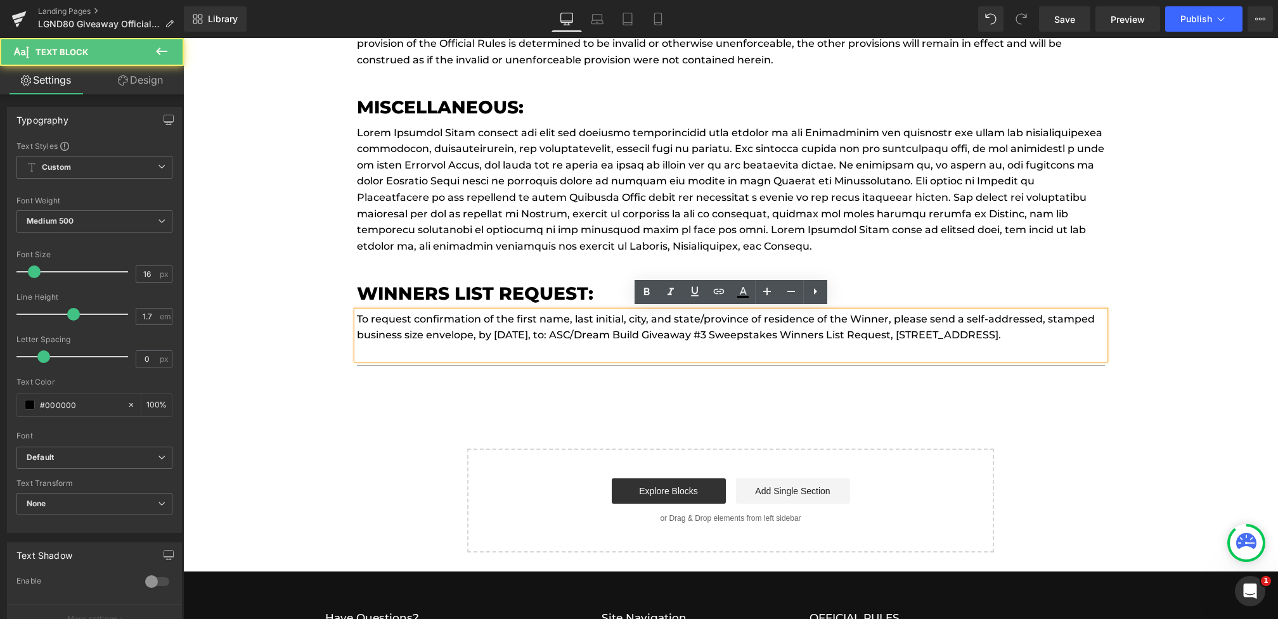
click at [462, 344] on p "To request confirmation of the first name, last initial, city, and state/provin…" at bounding box center [731, 327] width 748 height 32
drag, startPoint x: 485, startPoint y: 354, endPoint x: 279, endPoint y: 283, distance: 217.9
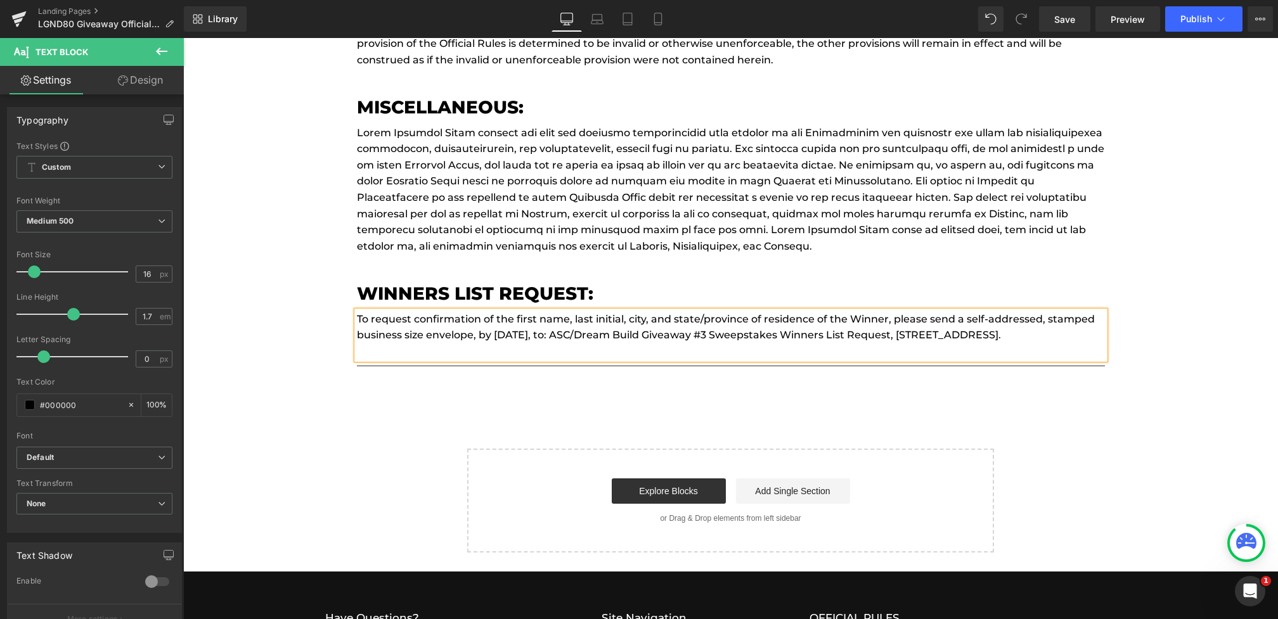
paste div
click at [1055, 15] on span "Save" at bounding box center [1064, 19] width 21 height 13
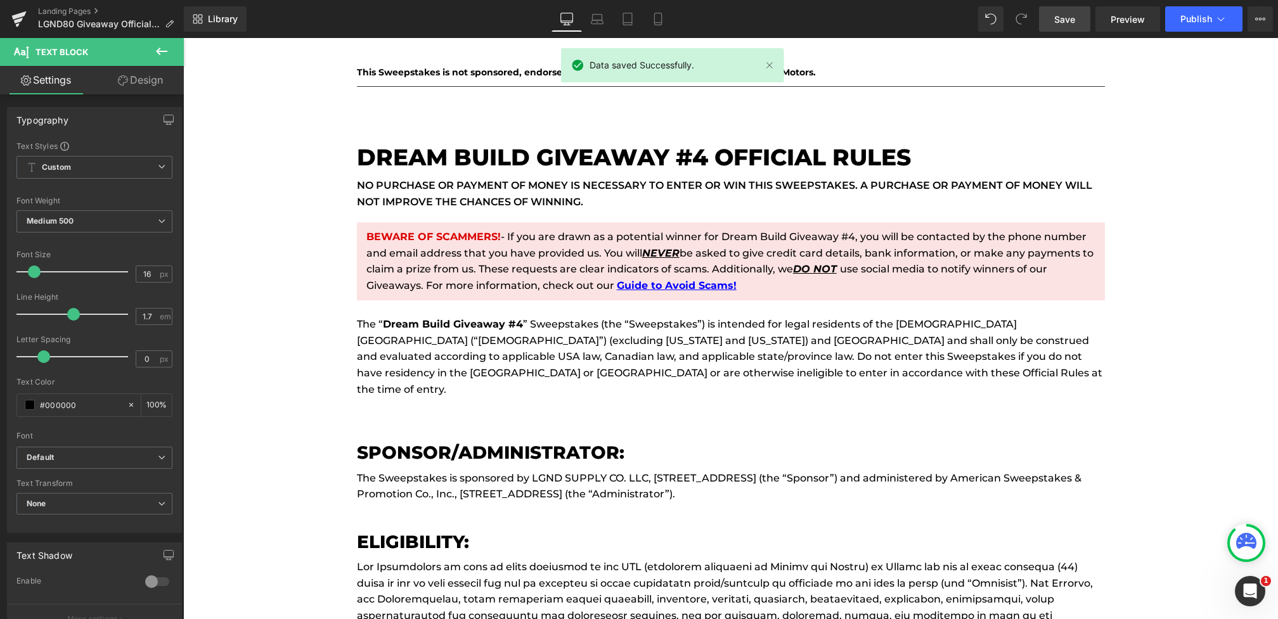
scroll to position [5130, 0]
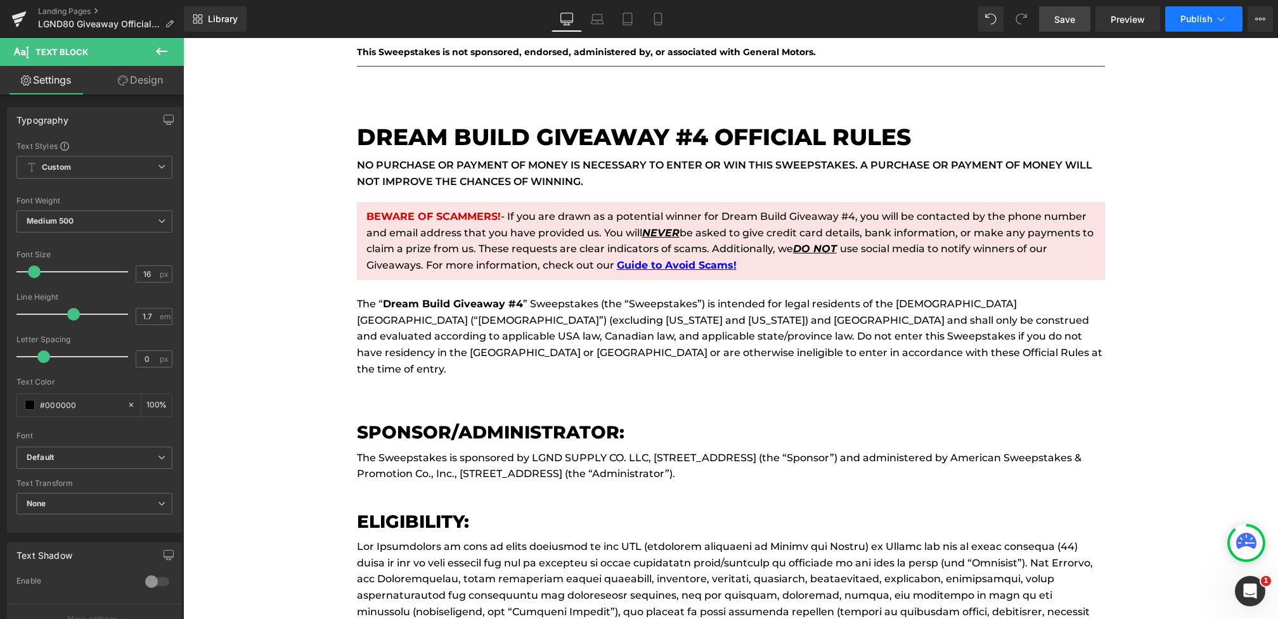
click at [1195, 14] on span "Publish" at bounding box center [1196, 19] width 32 height 10
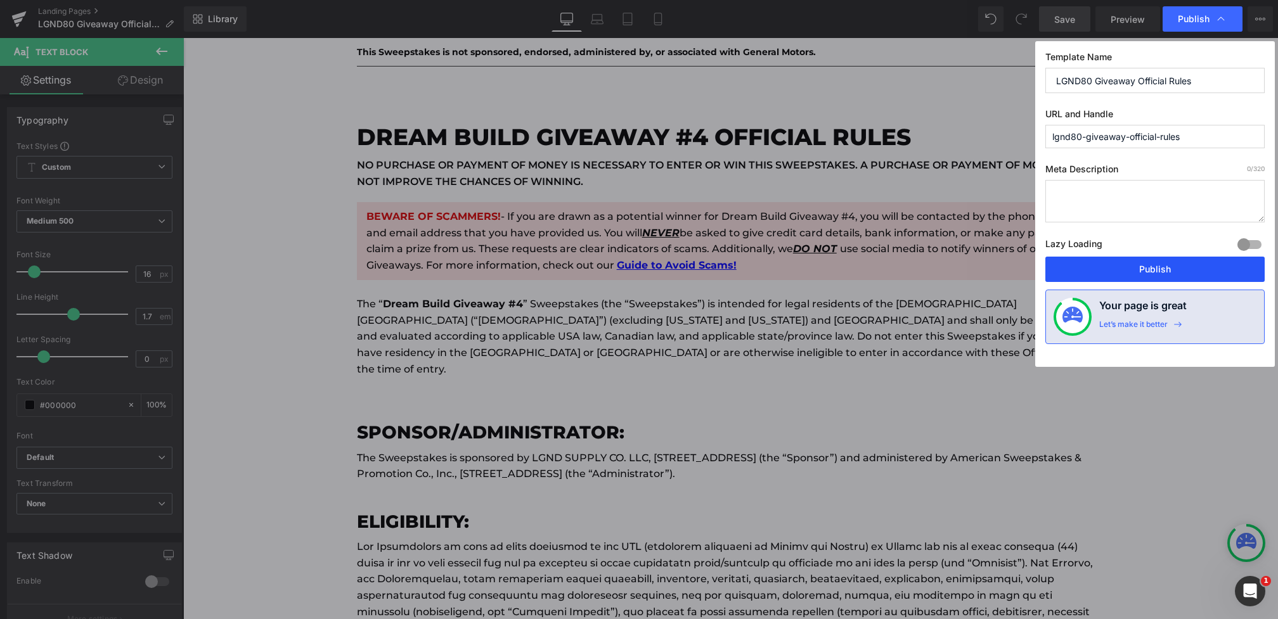
click at [1133, 257] on button "Publish" at bounding box center [1154, 269] width 219 height 25
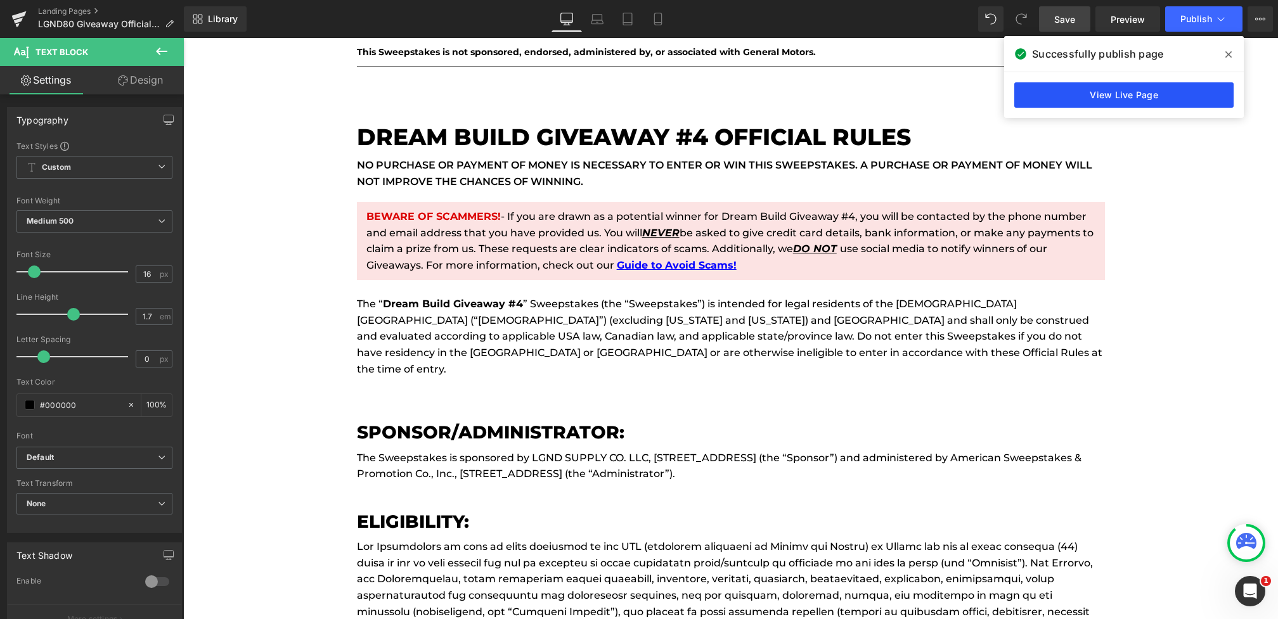
click at [1076, 94] on link "View Live Page" at bounding box center [1123, 94] width 219 height 25
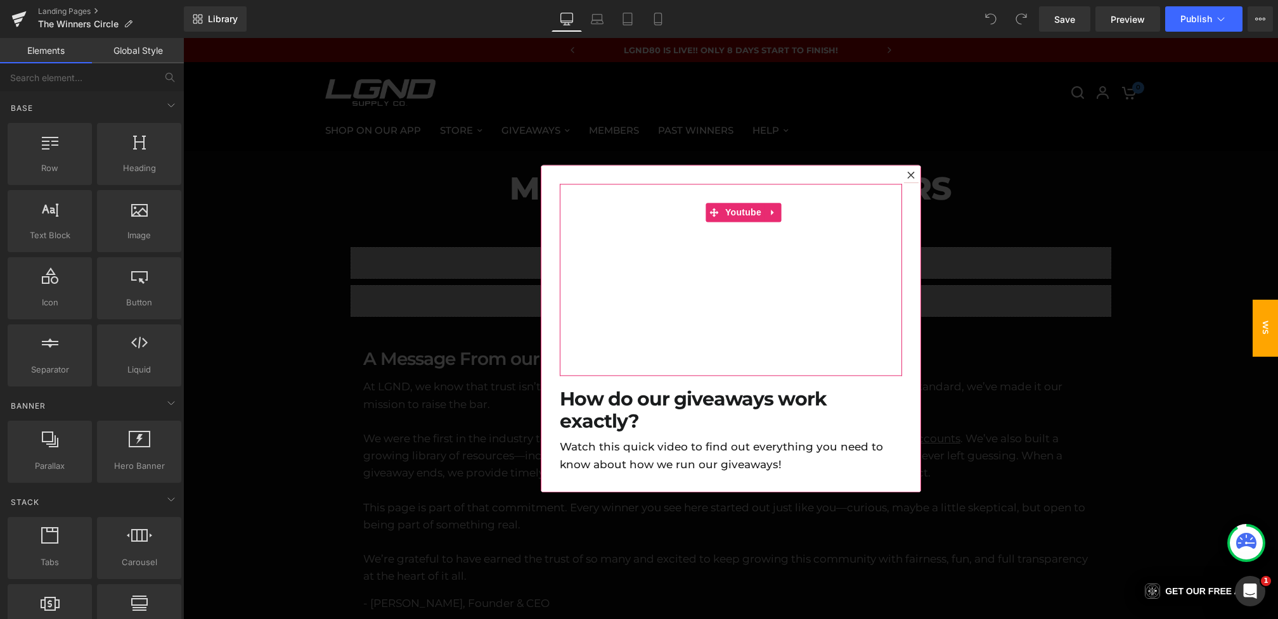
click at [466, 327] on div at bounding box center [730, 328] width 1095 height 581
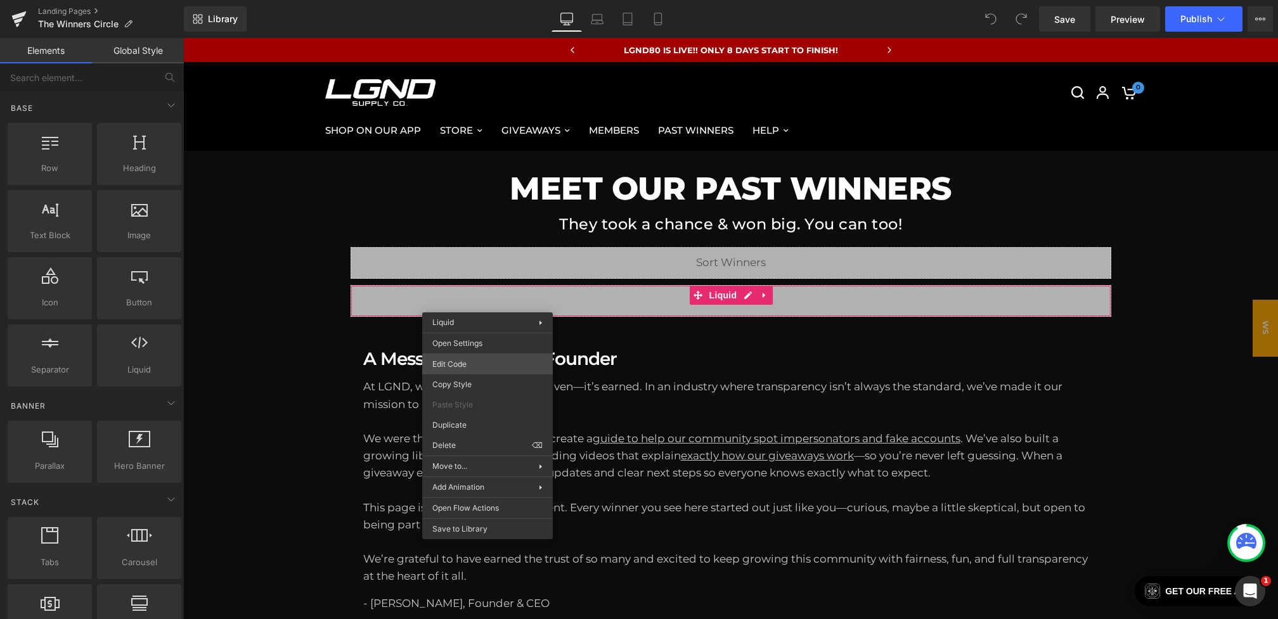
click at [464, 0] on div "You are previewing how the will restyle your page. You can not edit Elements in…" at bounding box center [639, 0] width 1278 height 0
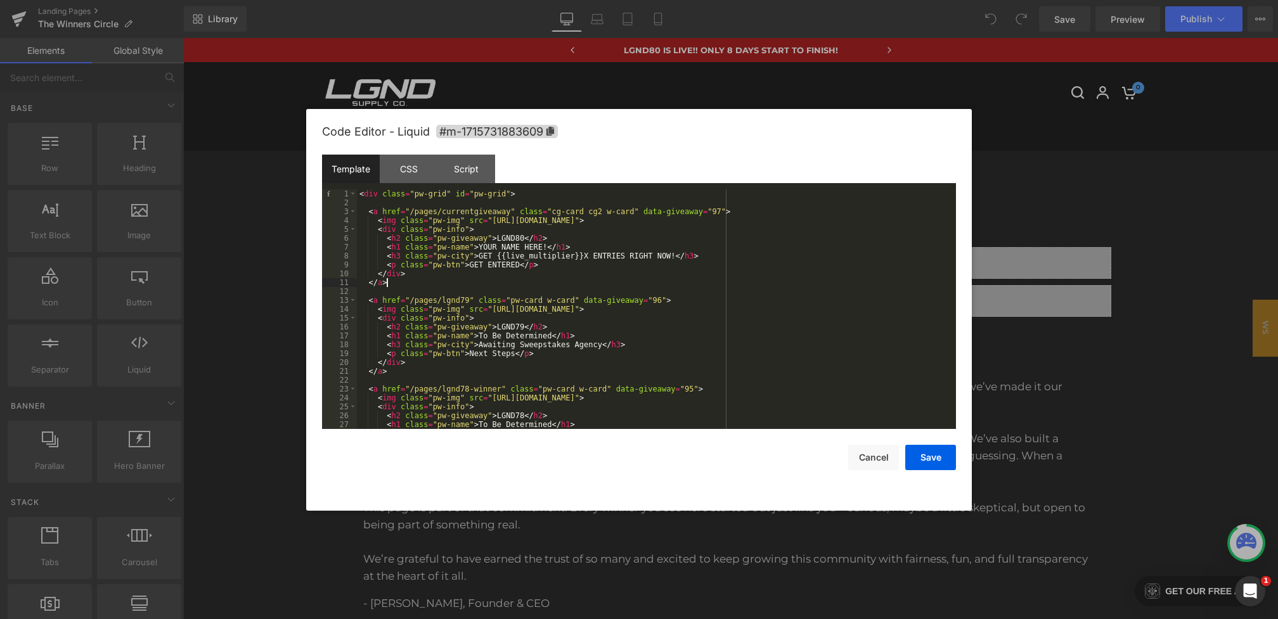
click at [404, 281] on div "< div class = "pw-grid" id = "pw-grid" > < a href = "/pages/currentgiveaway" cl…" at bounding box center [654, 317] width 594 height 257
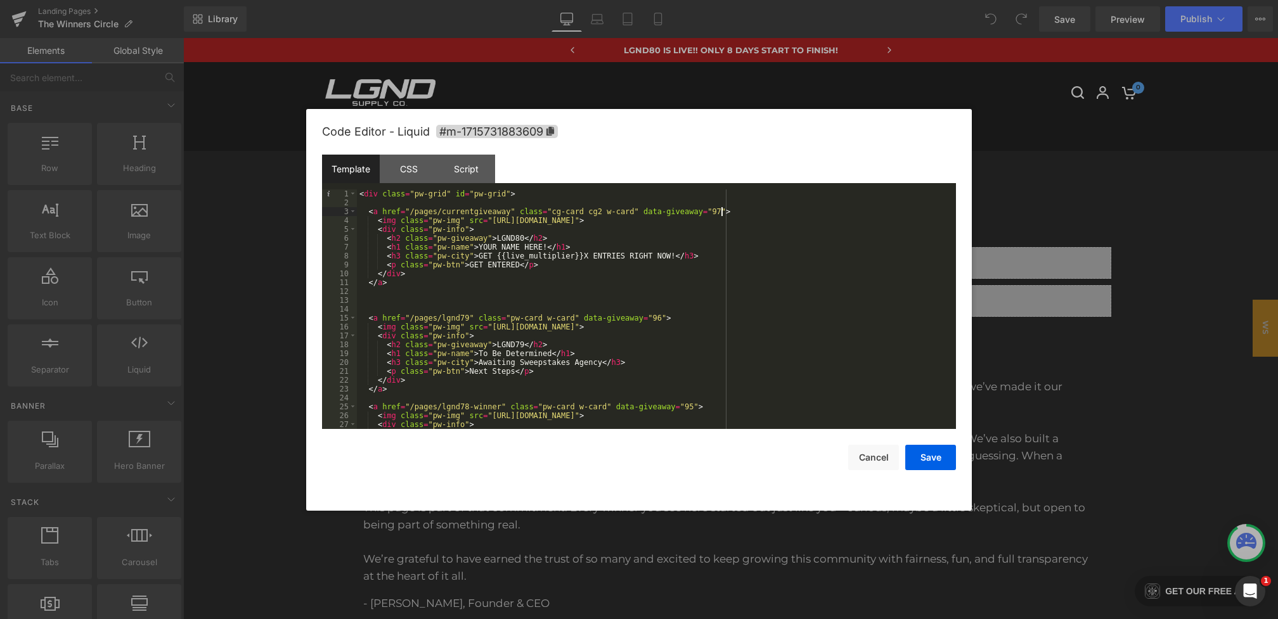
click at [720, 212] on div "< div class = "pw-grid" id = "pw-grid" > < a href = "/pages/currentgiveaway" cl…" at bounding box center [654, 317] width 594 height 257
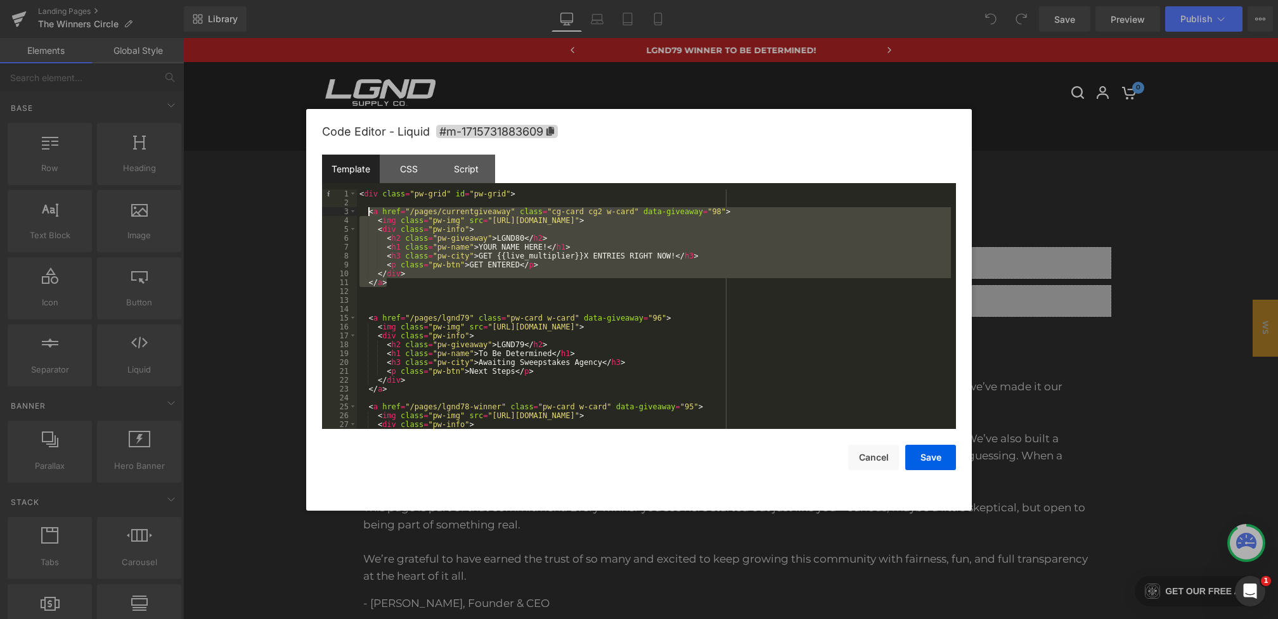
drag, startPoint x: 394, startPoint y: 281, endPoint x: 369, endPoint y: 214, distance: 71.2
click at [369, 214] on div "< div class = "pw-grid" id = "pw-grid" > < a href = "/pages/currentgiveaway" cl…" at bounding box center [654, 317] width 594 height 257
click at [406, 286] on div "< div class = "pw-grid" id = "pw-grid" > < a href = "/pages/currentgiveaway" cl…" at bounding box center [654, 317] width 594 height 257
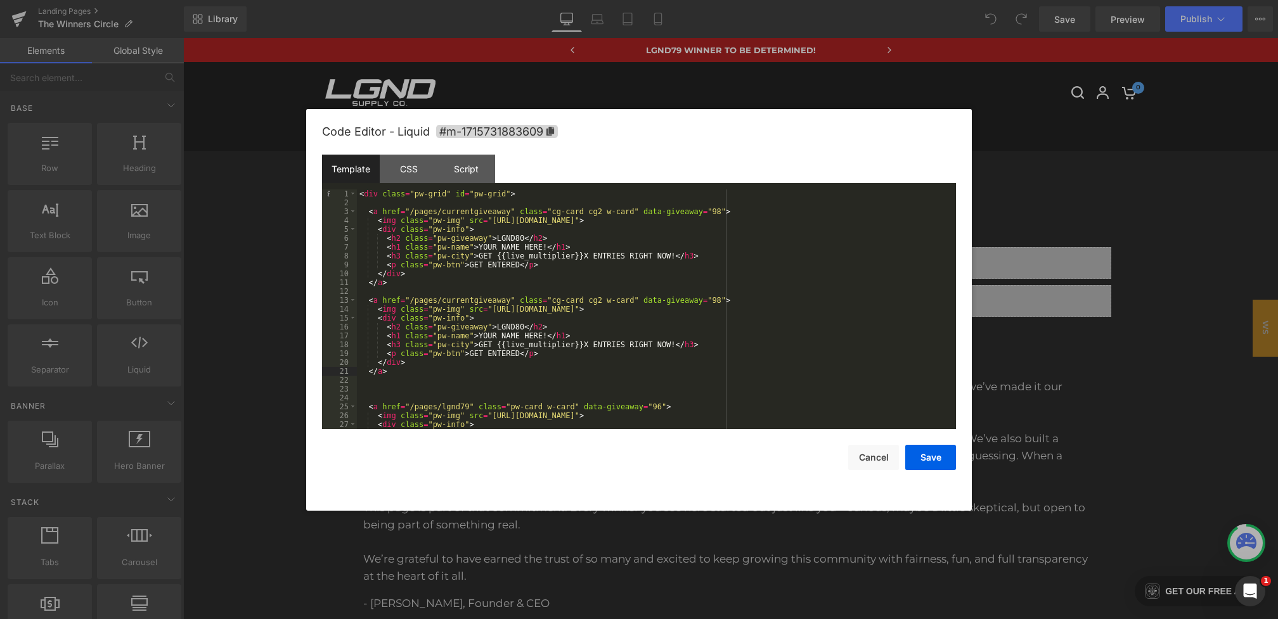
click at [393, 394] on div "< div class = "pw-grid" id = "pw-grid" > < a href = "/pages/currentgiveaway" cl…" at bounding box center [654, 317] width 594 height 257
click at [722, 300] on div "< div class = "pw-grid" id = "pw-grid" > < a href = "/pages/currentgiveaway" cl…" at bounding box center [654, 317] width 594 height 257
drag, startPoint x: 509, startPoint y: 301, endPoint x: 442, endPoint y: 301, distance: 66.5
click at [442, 301] on div "< div class = "pw-grid" id = "pw-grid" > < a href = "/pages/currentgiveaway" cl…" at bounding box center [654, 317] width 594 height 257
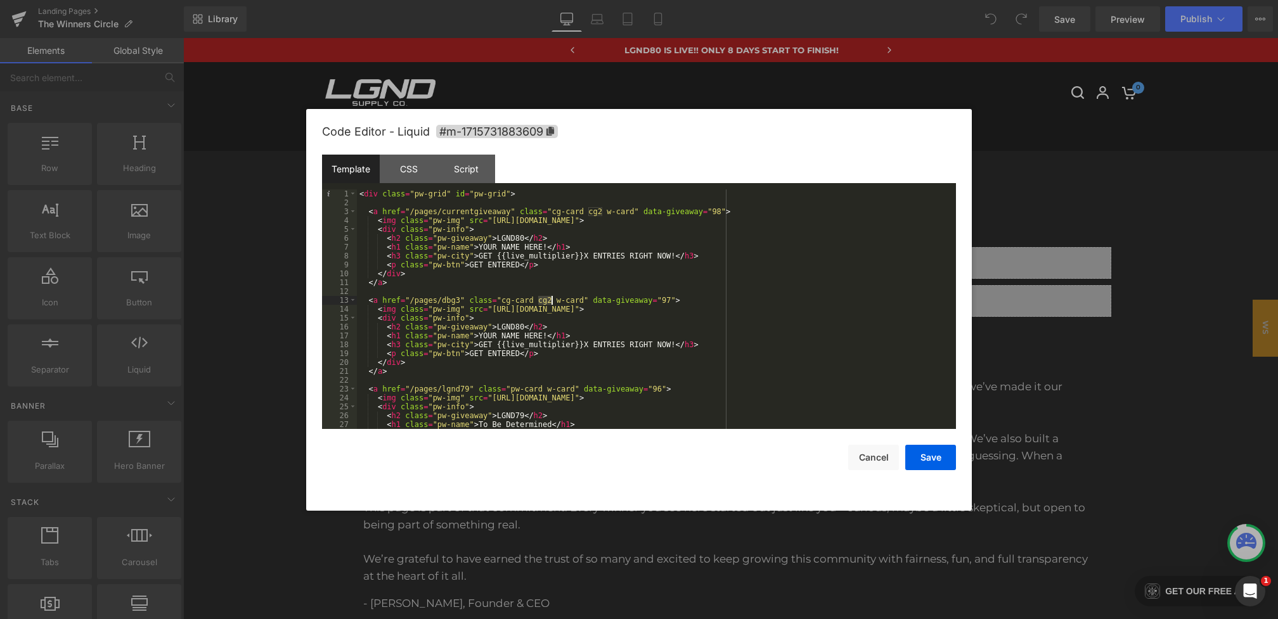
drag, startPoint x: 538, startPoint y: 302, endPoint x: 553, endPoint y: 302, distance: 15.2
click at [553, 302] on div "< div class = "pw-grid" id = "pw-grid" > < a href = "/pages/currentgiveaway" cl…" at bounding box center [654, 317] width 594 height 257
drag, startPoint x: 492, startPoint y: 311, endPoint x: 866, endPoint y: 311, distance: 374.6
click at [866, 311] on div "< div class = "pw-grid" id = "pw-grid" > < a href = "/pages/currentgiveaway" cl…" at bounding box center [654, 317] width 594 height 257
paste textarea
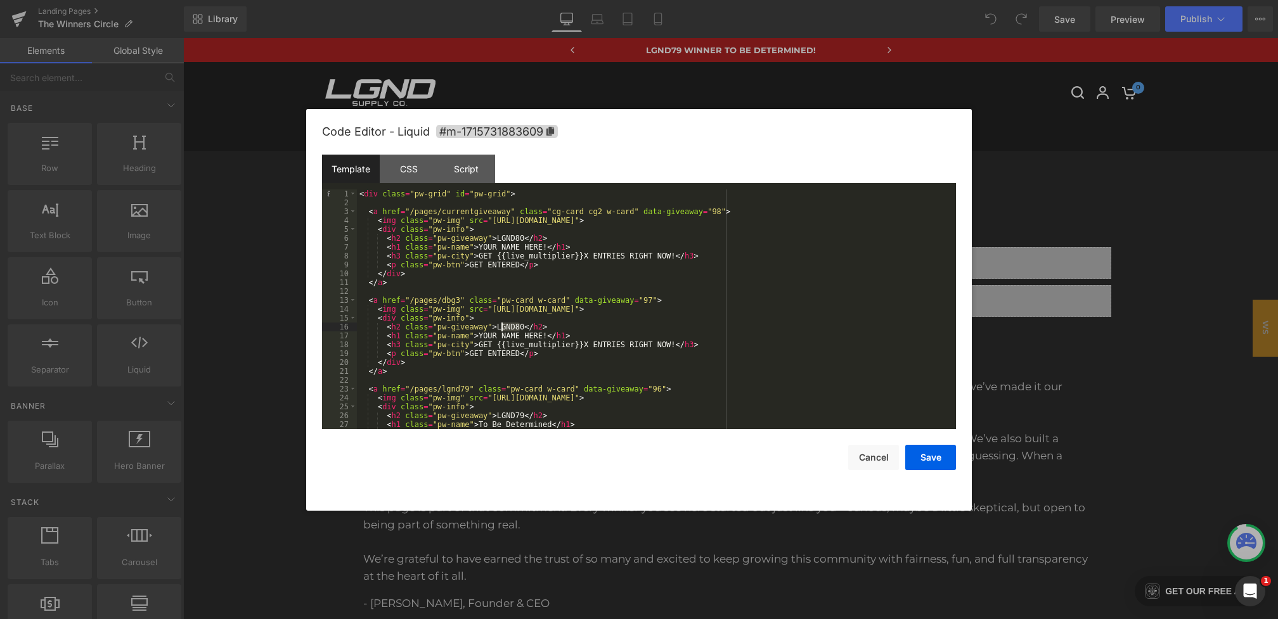
drag, startPoint x: 521, startPoint y: 327, endPoint x: 498, endPoint y: 327, distance: 22.8
click at [499, 327] on div "< div class = "pw-grid" id = "pw-grid" > < a href = "/pages/currentgiveaway" cl…" at bounding box center [654, 317] width 594 height 257
drag, startPoint x: 479, startPoint y: 336, endPoint x: 545, endPoint y: 336, distance: 65.9
click at [545, 336] on div "< div class = "pw-grid" id = "pw-grid" > < a href = "/pages/currentgiveaway" cl…" at bounding box center [654, 317] width 594 height 257
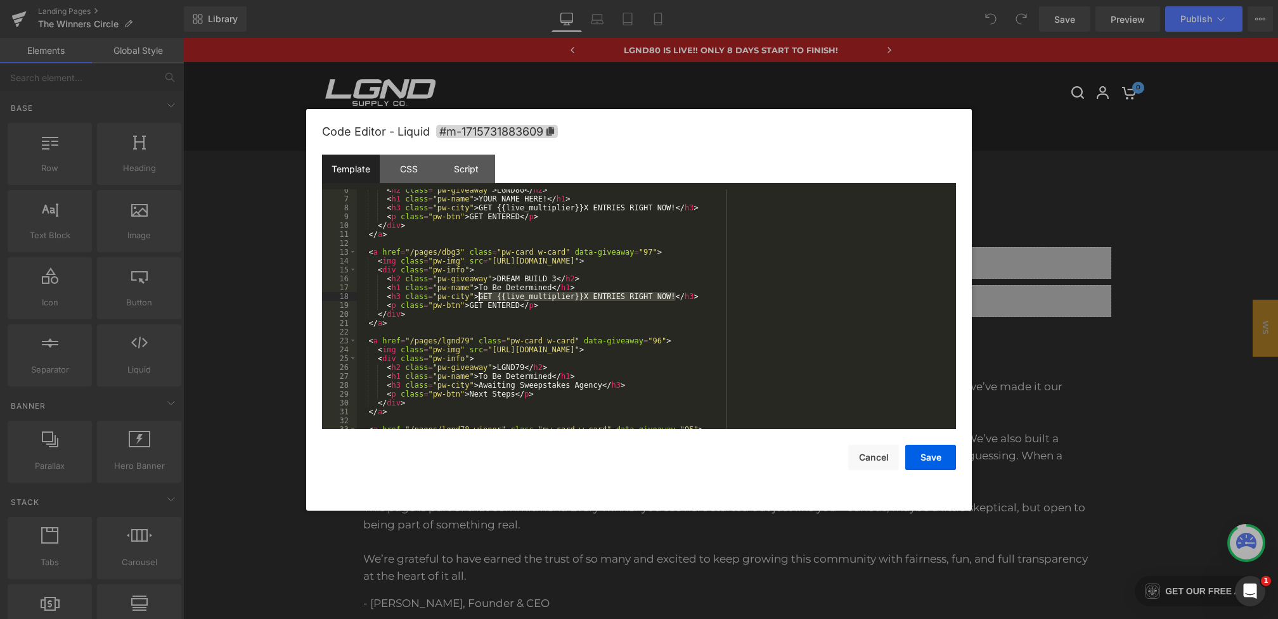
drag, startPoint x: 674, startPoint y: 296, endPoint x: 478, endPoint y: 295, distance: 196.5
click at [478, 295] on div "< h2 class = "pw-giveaway" > LGND80 </ h2 > < h1 class = "pw-name" > YOUR NAME …" at bounding box center [654, 314] width 594 height 257
drag, startPoint x: 518, startPoint y: 308, endPoint x: 469, endPoint y: 307, distance: 49.4
click at [469, 307] on div "< h2 class = "pw-giveaway" > LGND80 </ h2 > < h1 class = "pw-name" > YOUR NAME …" at bounding box center [654, 314] width 594 height 257
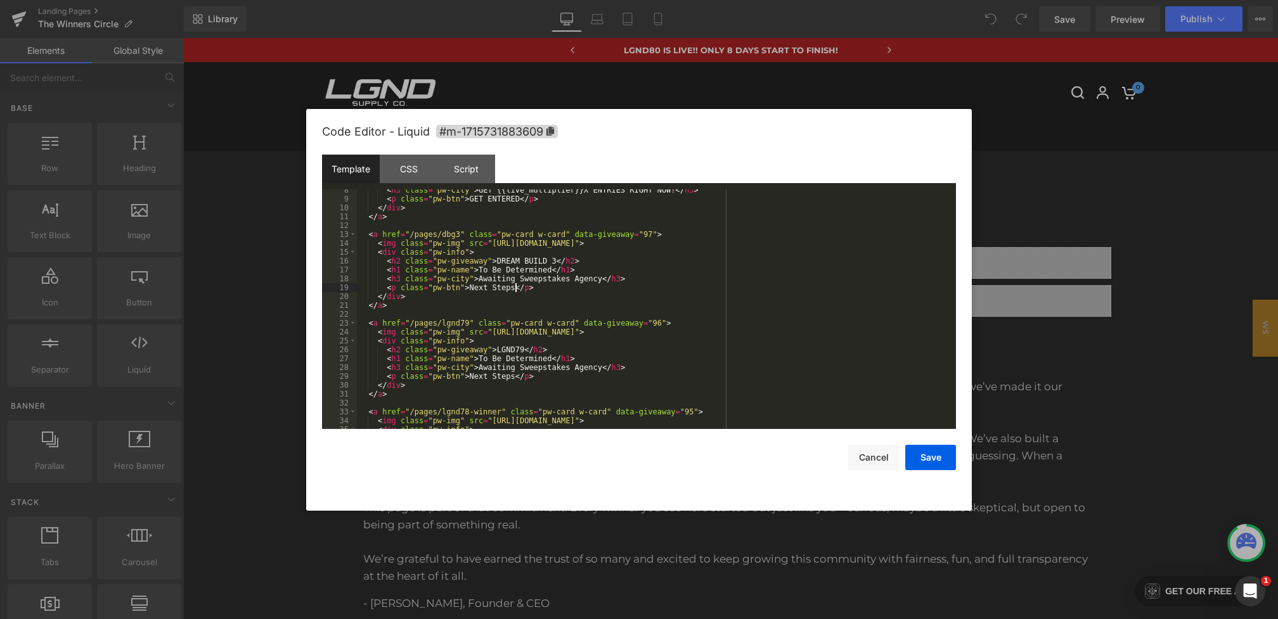
scroll to position [66, 0]
click at [927, 464] on button "Save" at bounding box center [930, 457] width 51 height 25
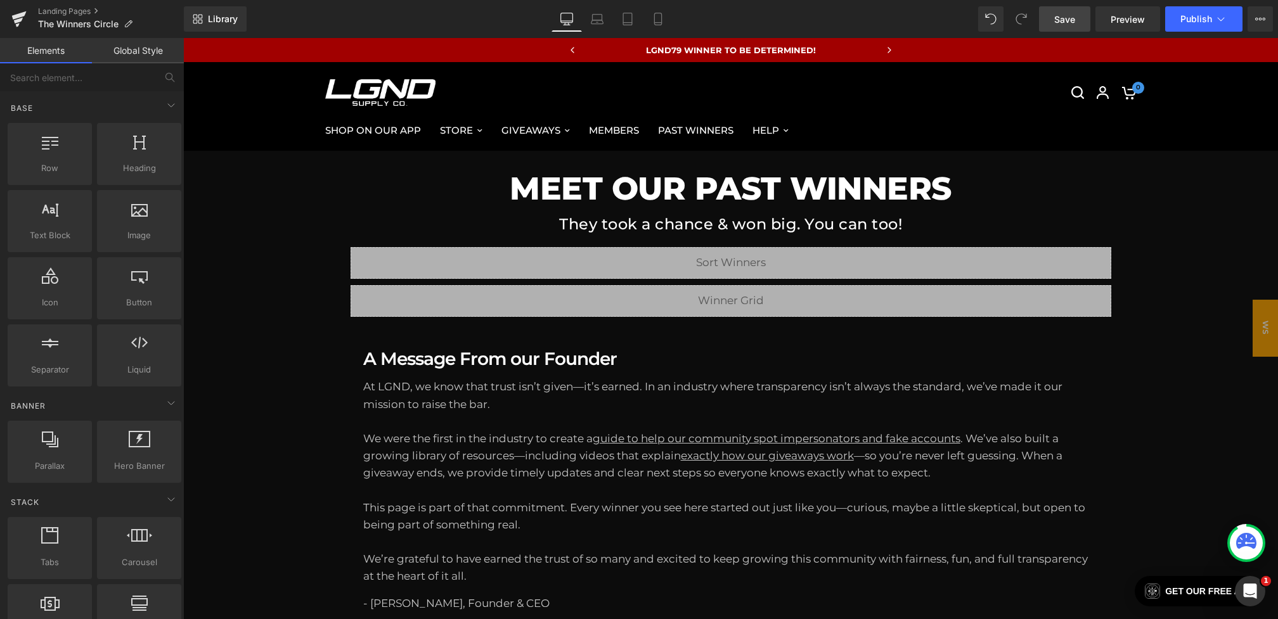
click at [1070, 13] on span "Save" at bounding box center [1064, 19] width 21 height 13
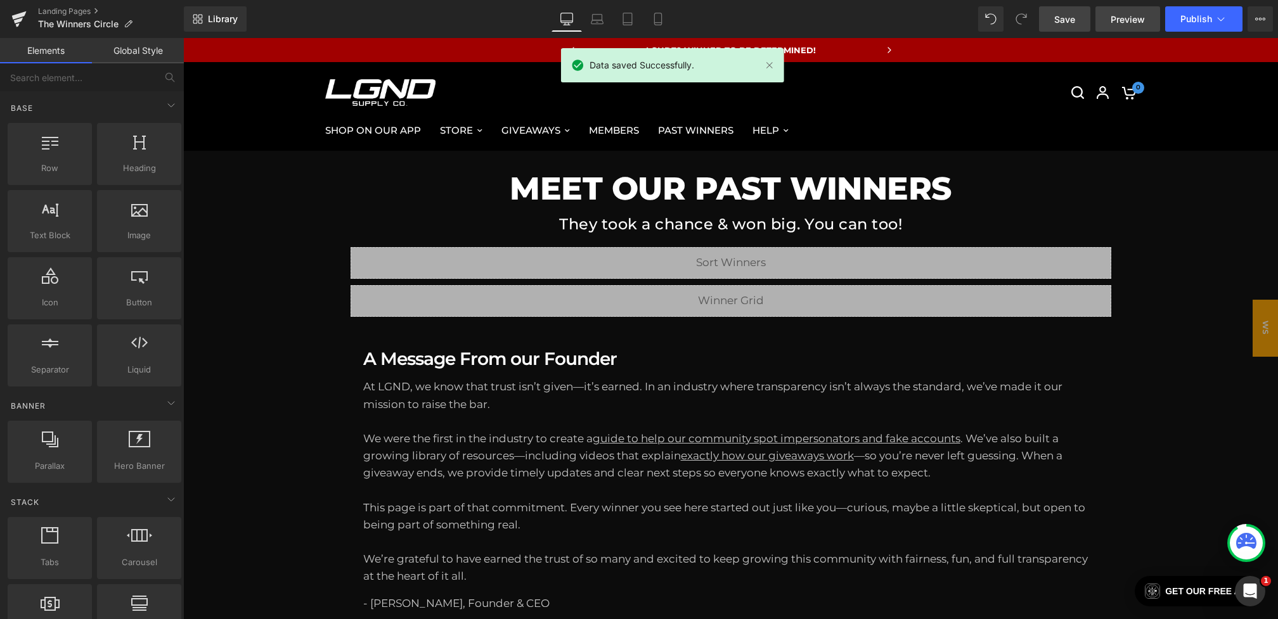
click at [1102, 28] on link "Preview" at bounding box center [1127, 18] width 65 height 25
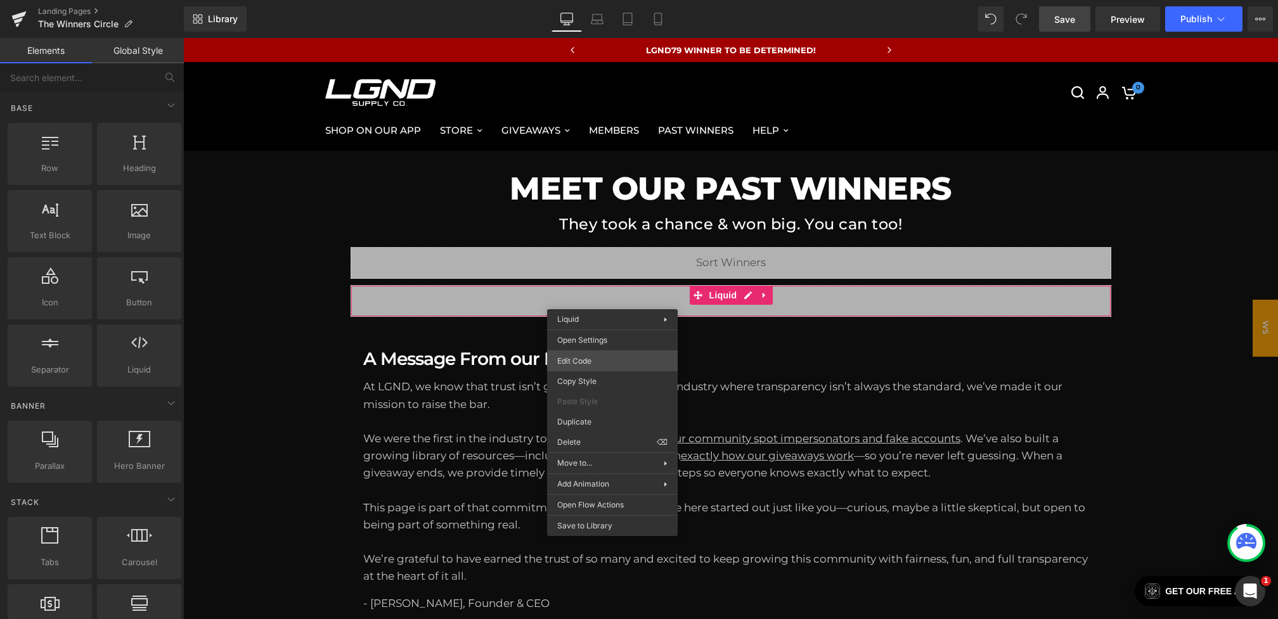
click at [588, 0] on div "You are previewing how the will restyle your page. You can not edit Elements in…" at bounding box center [639, 0] width 1278 height 0
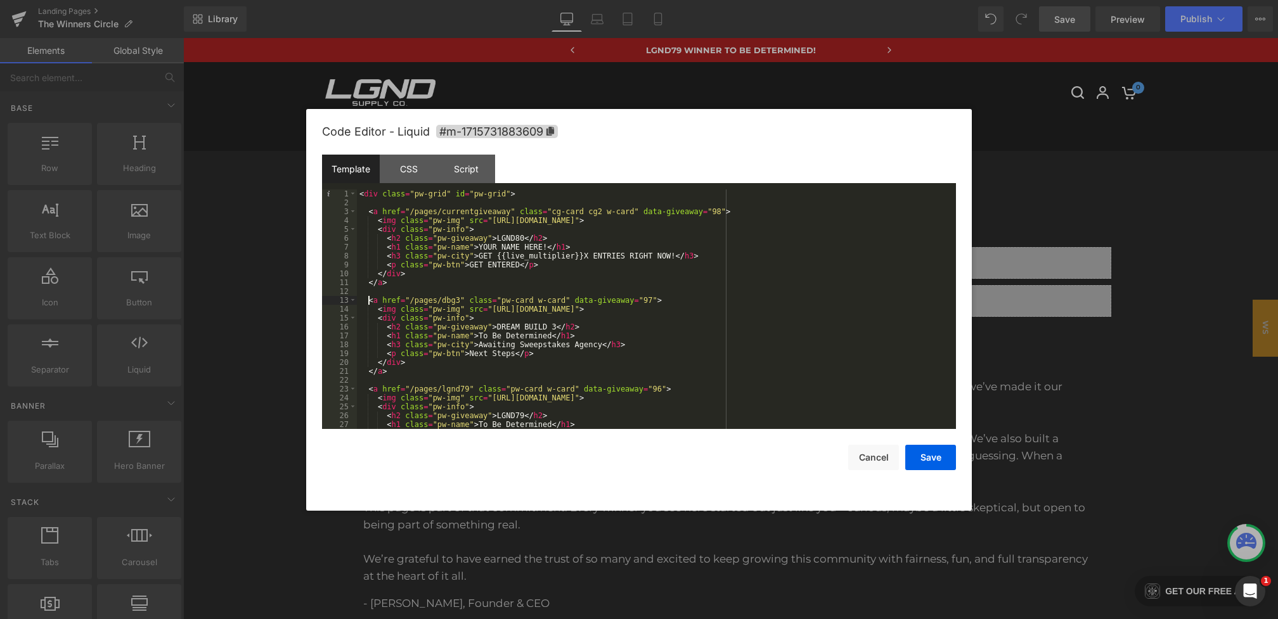
click at [371, 301] on div "< div class = "pw-grid" id = "pw-grid" > < a href = "/pages/currentgiveaway" cl…" at bounding box center [654, 317] width 594 height 257
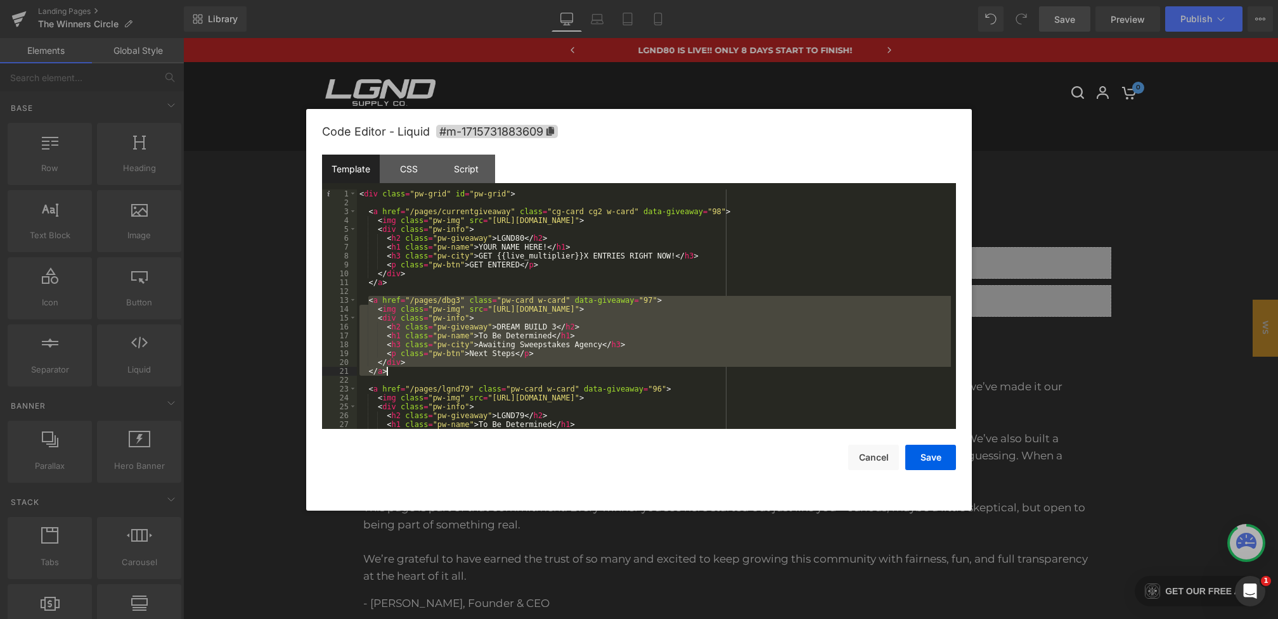
drag, startPoint x: 368, startPoint y: 299, endPoint x: 424, endPoint y: 371, distance: 91.2
click at [424, 371] on div "< div class = "pw-grid" id = "pw-grid" > < a href = "/pages/currentgiveaway" cl…" at bounding box center [654, 317] width 594 height 257
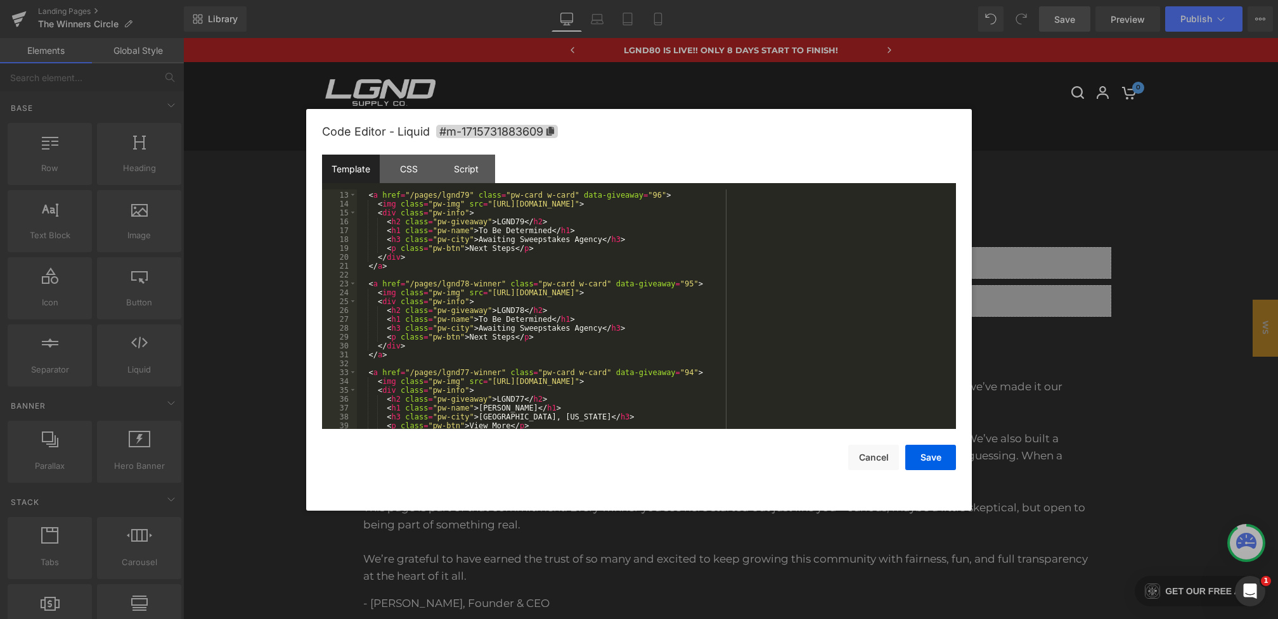
scroll to position [105, 0]
click at [418, 353] on div "< a href = "/pages/lgnd79" class = "pw-card w-card" data-giveaway = "96" > < im…" at bounding box center [654, 310] width 594 height 257
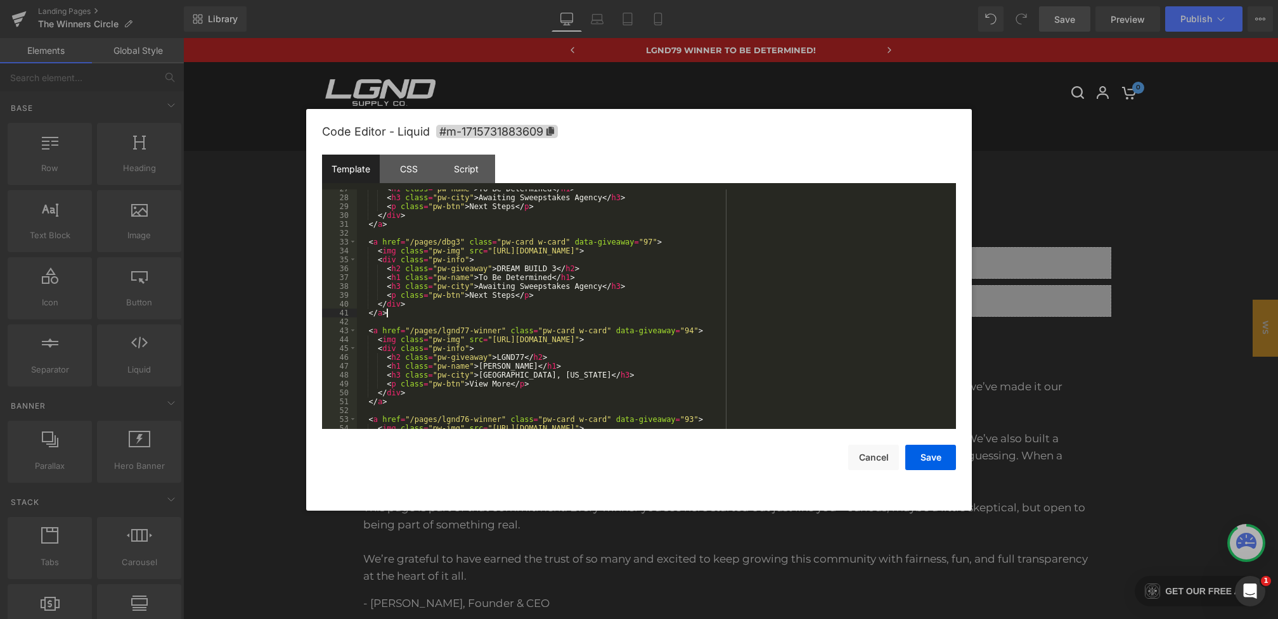
click at [650, 241] on div "< h1 class = "pw-name" > To Be Determined </ h1 > < h3 class = "pw-city" > Awai…" at bounding box center [654, 312] width 594 height 257
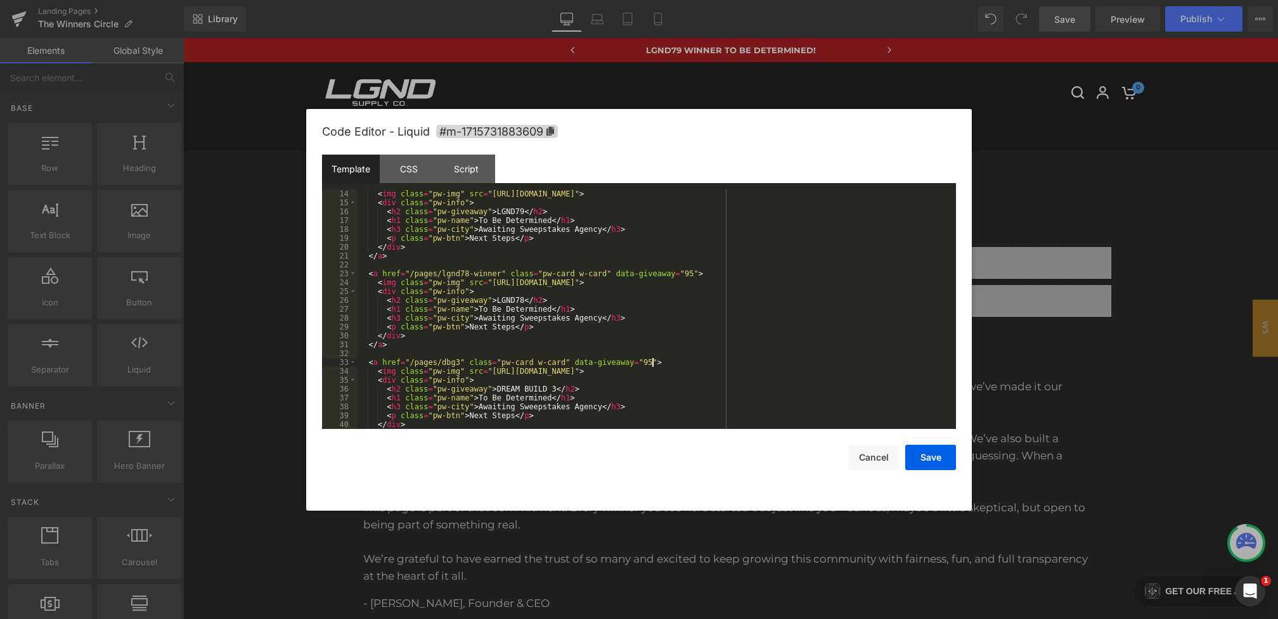
scroll to position [77, 0]
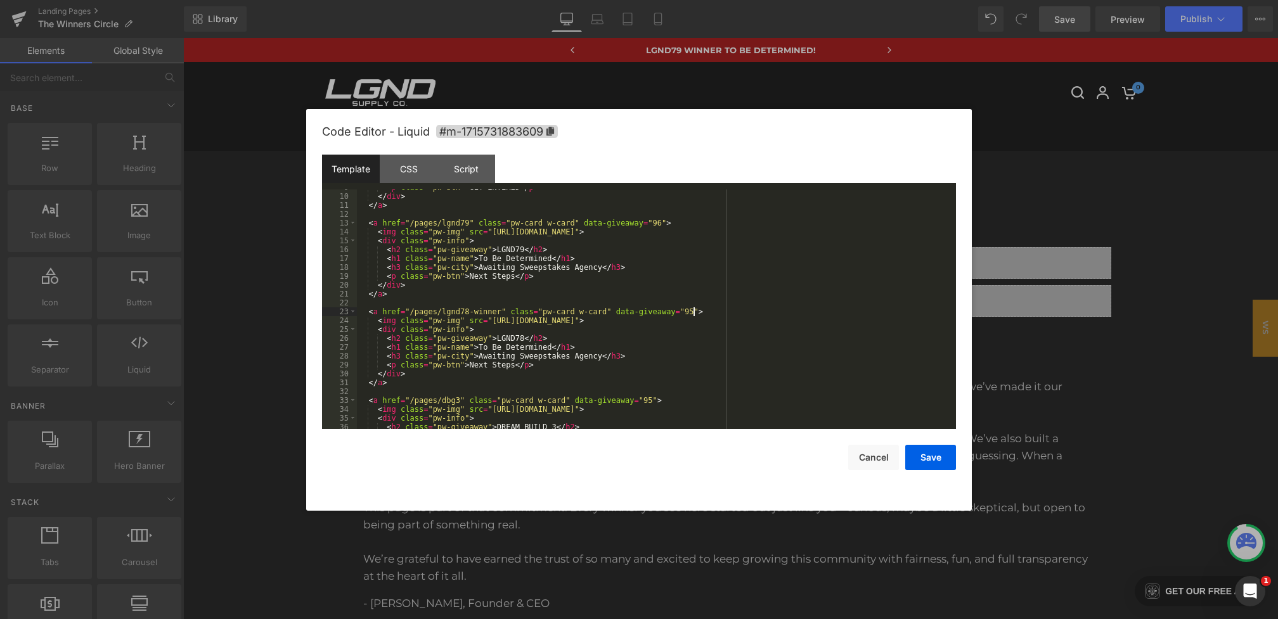
click at [693, 312] on div "< p class = "pw-btn" > GET ENTERED </ p > </ div > </ a > < a href = "/pages/lg…" at bounding box center [654, 311] width 594 height 257
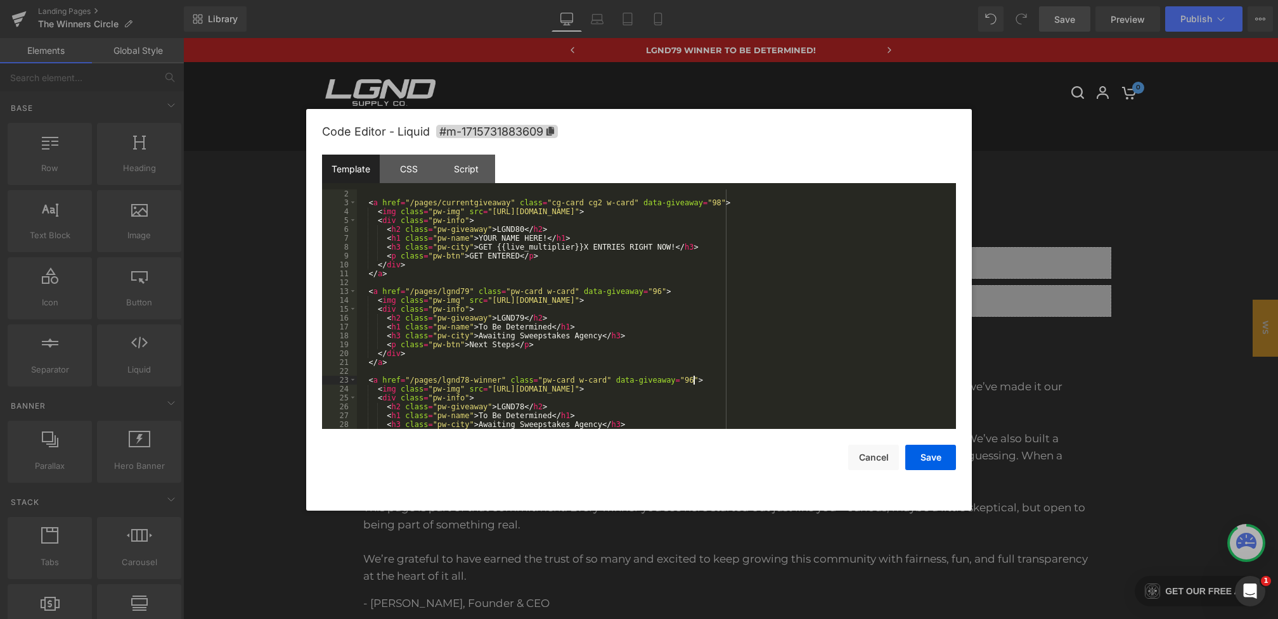
scroll to position [0, 0]
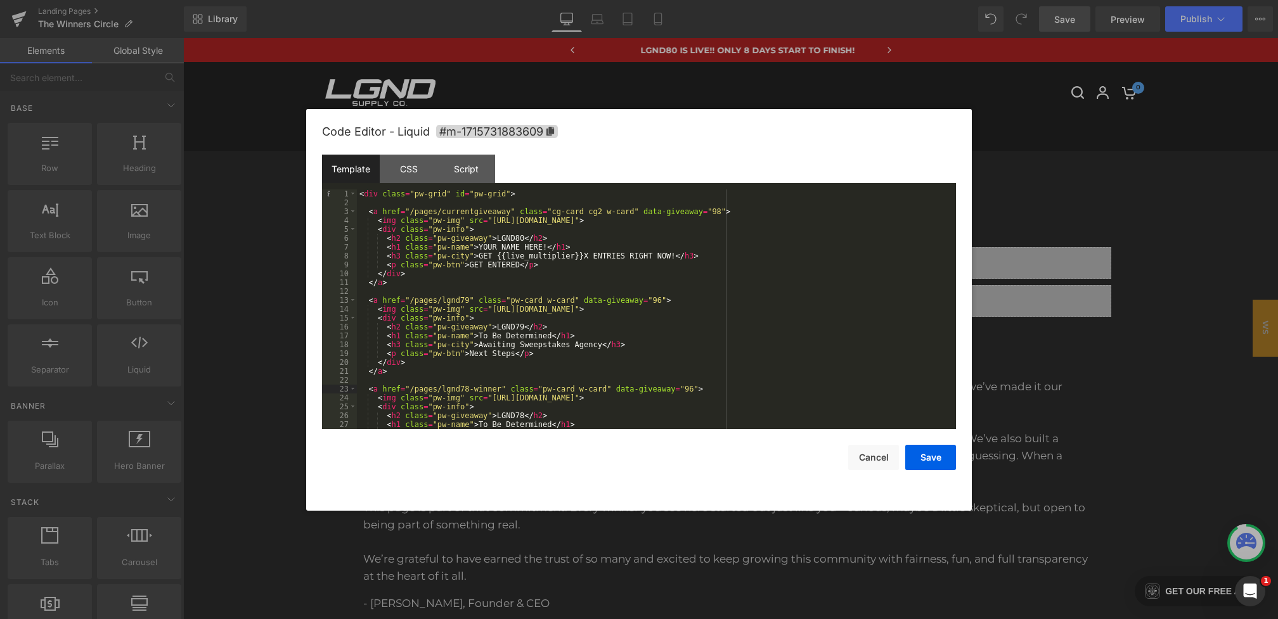
click at [660, 302] on div "< div class = "pw-grid" id = "pw-grid" > < a href = "/pages/currentgiveaway" cl…" at bounding box center [654, 317] width 594 height 257
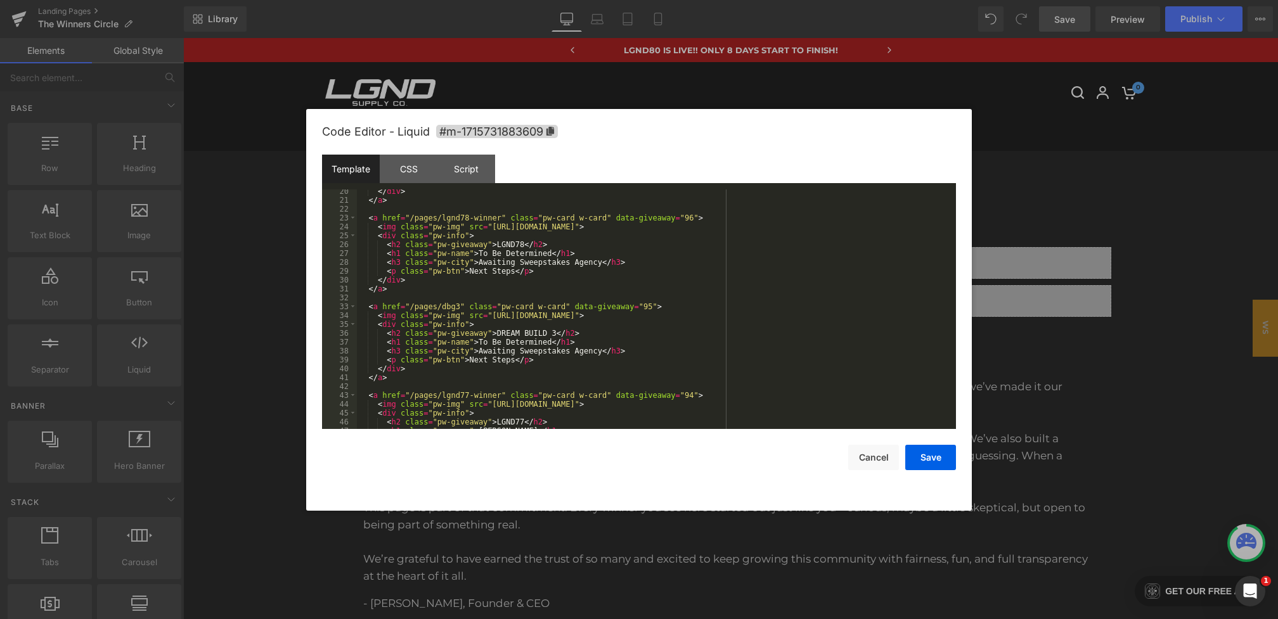
scroll to position [172, 0]
click at [933, 468] on button "Save" at bounding box center [930, 457] width 51 height 25
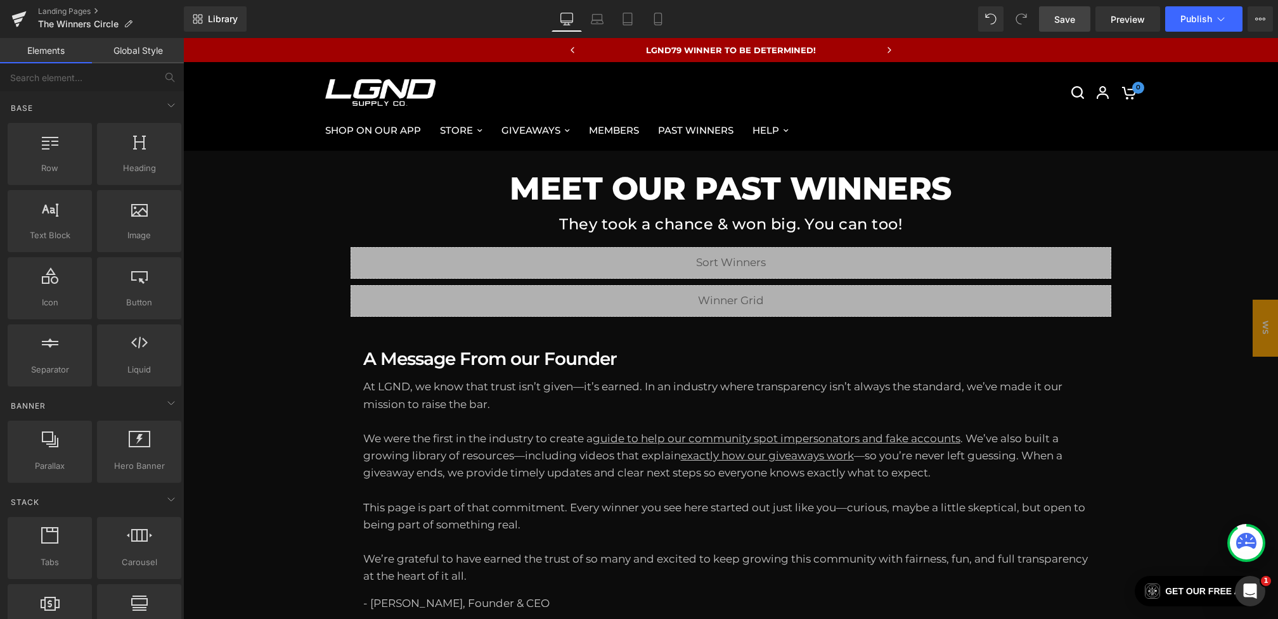
click at [1076, 16] on link "Save" at bounding box center [1064, 18] width 51 height 25
click at [1201, 14] on span "Publish" at bounding box center [1196, 19] width 32 height 10
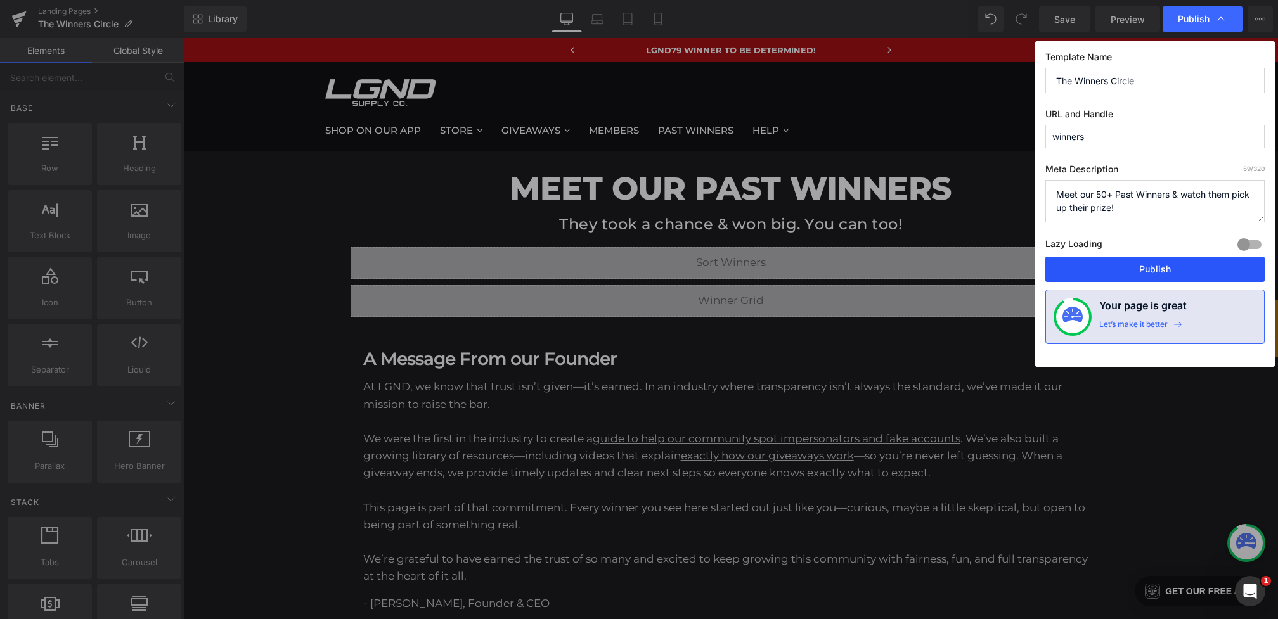
click at [1131, 266] on button "Publish" at bounding box center [1154, 269] width 219 height 25
